Goal: Task Accomplishment & Management: Manage account settings

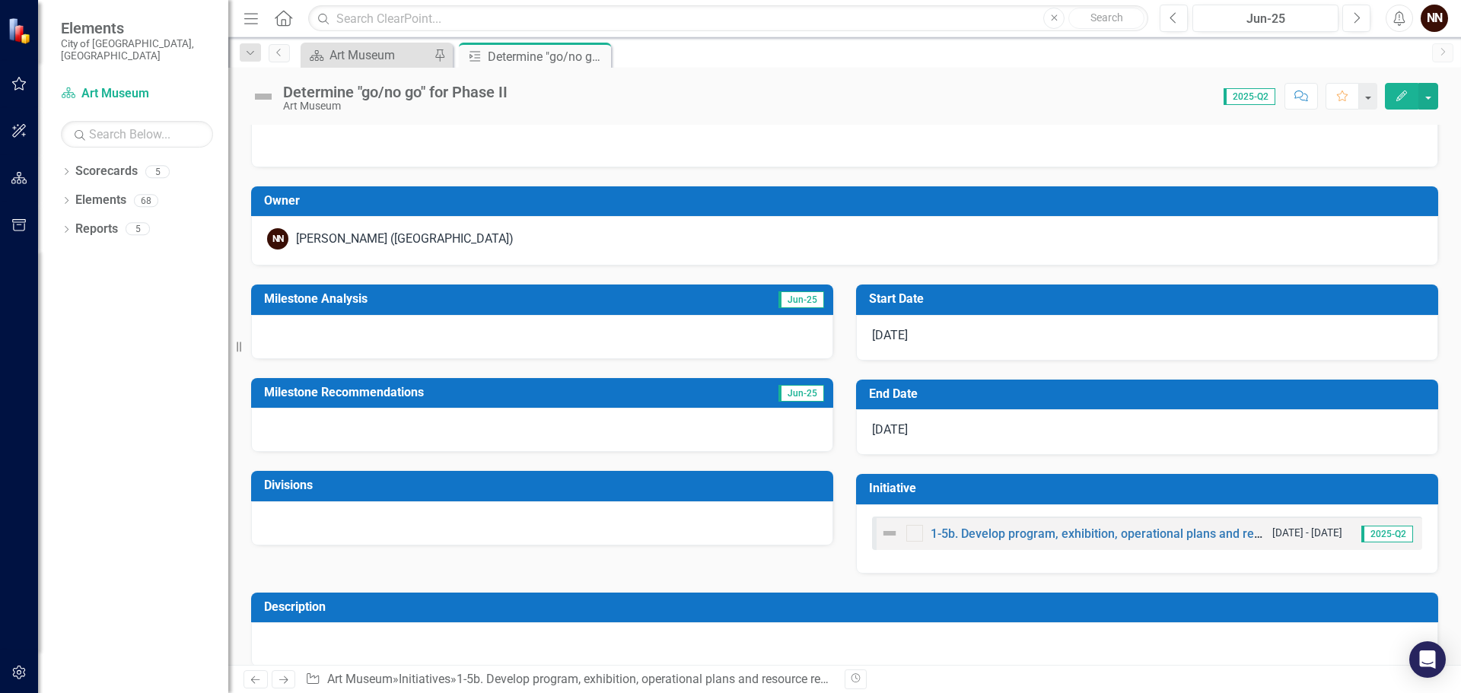
scroll to position [49, 0]
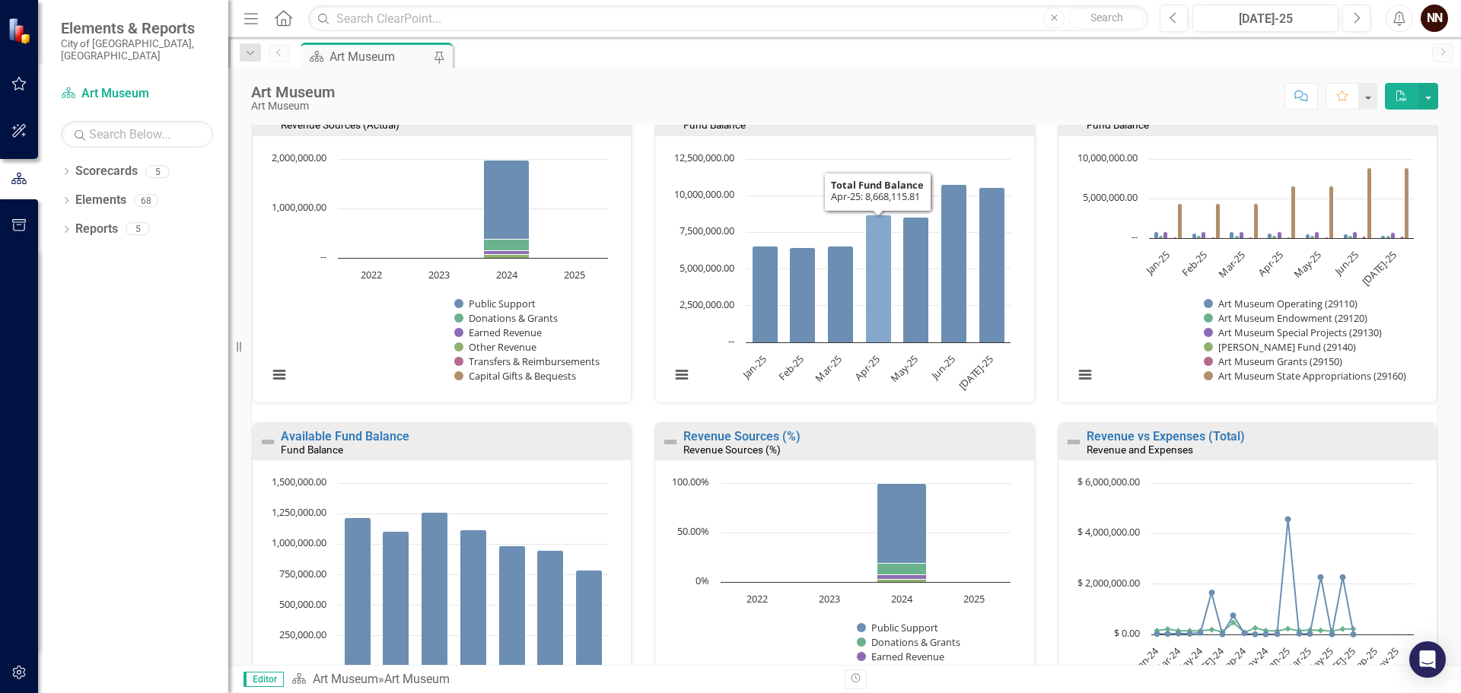
scroll to position [965, 0]
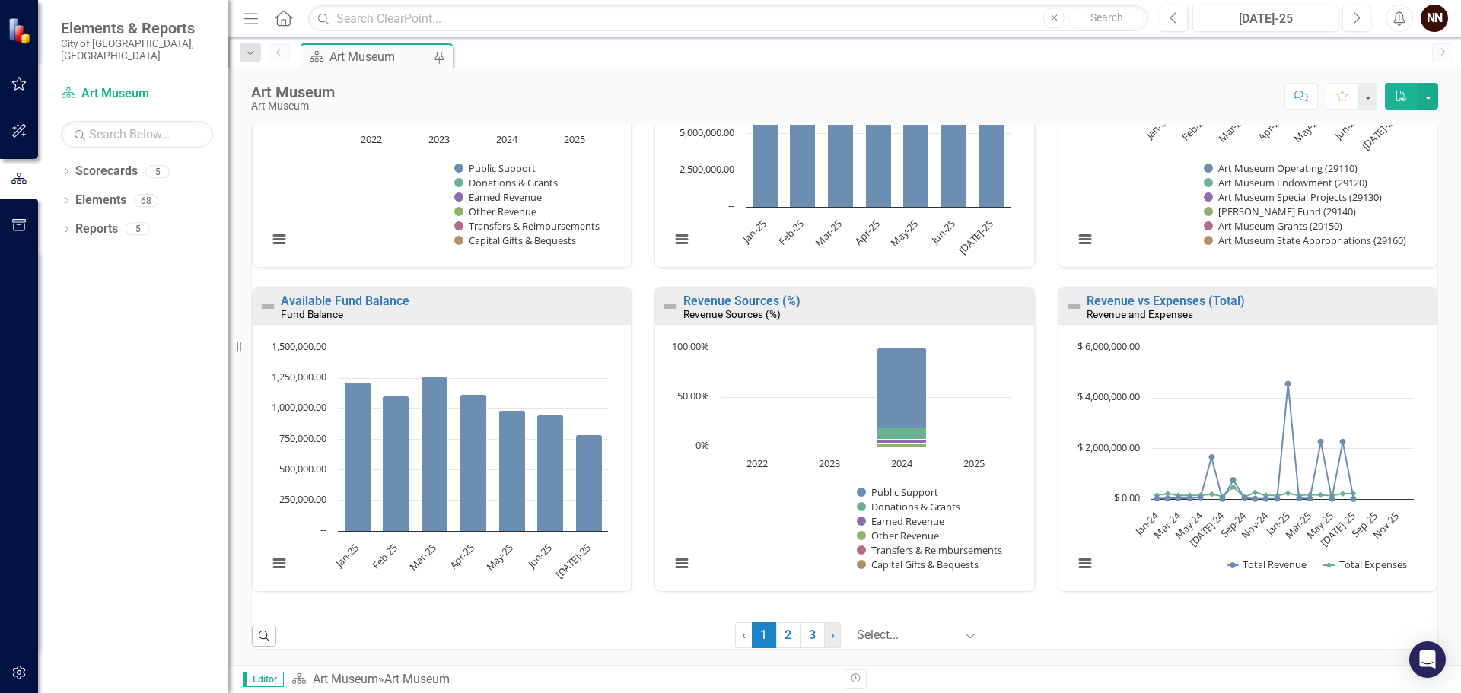
click at [831, 639] on span "›" at bounding box center [833, 635] width 4 height 14
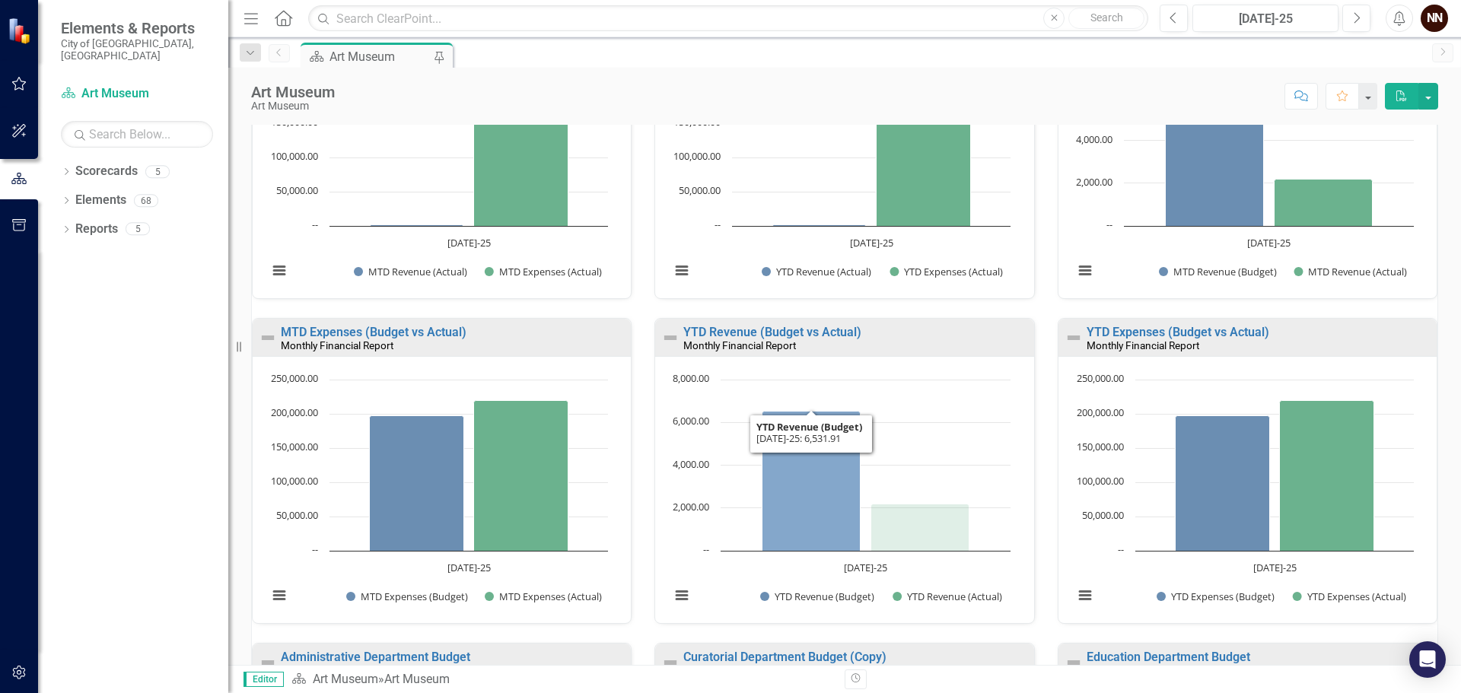
scroll to position [0, 0]
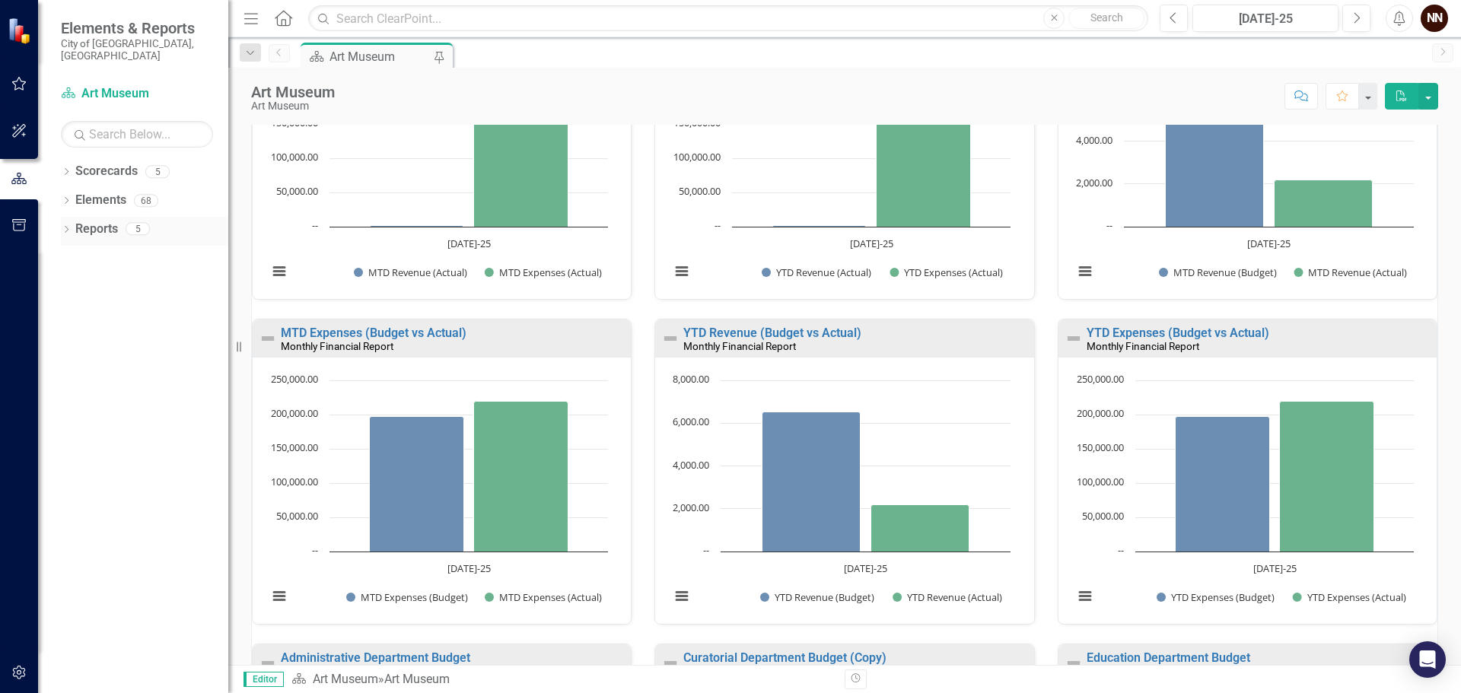
click at [91, 221] on link "Reports" at bounding box center [96, 230] width 43 height 18
click at [135, 223] on div "5" at bounding box center [138, 229] width 24 height 13
click at [68, 227] on icon "Dropdown" at bounding box center [66, 231] width 11 height 8
click at [24, 227] on icon "button" at bounding box center [19, 225] width 16 height 12
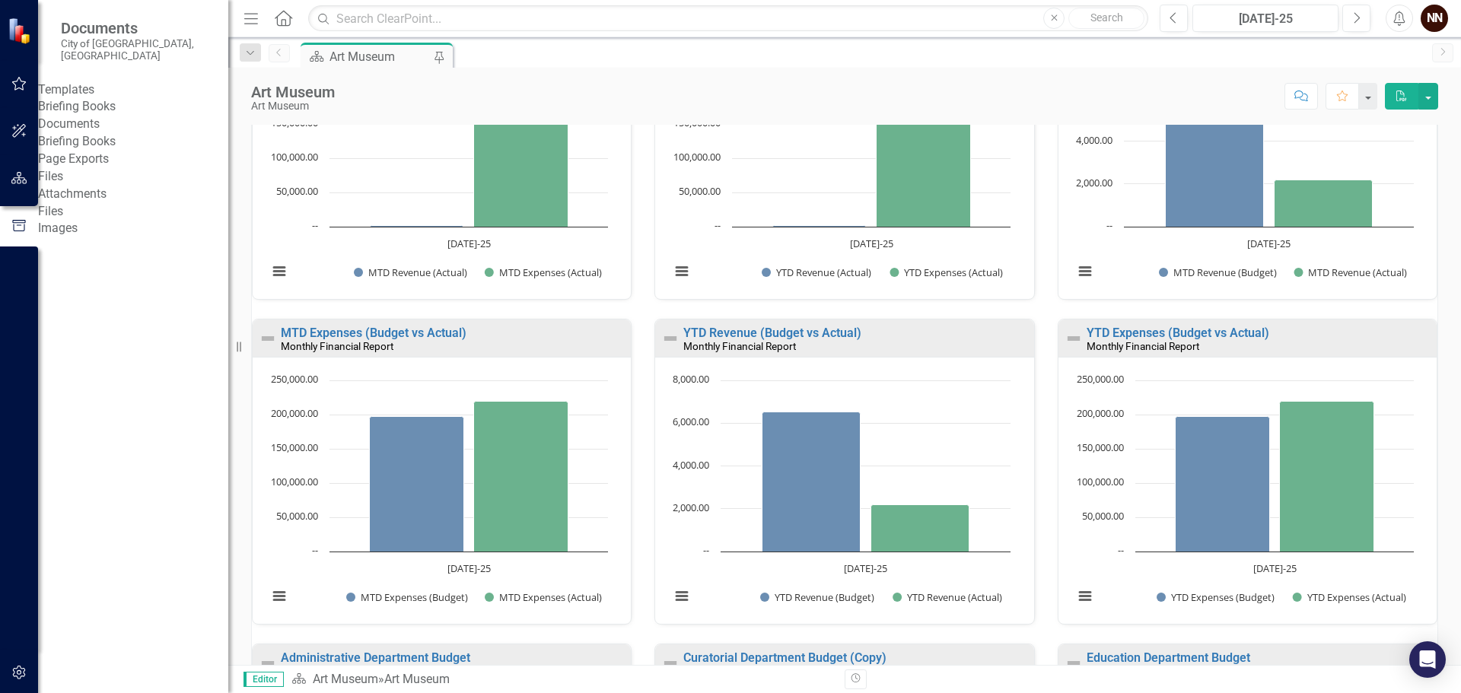
click at [113, 151] on link "Briefing Books" at bounding box center [133, 142] width 190 height 18
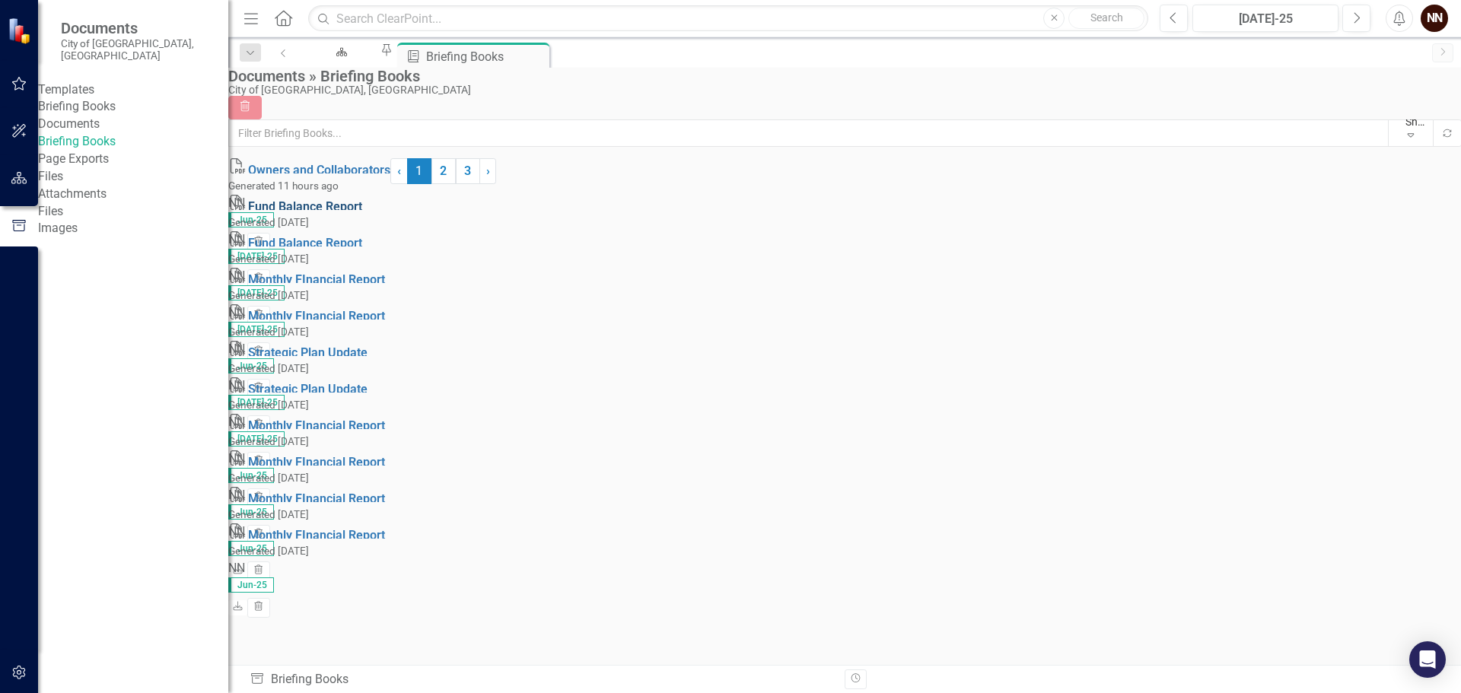
click at [362, 214] on link "Fund Balance Report" at bounding box center [305, 206] width 114 height 14
click at [355, 287] on link "Monthly FInancial Report" at bounding box center [316, 279] width 137 height 14
drag, startPoint x: 85, startPoint y: 105, endPoint x: 161, endPoint y: 107, distance: 76.1
click at [85, 105] on link "Briefing Books" at bounding box center [133, 107] width 190 height 18
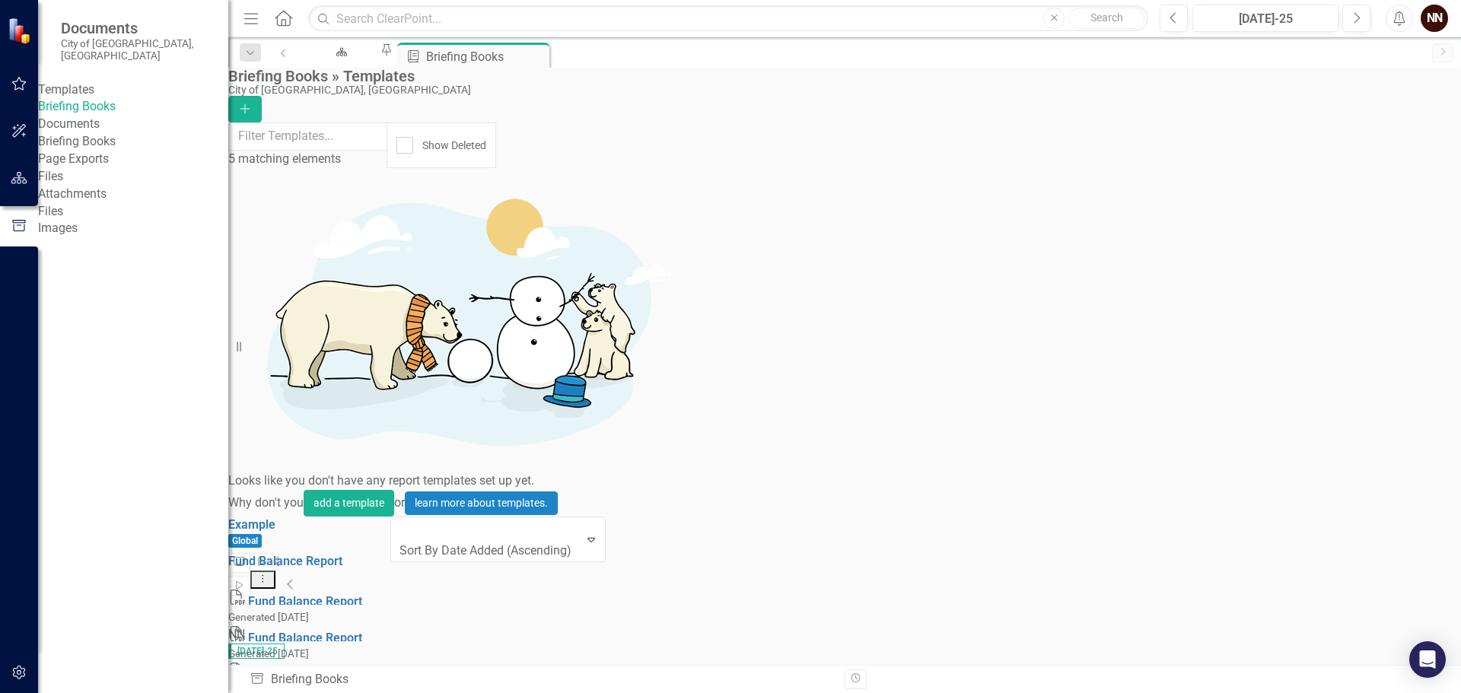
click at [1334, 415] on link "Edit Edit Template" at bounding box center [1332, 418] width 141 height 28
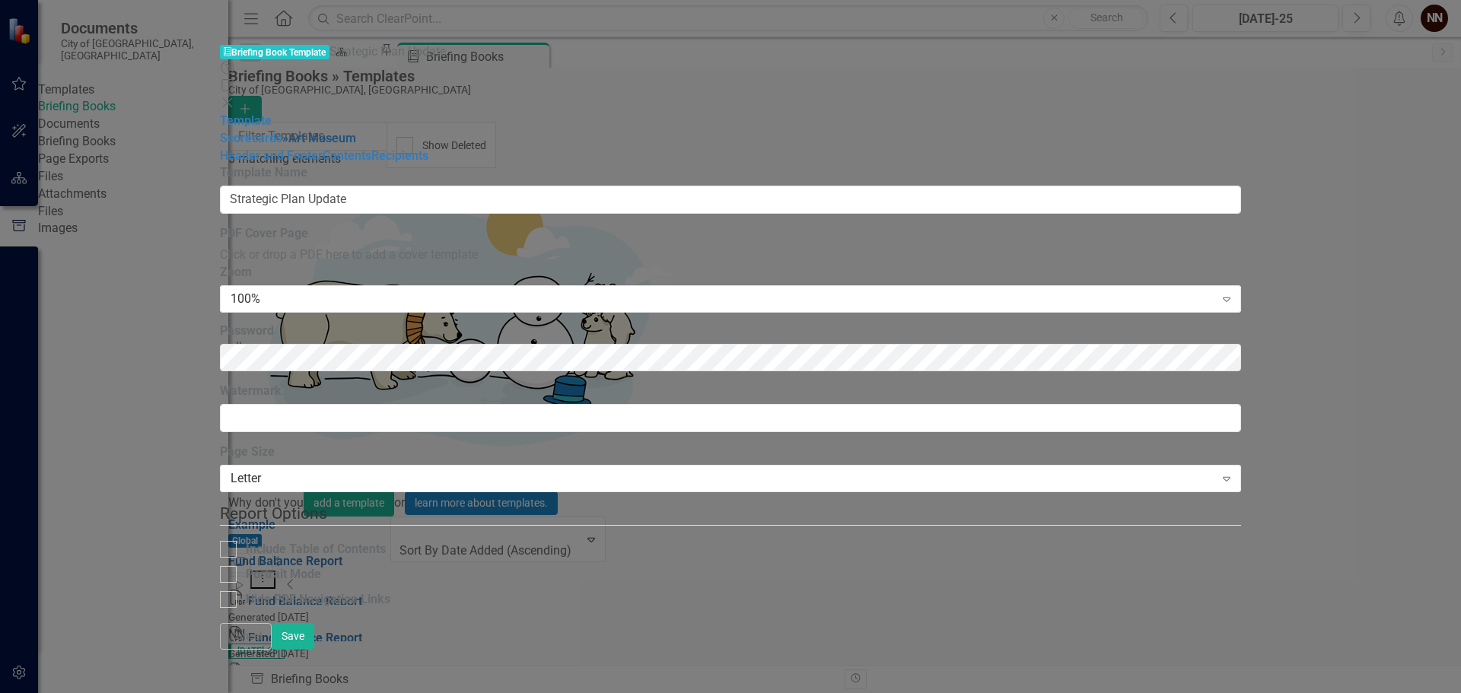
click at [282, 131] on link "» [GEOGRAPHIC_DATA]" at bounding box center [319, 138] width 74 height 14
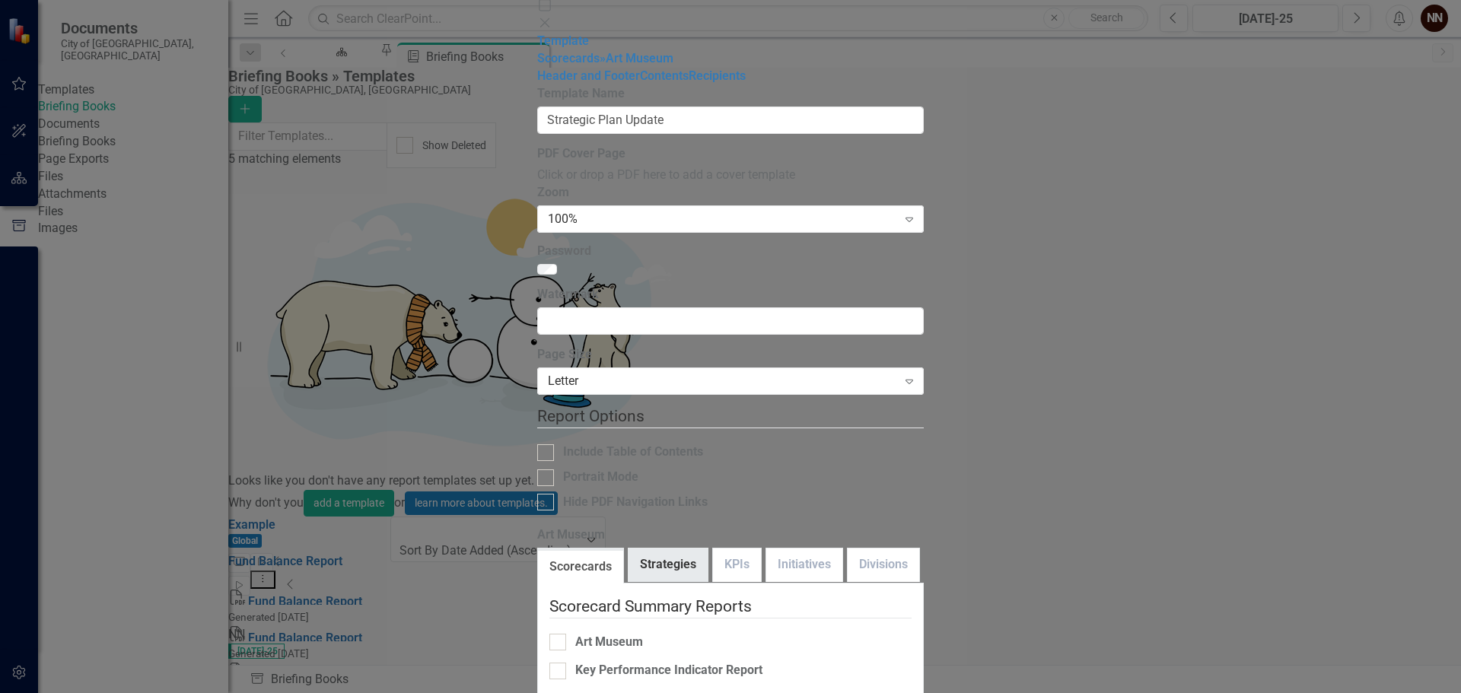
click at [629, 549] on link "Strategies" at bounding box center [668, 565] width 79 height 33
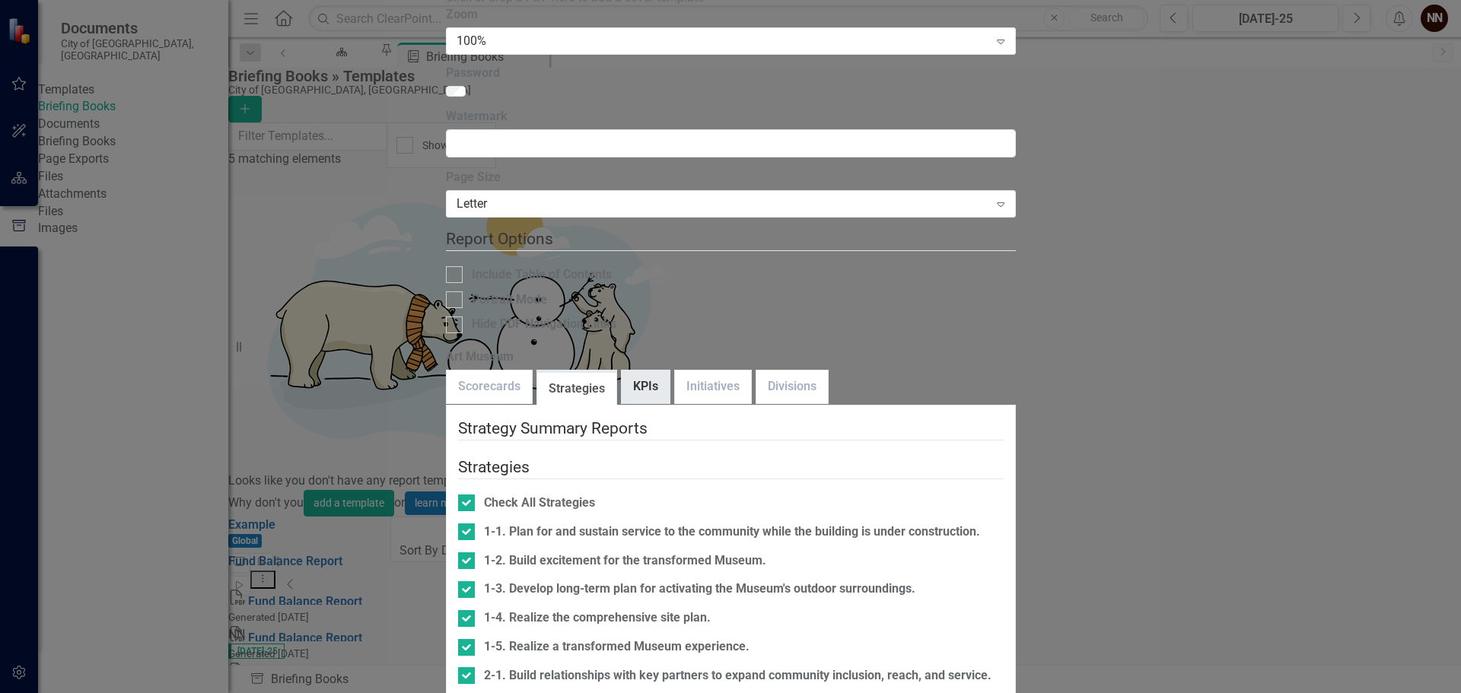
click at [622, 371] on link "KPIs" at bounding box center [646, 387] width 48 height 33
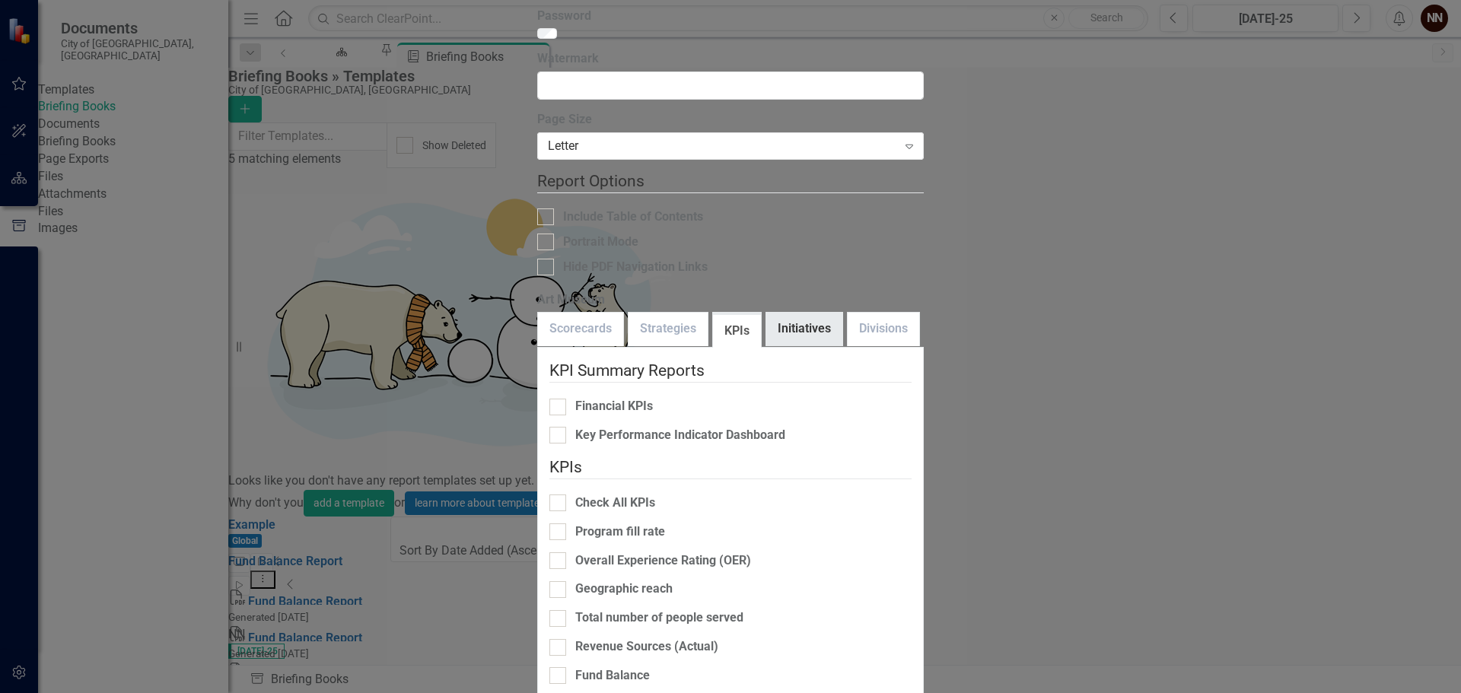
click at [766, 313] on link "Initiatives" at bounding box center [804, 329] width 76 height 33
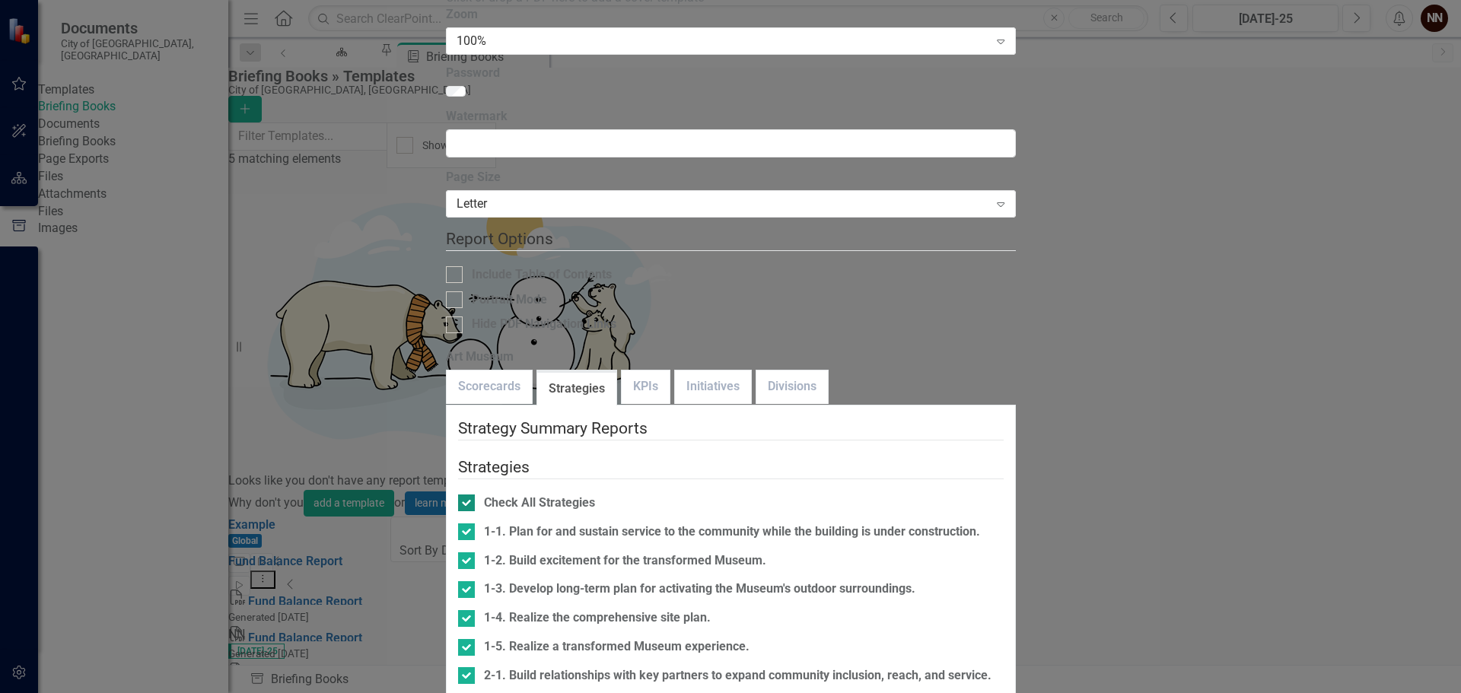
click at [458, 495] on input "Check All Strategies" at bounding box center [463, 500] width 10 height 10
checkbox input "false"
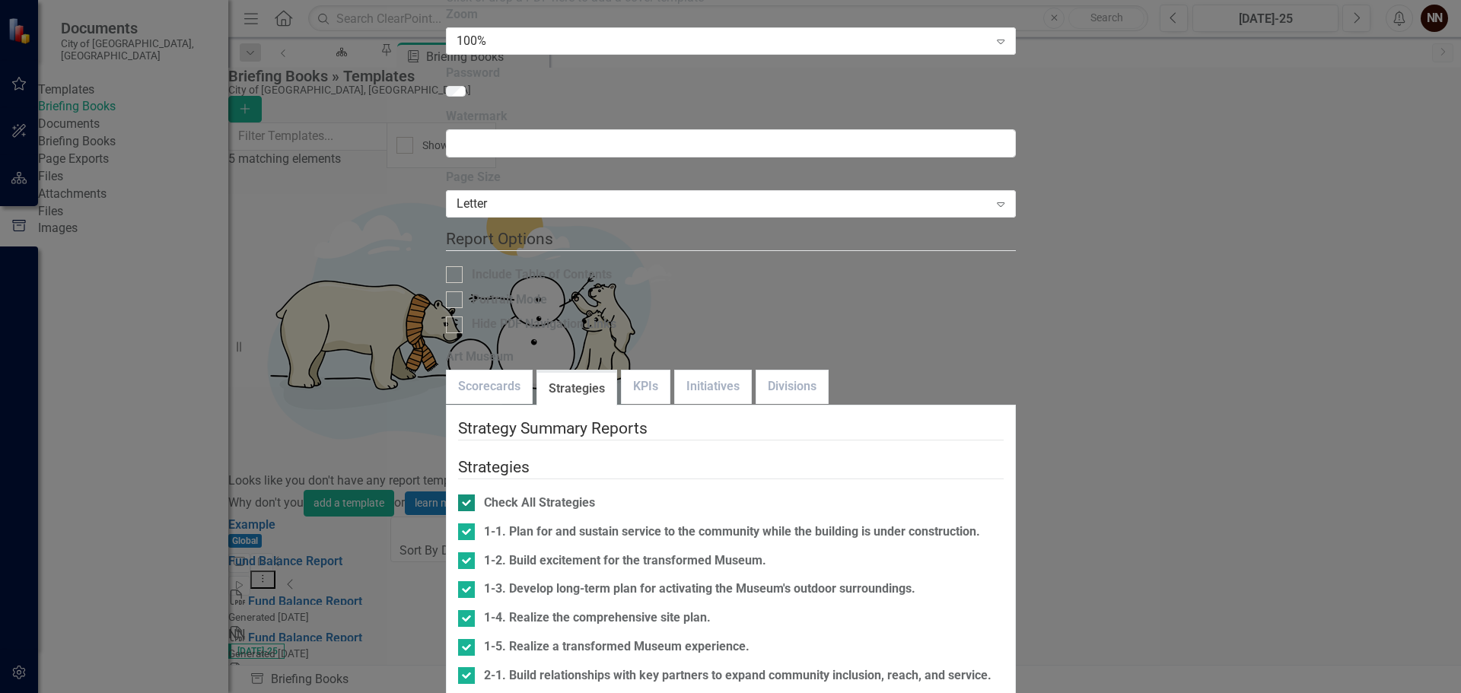
checkbox input "false"
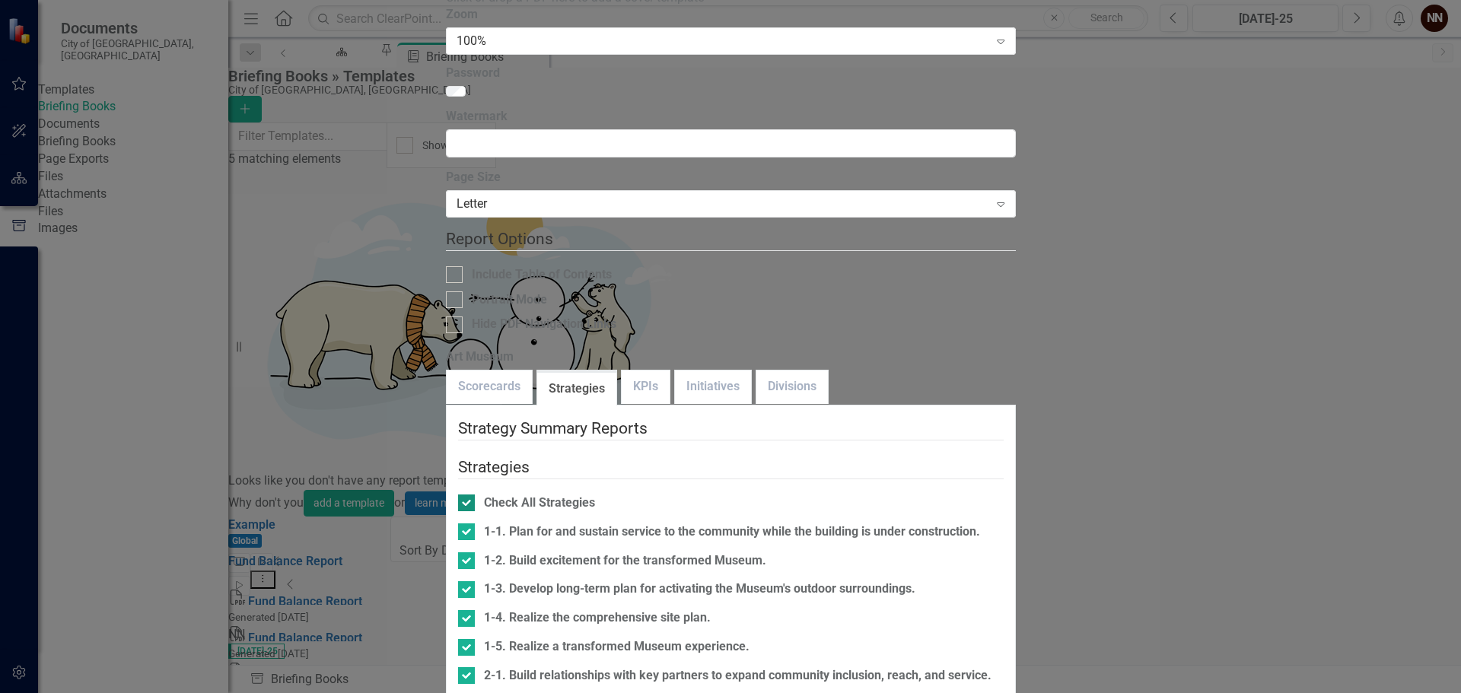
checkbox input "false"
click at [466, 524] on div "1-1. Plan for and sustain service to the community while the building is under …" at bounding box center [731, 533] width 546 height 18
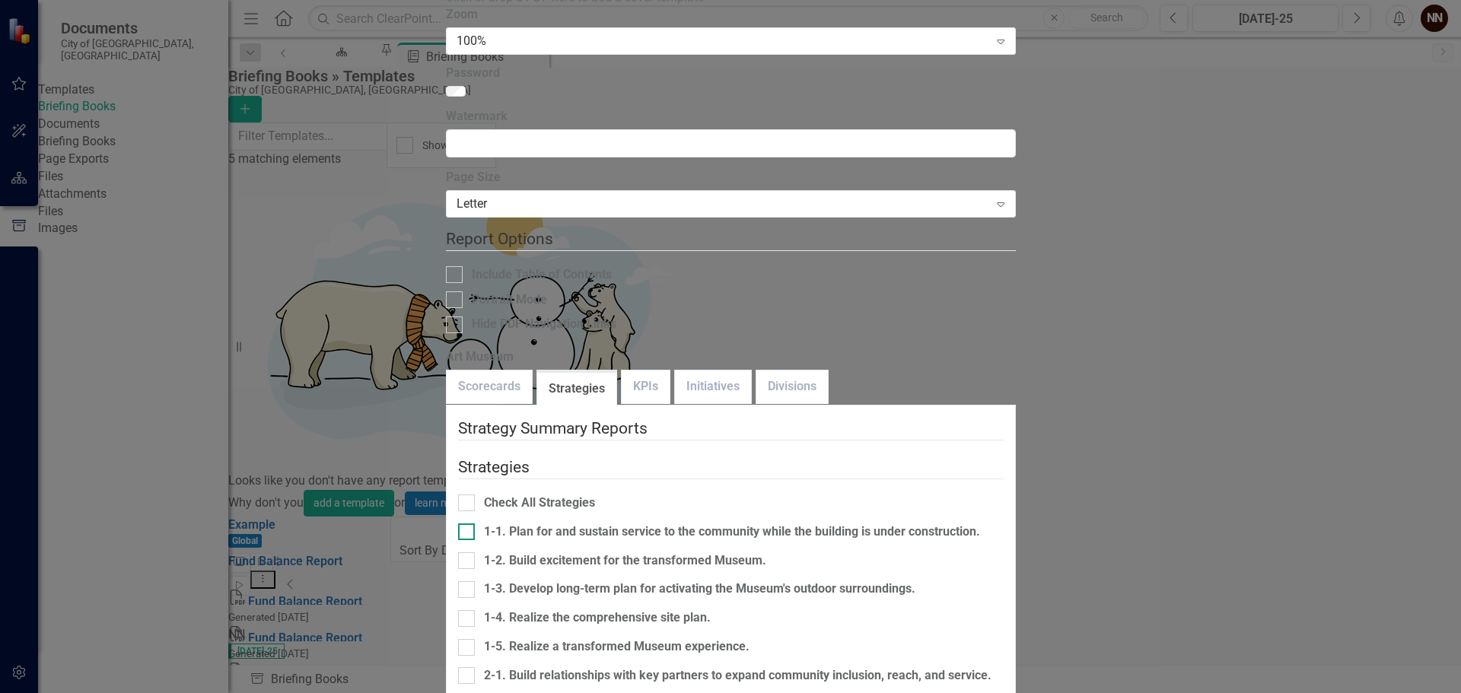
click at [466, 524] on input "1-1. Plan for and sustain service to the community while the building is under …" at bounding box center [463, 529] width 10 height 10
checkbox input "true"
click at [460, 552] on div at bounding box center [466, 560] width 17 height 17
click at [460, 552] on input "1-2. Build excitement for the transformed Museum." at bounding box center [463, 557] width 10 height 10
checkbox input "true"
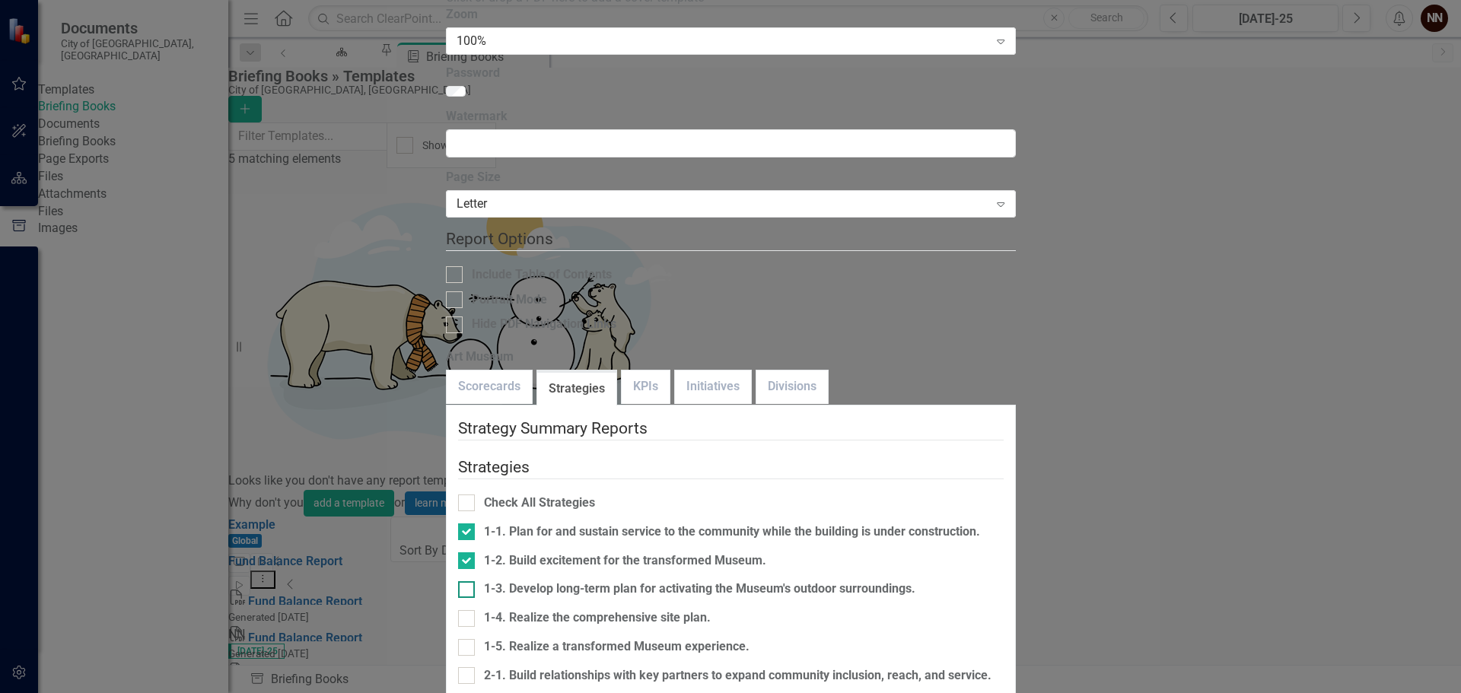
click at [458, 581] on input "1-3. Develop long-term plan for activating the Museum's outdoor surroundings." at bounding box center [463, 586] width 10 height 10
checkbox input "true"
click at [458, 610] on input "1-4. Realize the comprehensive site plan." at bounding box center [463, 615] width 10 height 10
checkbox input "true"
click at [458, 639] on input "1-5. Realize a transformed Museum experience." at bounding box center [463, 644] width 10 height 10
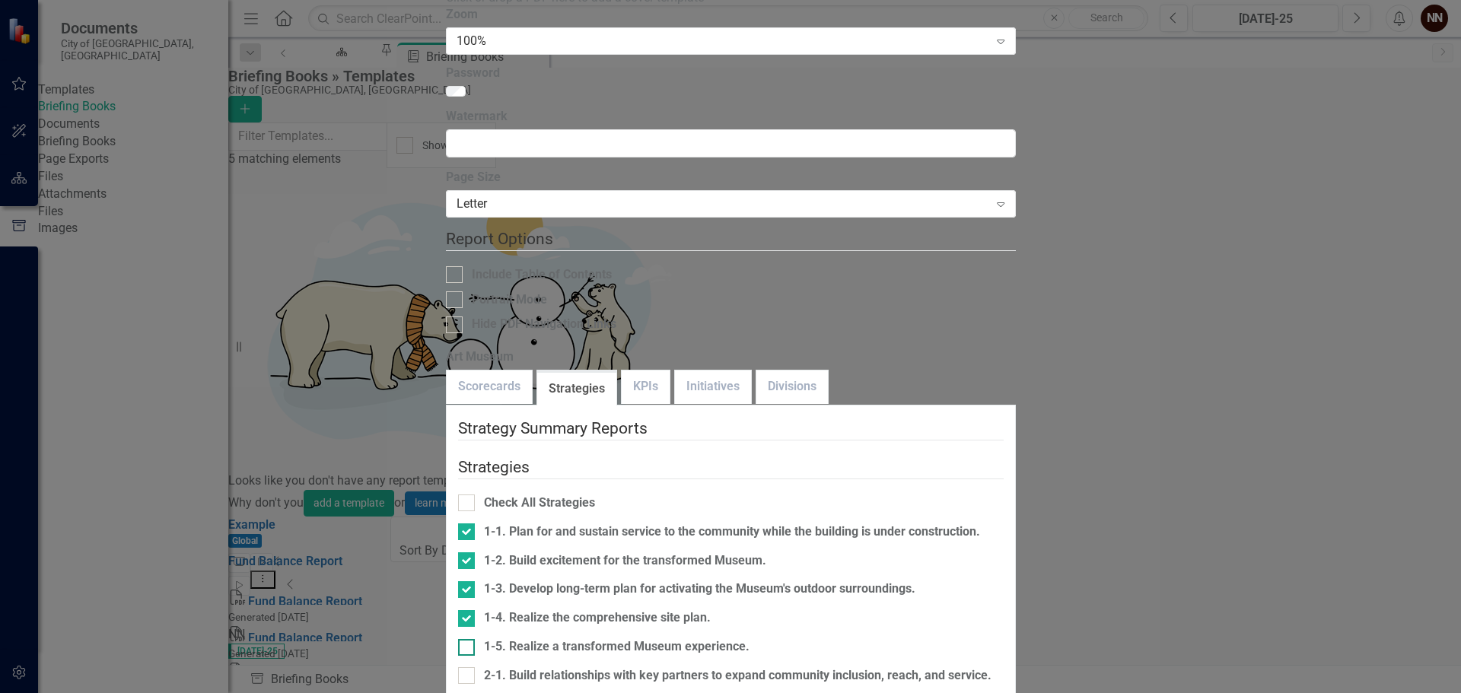
checkbox input "true"
click at [675, 371] on link "Initiatives" at bounding box center [713, 387] width 76 height 33
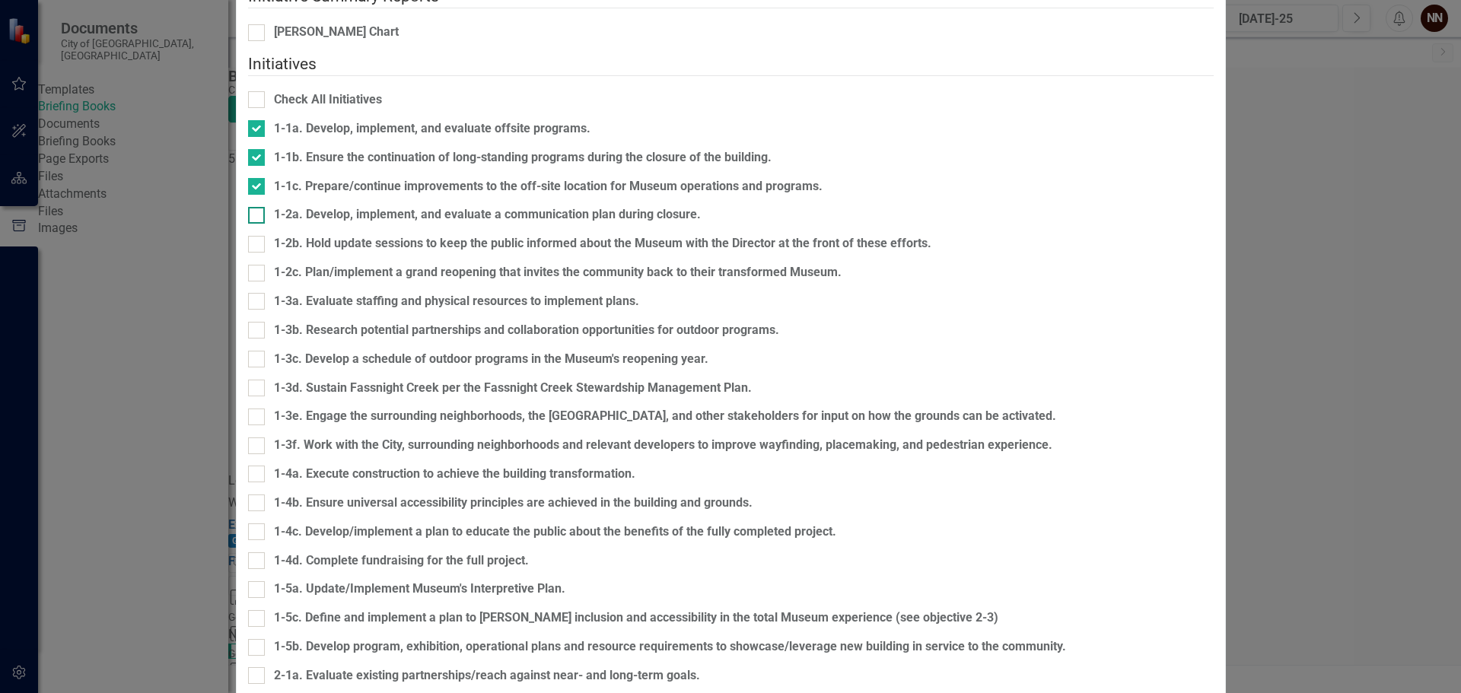
click at [265, 224] on div at bounding box center [256, 215] width 17 height 17
click at [258, 217] on input "1-2a. Develop, implement, and evaluate a communication plan during closure." at bounding box center [253, 212] width 10 height 10
checkbox input "true"
click at [265, 253] on div at bounding box center [256, 244] width 17 height 17
click at [258, 246] on input "1-2b. Hold update sessions to keep the public informed about the Museum with th…" at bounding box center [253, 241] width 10 height 10
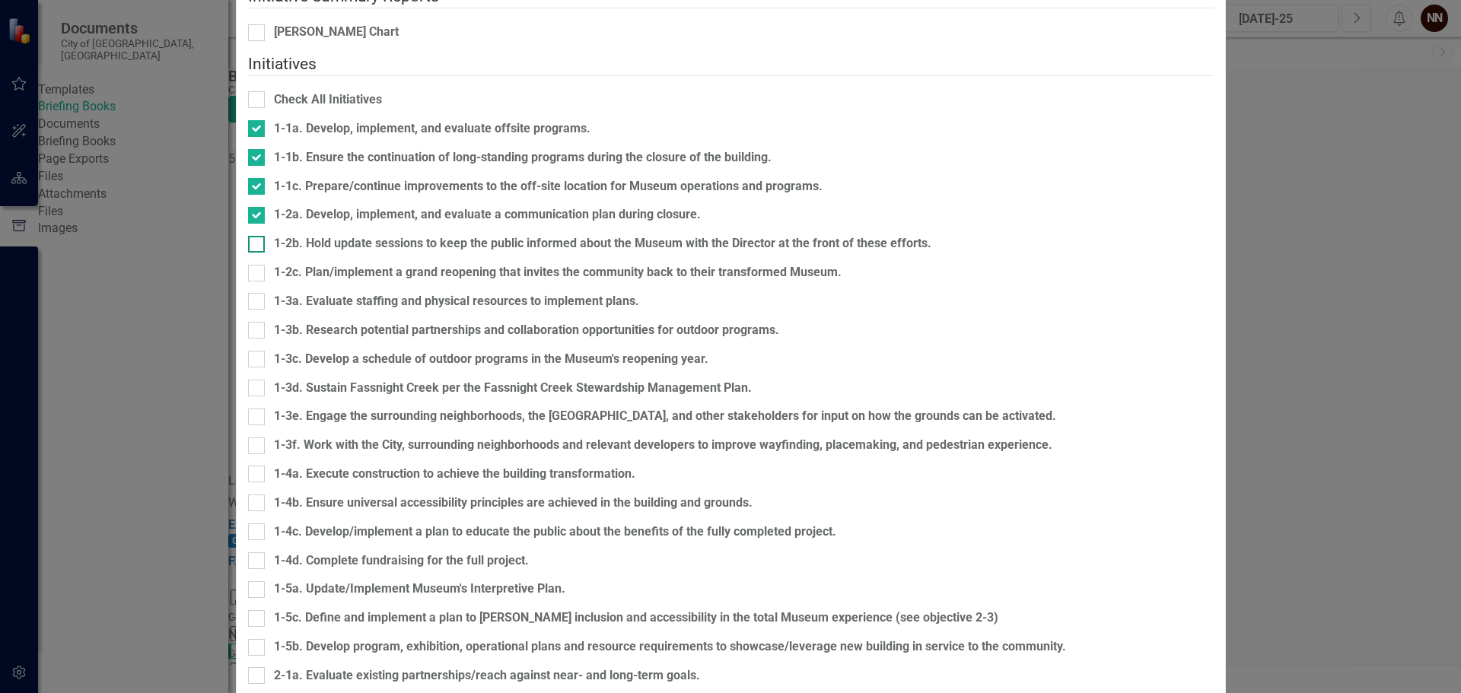
checkbox input "true"
click at [258, 275] on input "1-2c. Plan/implement a grand reopening that invites the community back to their…" at bounding box center [253, 270] width 10 height 10
checkbox input "true"
click at [258, 303] on input "1-3a. Evaluate staffing and physical resources to implement plans." at bounding box center [253, 298] width 10 height 10
checkbox input "true"
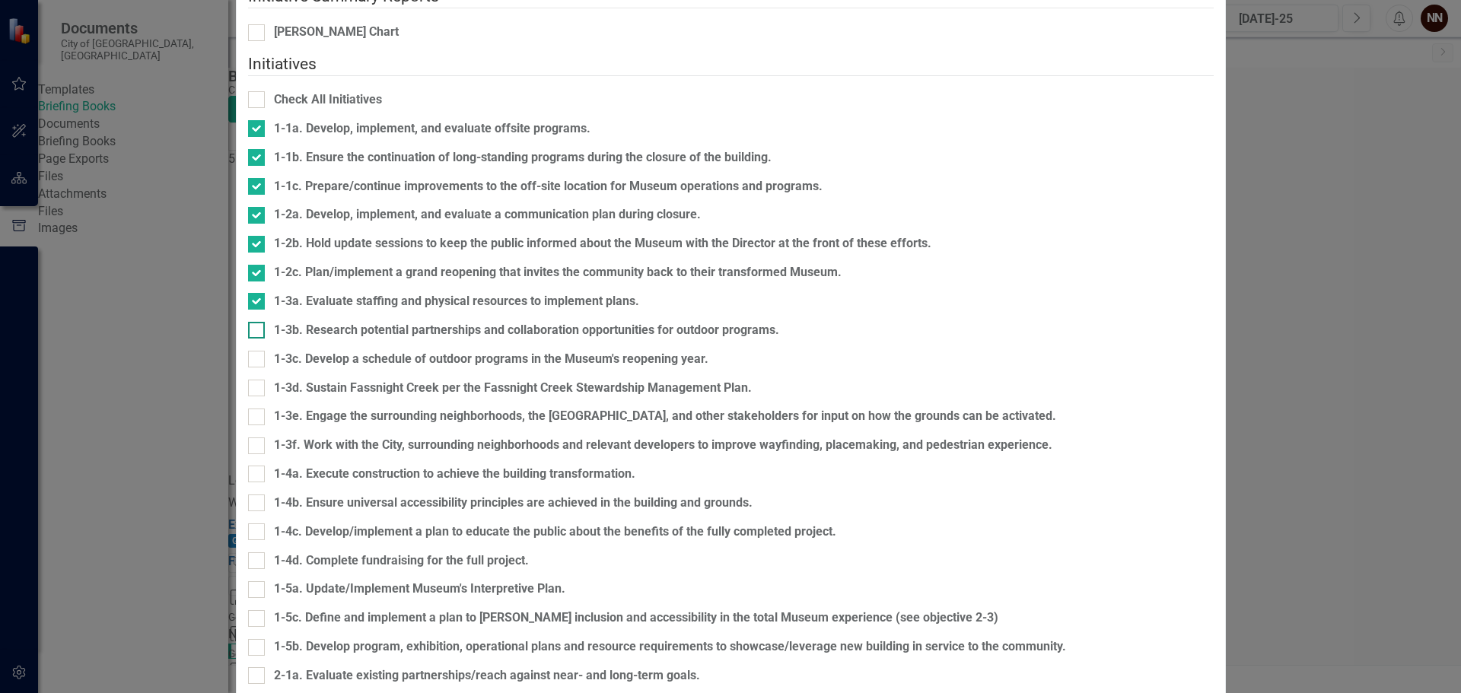
click at [258, 332] on input "1-3b. Research potential partnerships and collaboration opportunities for outdo…" at bounding box center [253, 327] width 10 height 10
checkbox input "true"
click at [258, 361] on input "1-3c. Develop a schedule of outdoor programs in the Museum's reopening year." at bounding box center [253, 356] width 10 height 10
checkbox input "true"
click at [258, 390] on input "1-3d. Sustain Fassnight Creek per the Fassnight Creek Stewardship Management Pl…" at bounding box center [253, 385] width 10 height 10
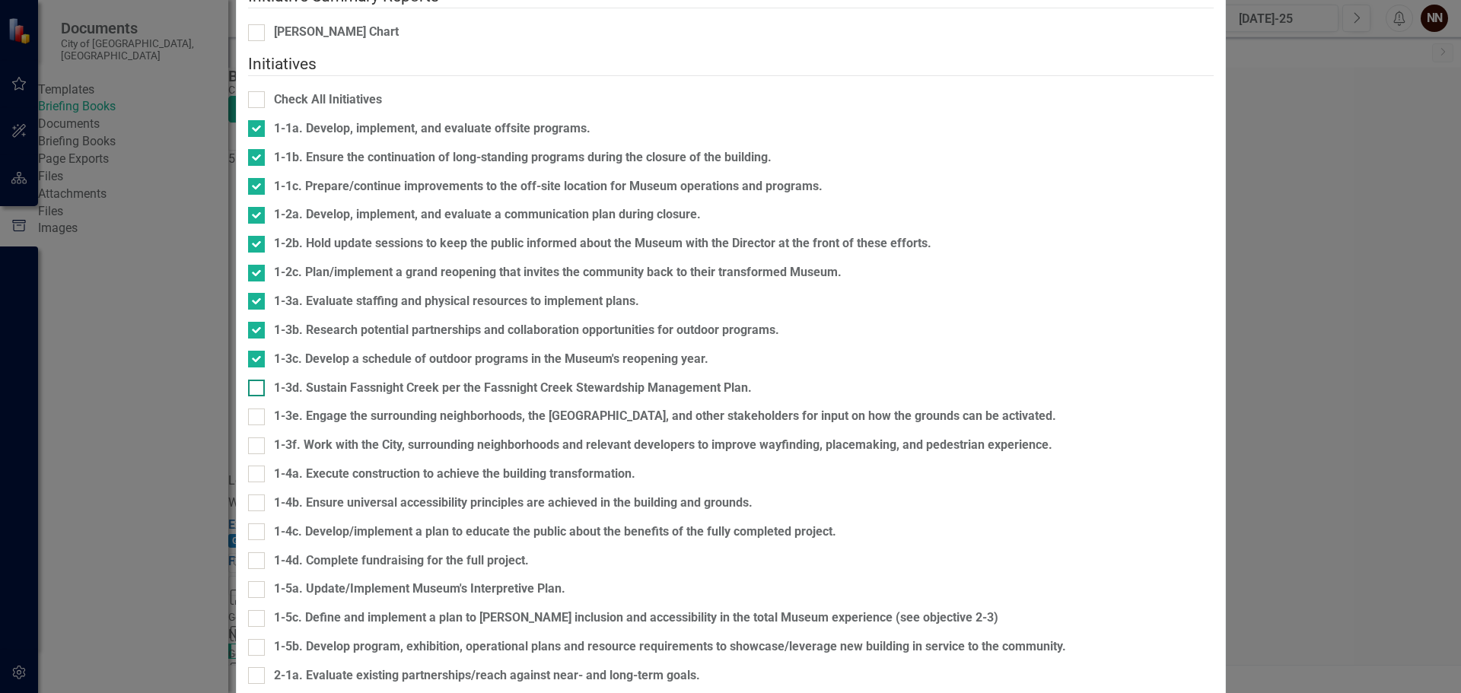
checkbox input "true"
click at [258, 419] on input "1-3e. Engage the surrounding neighborhoods, the [GEOGRAPHIC_DATA], and other st…" at bounding box center [253, 414] width 10 height 10
checkbox input "true"
click at [258, 447] on input "1-3f. Work with the City, surrounding neighborhoods and relevant developers to …" at bounding box center [253, 443] width 10 height 10
checkbox input "true"
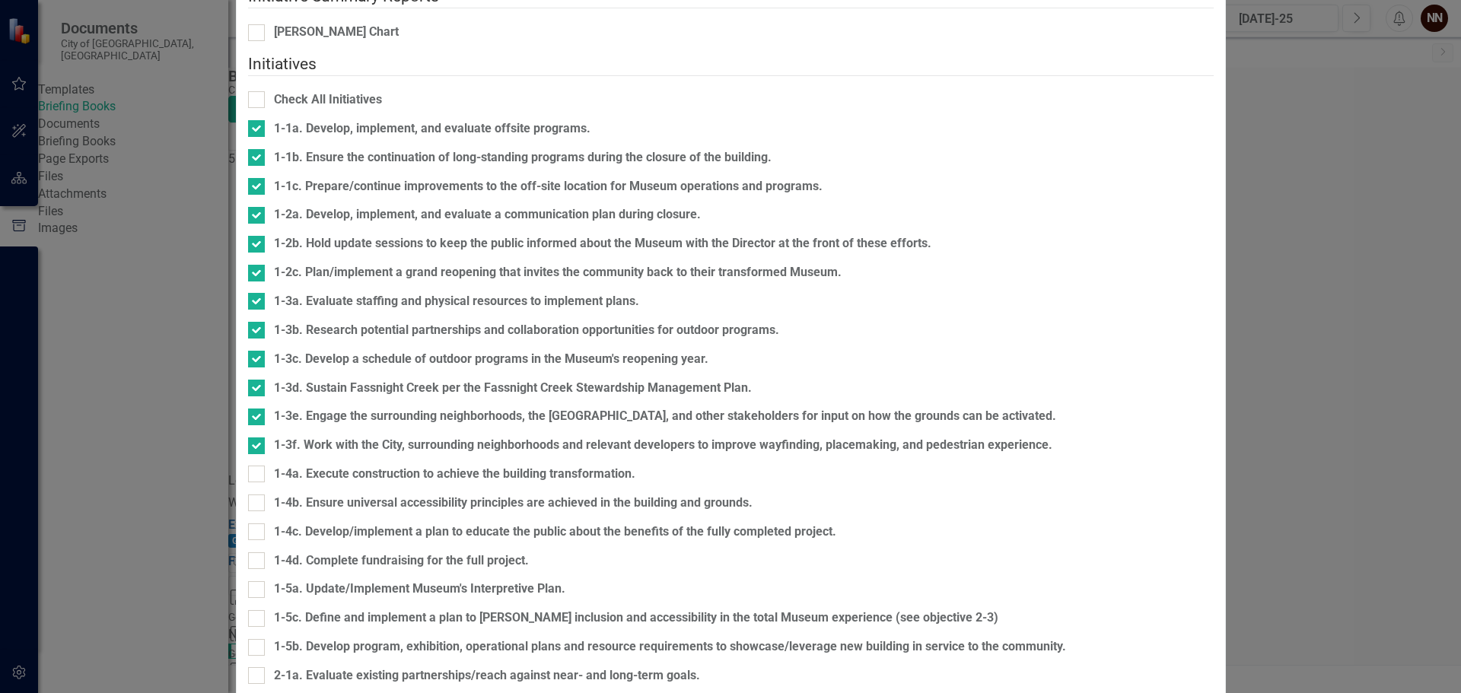
scroll to position [152, 0]
click at [265, 466] on div at bounding box center [256, 474] width 17 height 17
click at [258, 466] on input "1-4a. Execute construction to achieve the building transformation." at bounding box center [253, 471] width 10 height 10
checkbox input "true"
click at [458, 445] on fieldset "Initiatives Check All Initiatives 1-1a. Develop, implement, and evaluate offsit…" at bounding box center [731, 677] width 966 height 1248
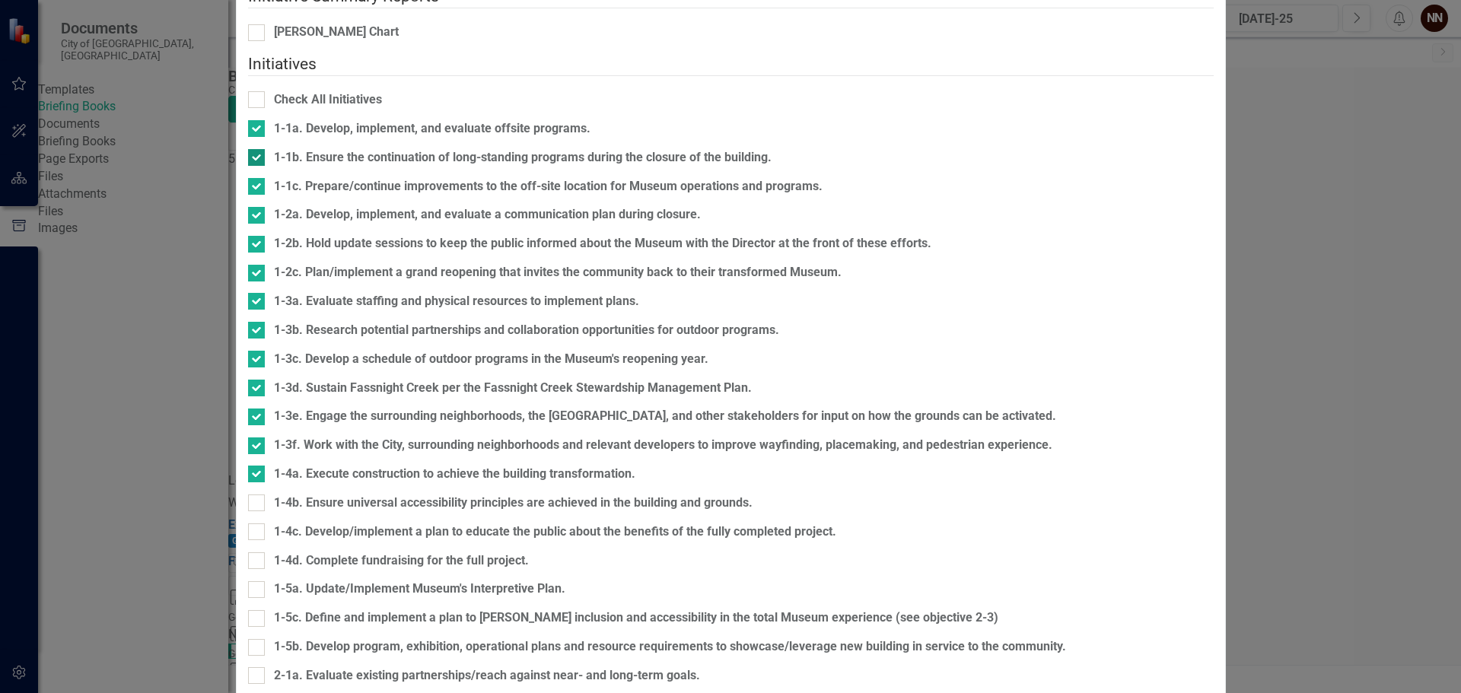
click at [258, 149] on input "1-1b. Ensure the continuation of long-standing programs during the closure of t…" at bounding box center [253, 154] width 10 height 10
checkbox input "false"
click at [265, 178] on div at bounding box center [256, 186] width 17 height 17
click at [258, 178] on input "1-1c. Prepare/continue improvements to the off-site location for Museum operati…" at bounding box center [253, 183] width 10 height 10
checkbox input "false"
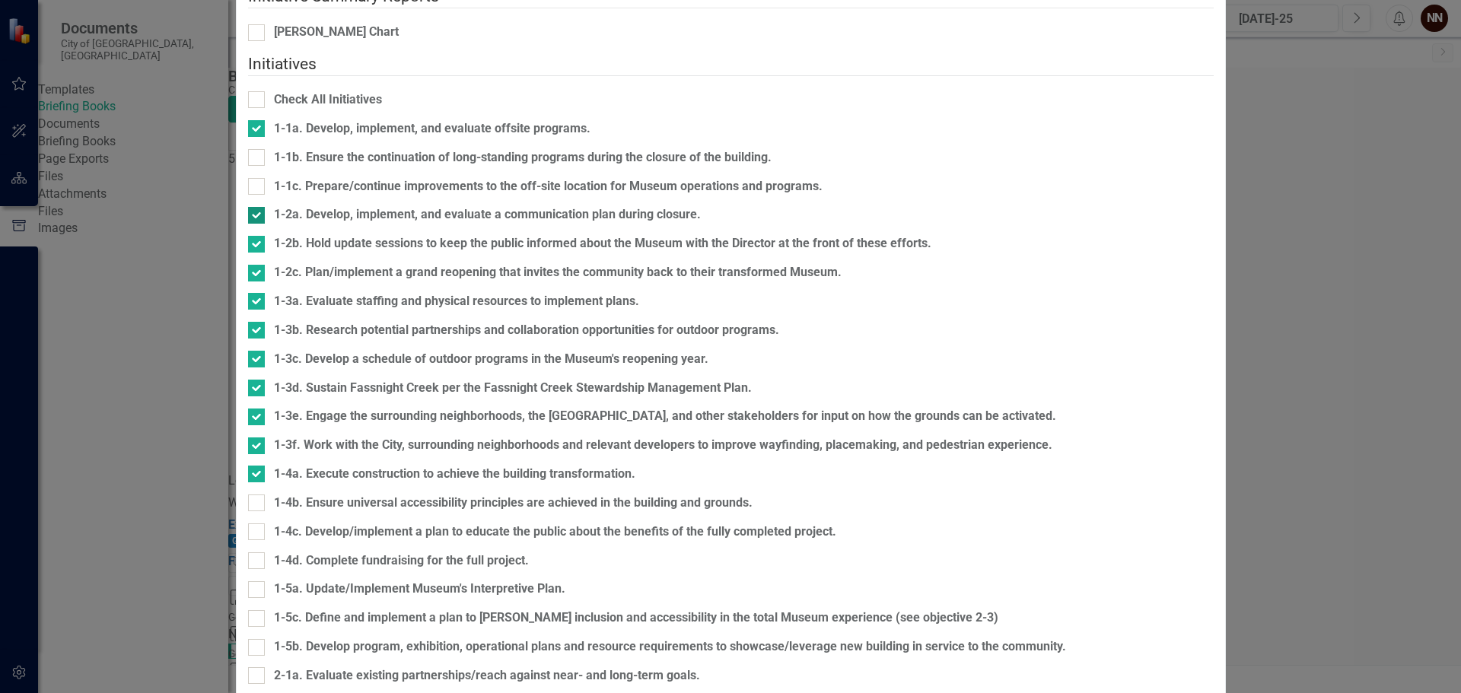
click at [265, 207] on div at bounding box center [256, 215] width 17 height 17
click at [258, 207] on input "1-2a. Develop, implement, and evaluate a communication plan during closure." at bounding box center [253, 212] width 10 height 10
checkbox input "false"
click at [265, 236] on div at bounding box center [256, 244] width 17 height 17
click at [258, 236] on input "1-2b. Hold update sessions to keep the public informed about the Museum with th…" at bounding box center [253, 241] width 10 height 10
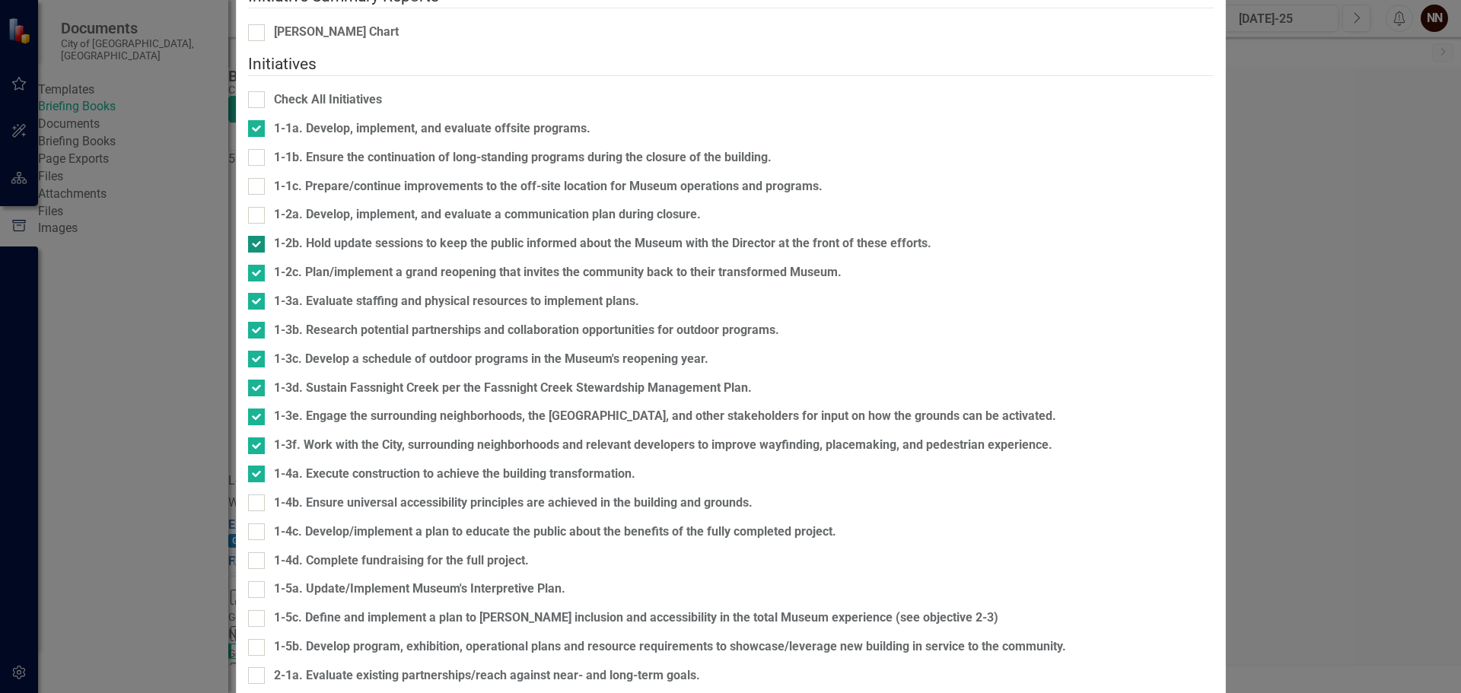
checkbox input "false"
click at [265, 265] on div at bounding box center [256, 273] width 17 height 17
click at [258, 265] on input "1-2c. Plan/implement a grand reopening that invites the community back to their…" at bounding box center [253, 270] width 10 height 10
checkbox input "false"
click at [258, 293] on input "1-3a. Evaluate staffing and physical resources to implement plans." at bounding box center [253, 298] width 10 height 10
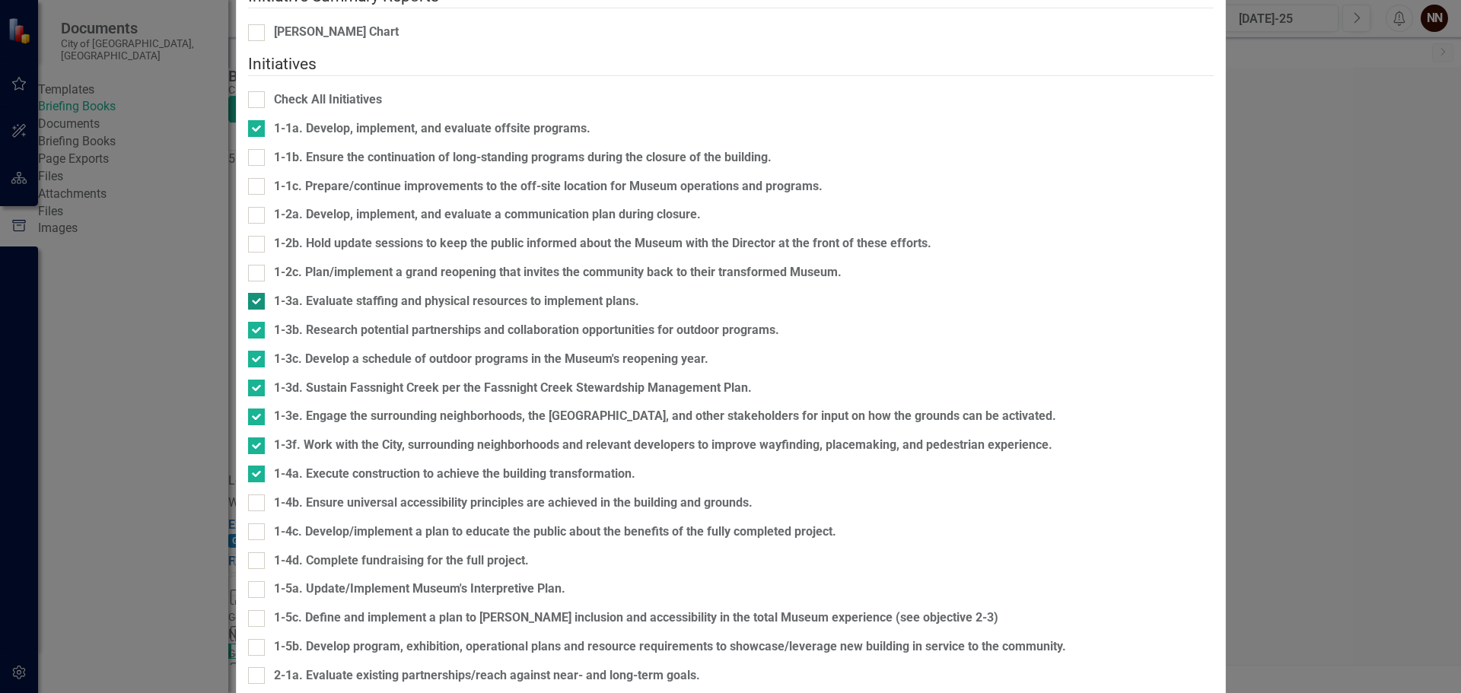
checkbox input "false"
click at [258, 322] on input "1-3b. Research potential partnerships and collaboration opportunities for outdo…" at bounding box center [253, 327] width 10 height 10
checkbox input "false"
click at [458, 301] on fieldset "Initiatives Check All Initiatives 1-1a. Develop, implement, and evaluate offsit…" at bounding box center [731, 677] width 966 height 1248
click at [265, 351] on div at bounding box center [256, 359] width 17 height 17
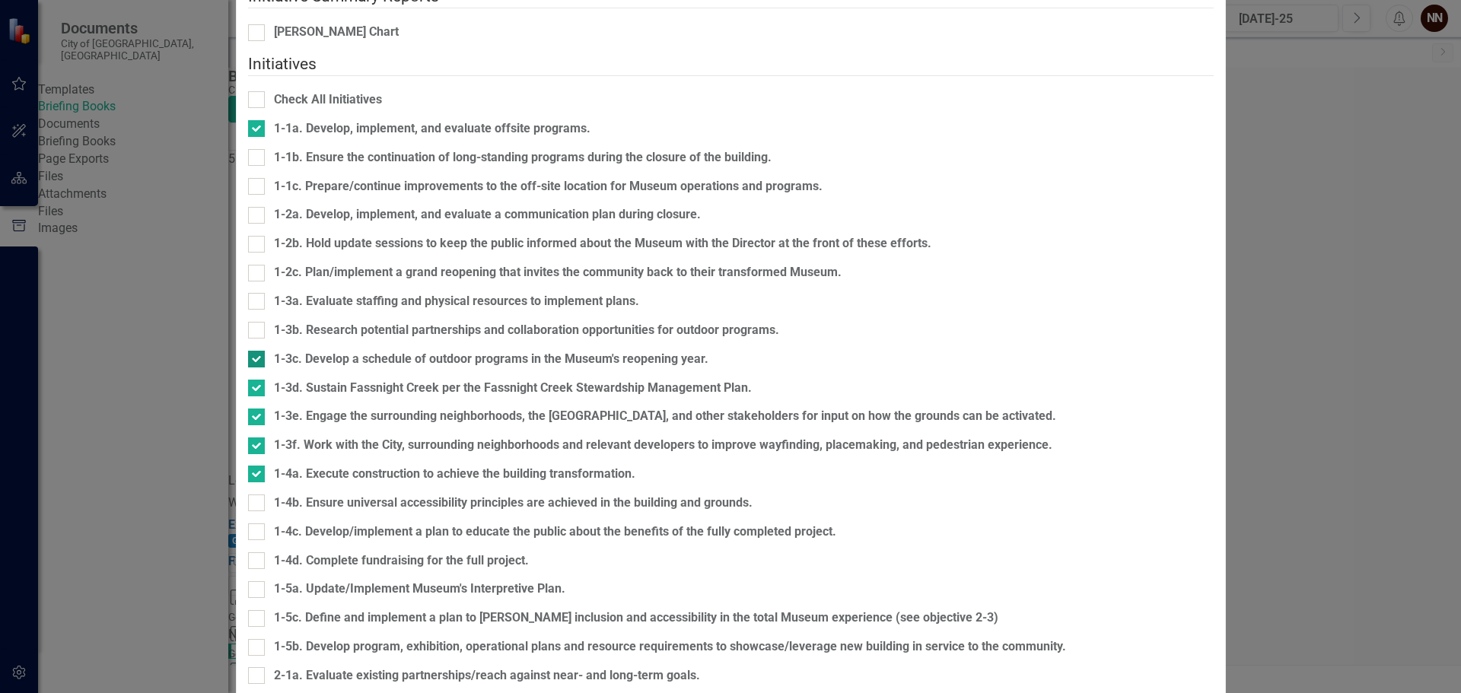
click at [258, 351] on input "1-3c. Develop a schedule of outdoor programs in the Museum's reopening year." at bounding box center [253, 356] width 10 height 10
checkbox input "false"
click at [258, 380] on input "1-3d. Sustain Fassnight Creek per the Fassnight Creek Stewardship Management Pl…" at bounding box center [253, 385] width 10 height 10
checkbox input "false"
click at [258, 409] on input "1-3e. Engage the surrounding neighborhoods, the [GEOGRAPHIC_DATA], and other st…" at bounding box center [253, 414] width 10 height 10
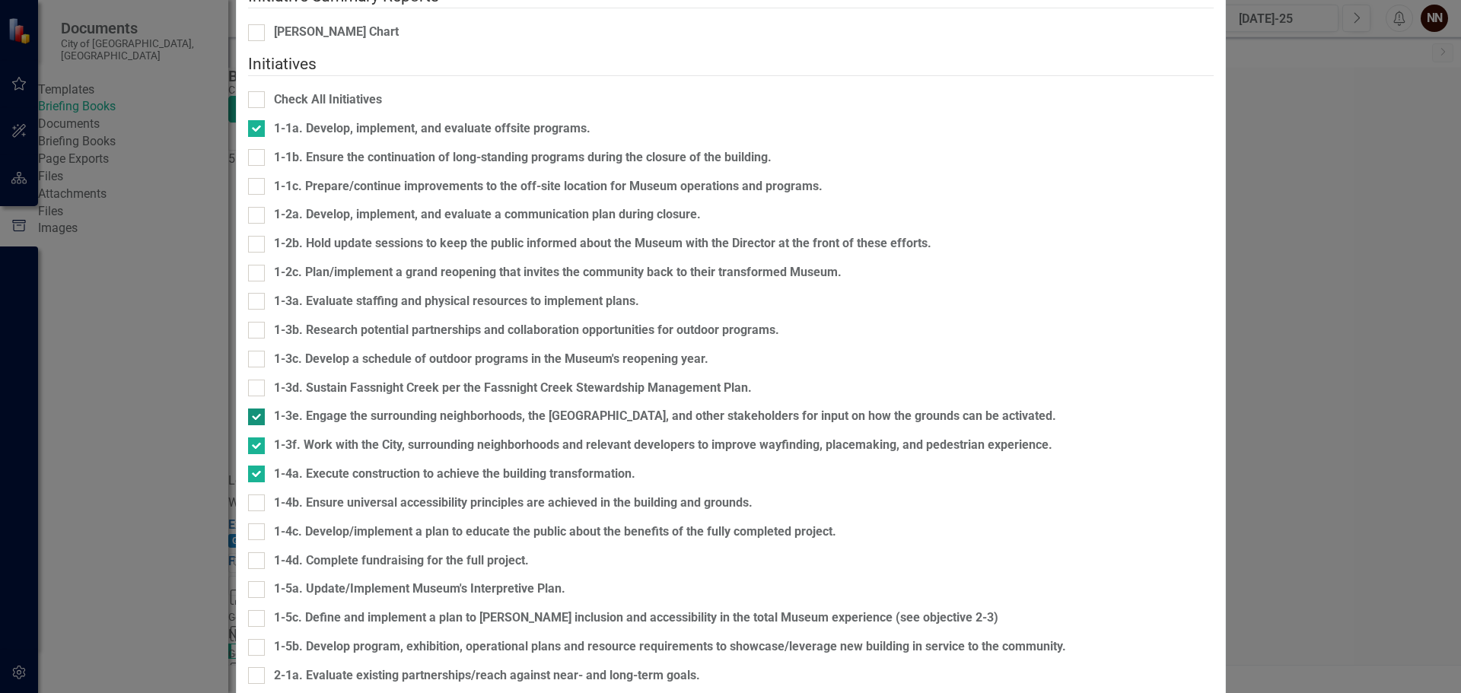
checkbox input "false"
click at [265, 438] on div at bounding box center [256, 446] width 17 height 17
click at [258, 438] on input "1-3f. Work with the City, surrounding neighborhoods and relevant developers to …" at bounding box center [253, 443] width 10 height 10
checkbox input "false"
click at [258, 466] on input "1-4a. Execute construction to achieve the building transformation." at bounding box center [253, 471] width 10 height 10
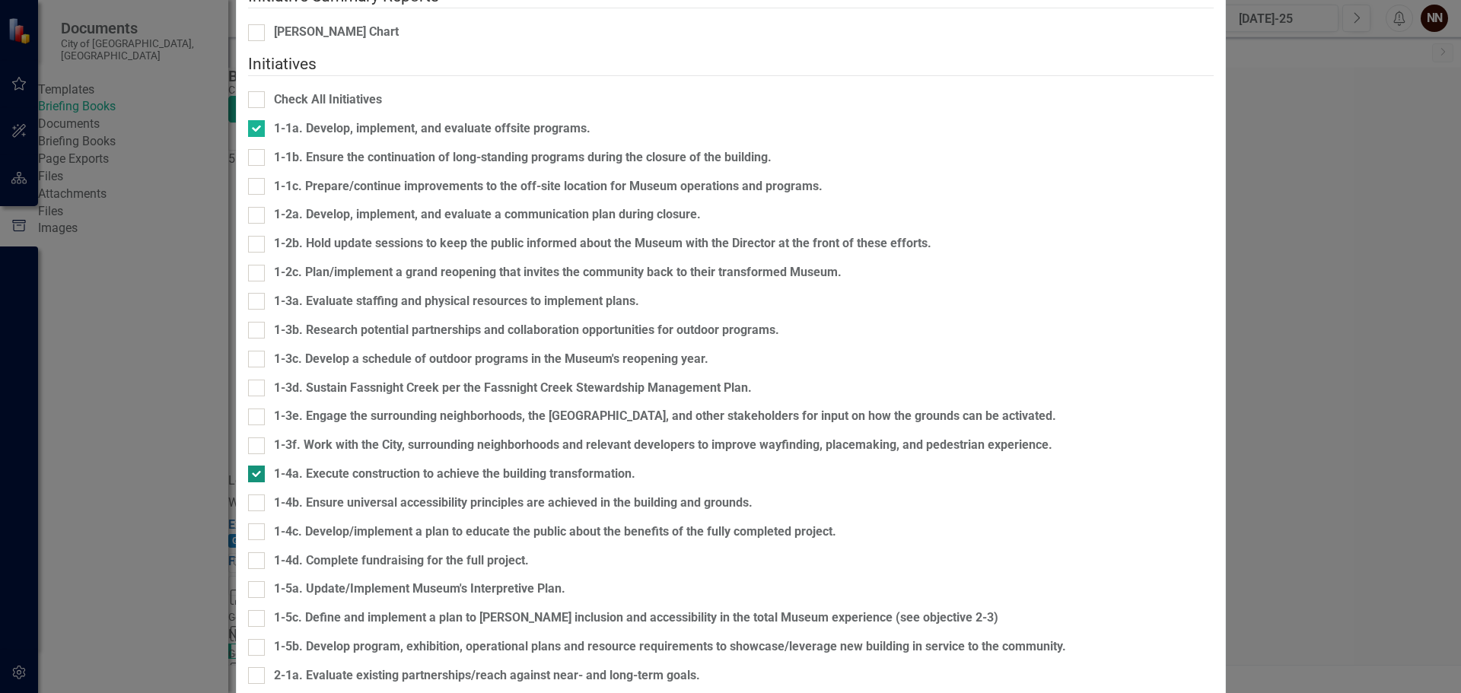
checkbox input "false"
click at [466, 138] on div "1-1a. Develop, implement, and evaluate offsite programs." at bounding box center [731, 129] width 966 height 18
click at [258, 130] on input "1-1a. Develop, implement, and evaluate offsite programs." at bounding box center [253, 125] width 10 height 10
checkbox input "false"
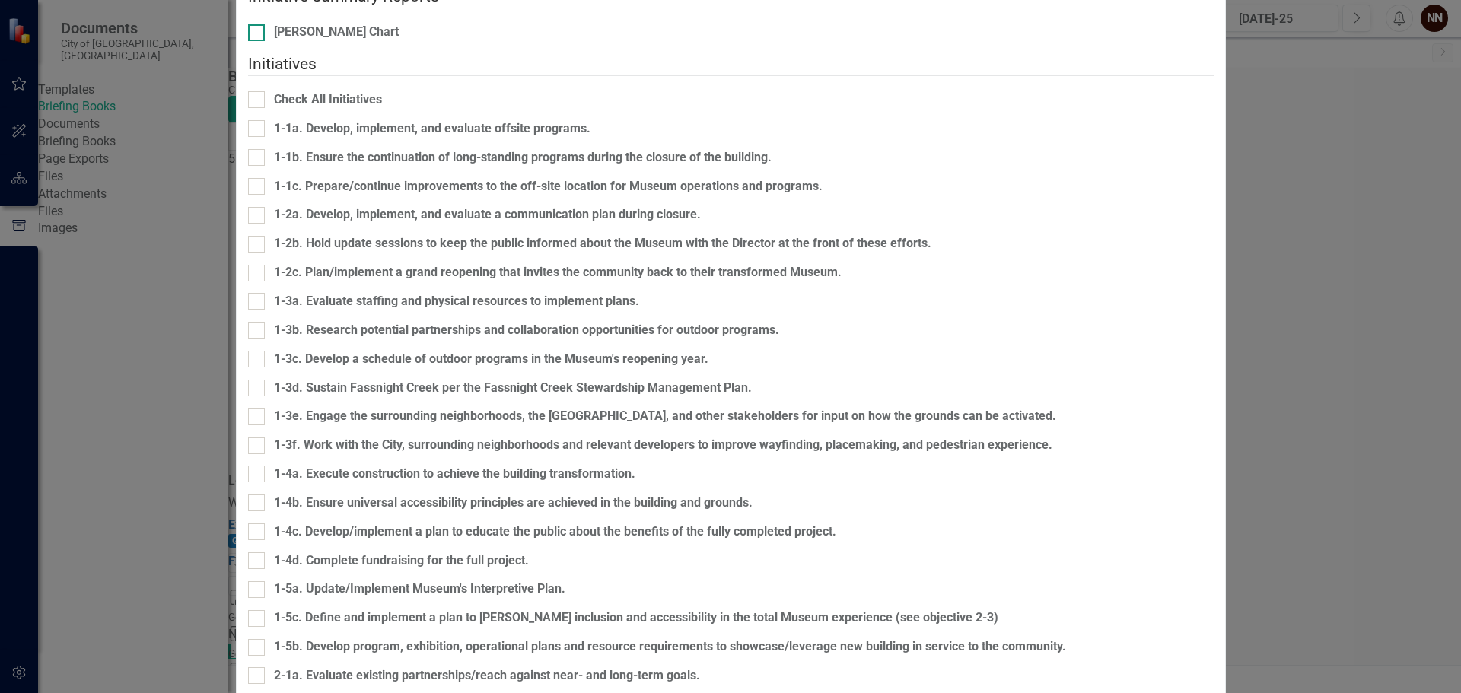
click at [258, 34] on input "[PERSON_NAME] Chart" at bounding box center [253, 29] width 10 height 10
checkbox input "true"
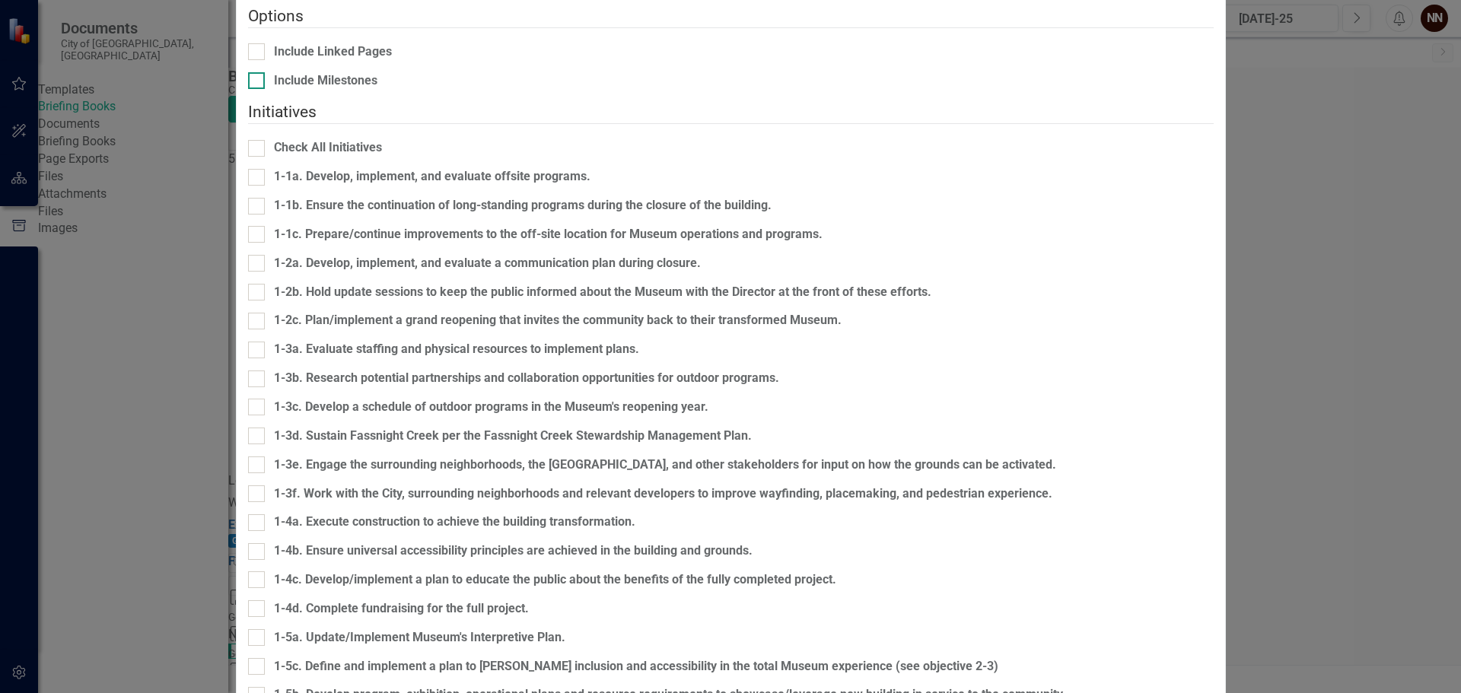
click at [265, 89] on div at bounding box center [256, 80] width 17 height 17
click at [258, 82] on input "Include Milestones" at bounding box center [253, 77] width 10 height 10
checkbox input "true"
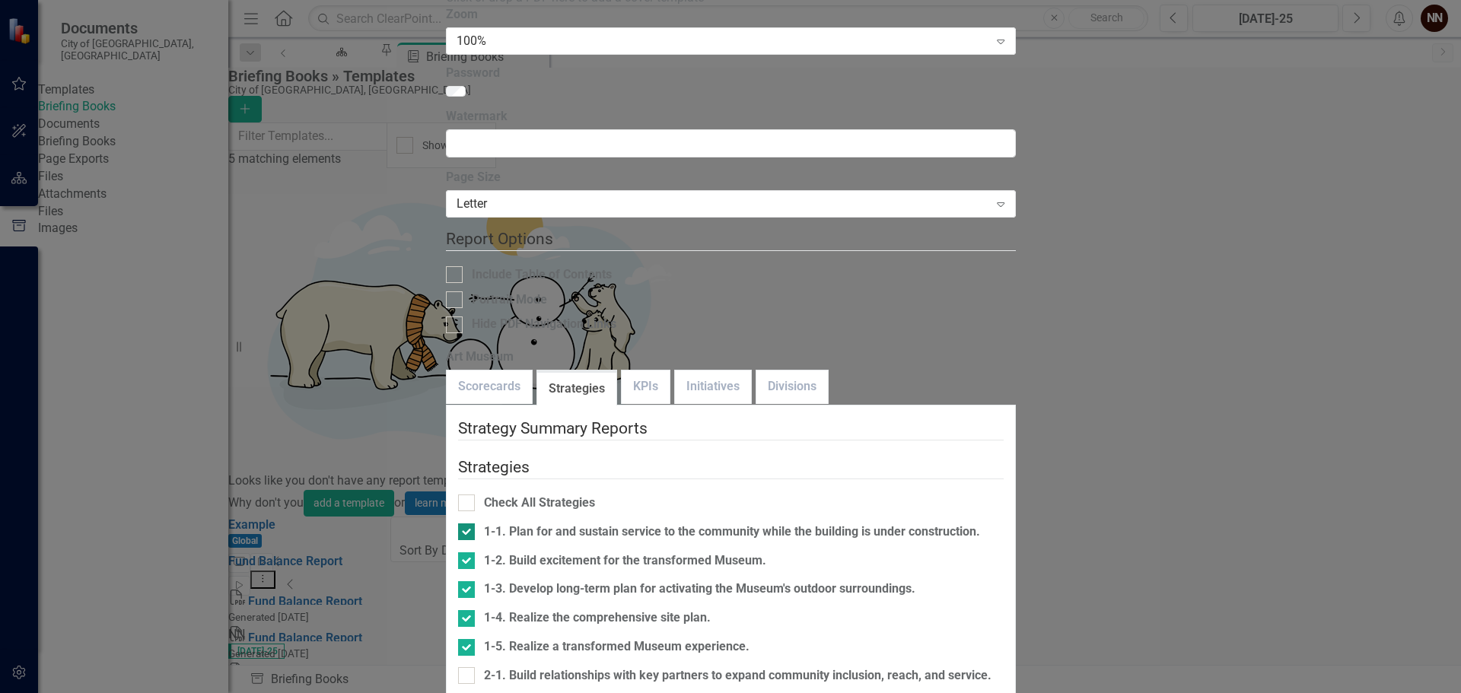
click at [463, 524] on div at bounding box center [466, 532] width 17 height 17
click at [463, 524] on input "1-1. Plan for and sustain service to the community while the building is under …" at bounding box center [463, 529] width 10 height 10
checkbox input "false"
click at [462, 552] on div at bounding box center [466, 560] width 17 height 17
click at [462, 552] on input "1-2. Build excitement for the transformed Museum." at bounding box center [463, 557] width 10 height 10
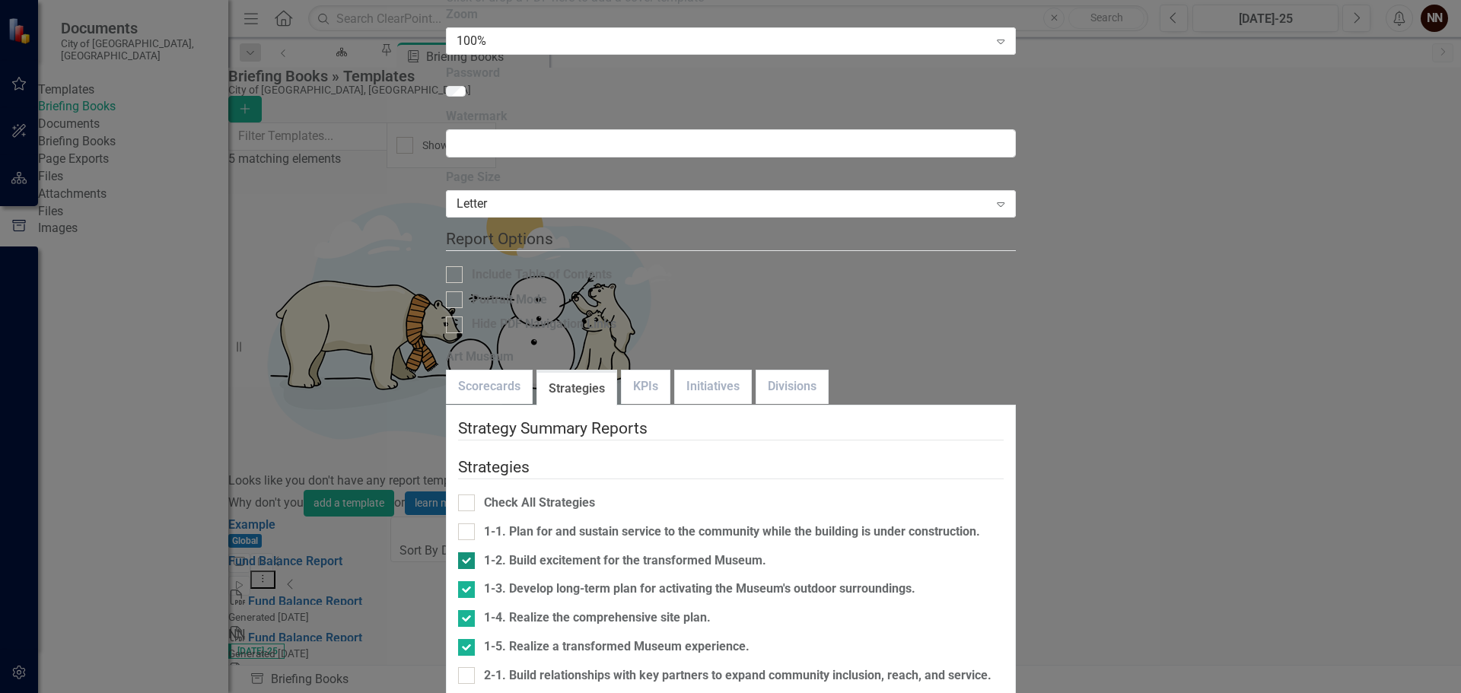
checkbox input "false"
click at [460, 581] on div at bounding box center [466, 589] width 17 height 17
click at [460, 581] on input "1-3. Develop long-term plan for activating the Museum's outdoor surroundings." at bounding box center [463, 586] width 10 height 10
checkbox input "false"
click at [458, 456] on fieldset "Strategies Check All Strategies 1-1. Plan for and sustain service to the commun…" at bounding box center [731, 662] width 546 height 413
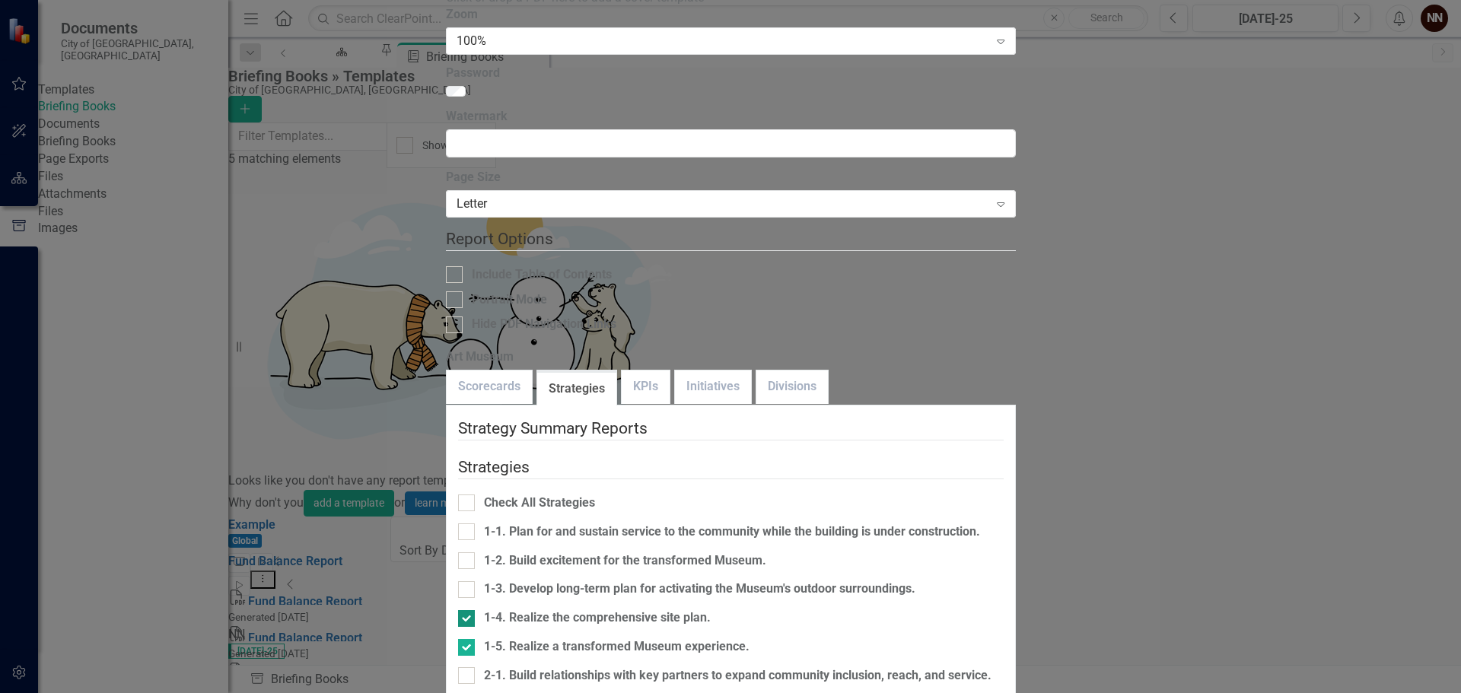
click at [458, 610] on div at bounding box center [466, 618] width 17 height 17
click at [458, 610] on input "1-4. Realize the comprehensive site plan." at bounding box center [463, 615] width 10 height 10
checkbox input "false"
click at [677, 371] on link "Initiatives" at bounding box center [713, 387] width 76 height 33
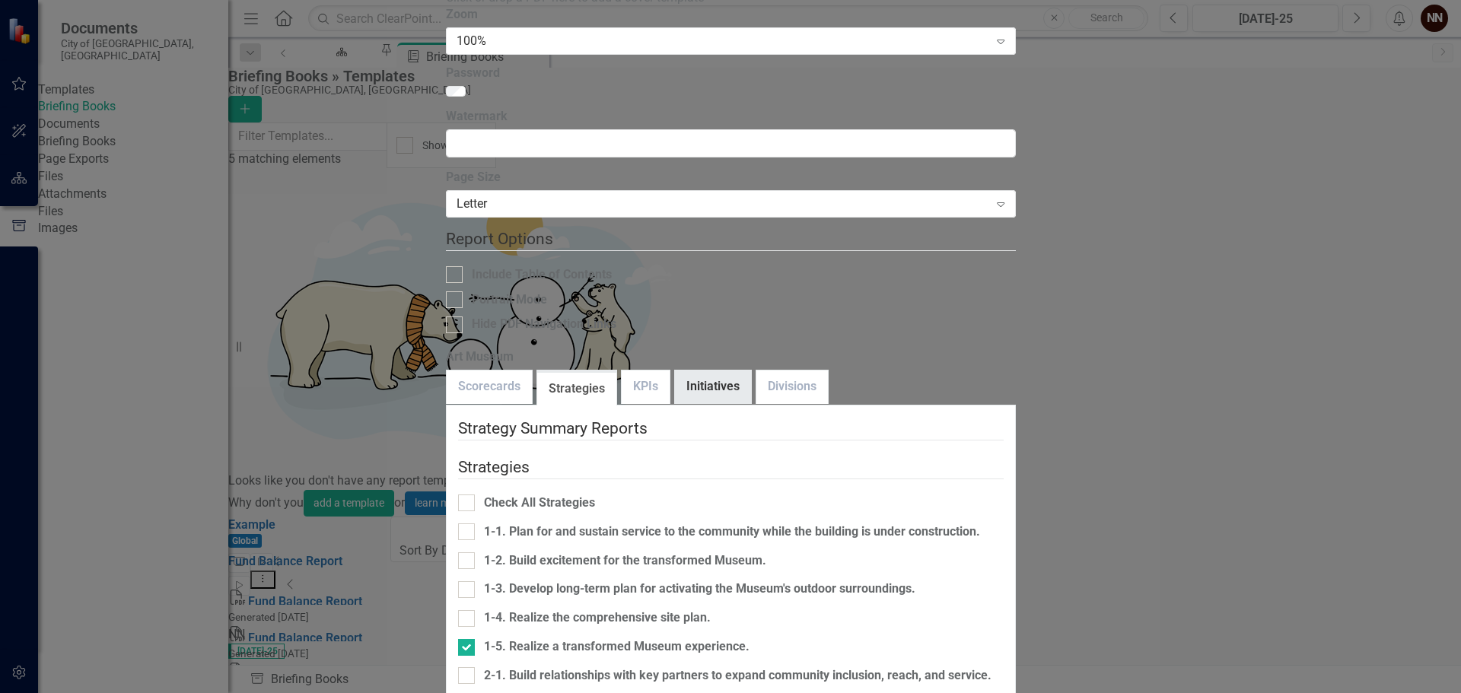
click at [675, 371] on link "Initiatives" at bounding box center [713, 387] width 76 height 33
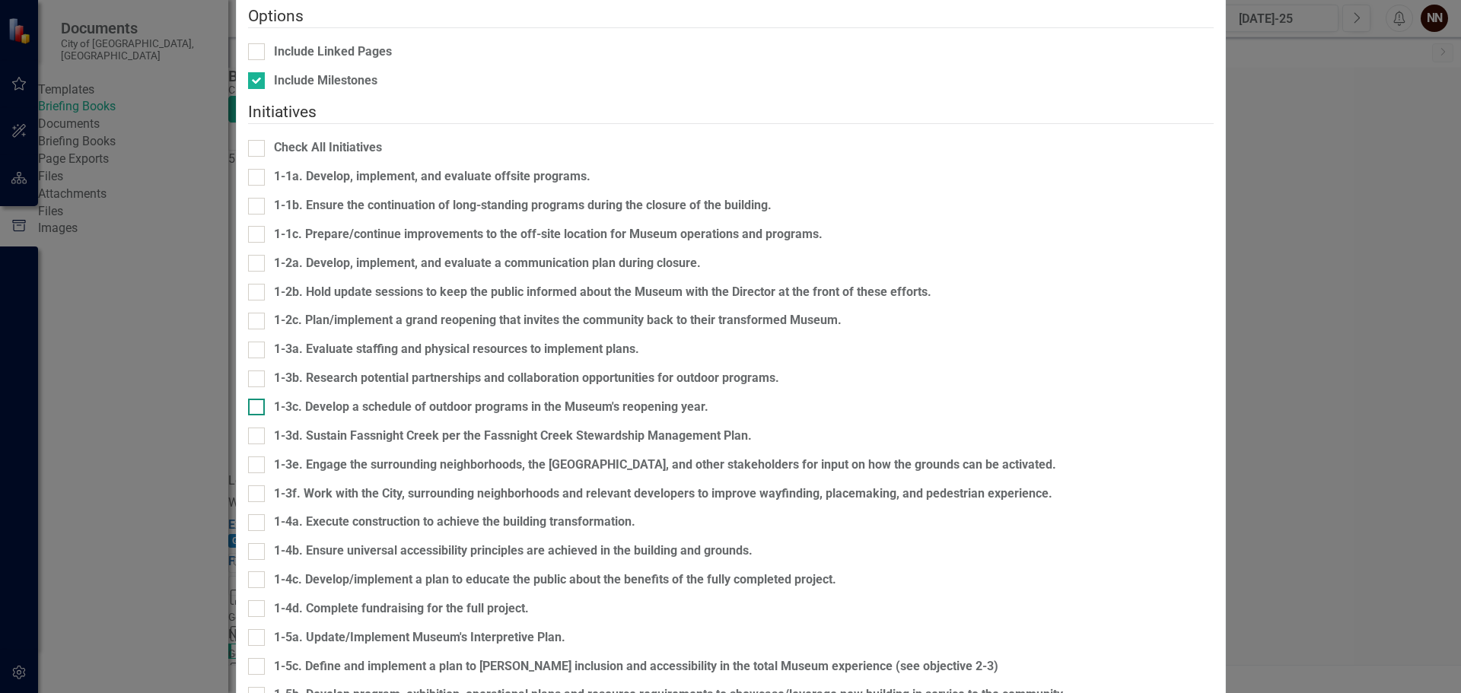
scroll to position [304, 0]
click at [265, 629] on div at bounding box center [256, 637] width 17 height 17
click at [258, 629] on input "1-5a. Update/Implement Museum's Interpretive Plan." at bounding box center [253, 634] width 10 height 10
checkbox input "true"
click at [265, 658] on div at bounding box center [256, 666] width 17 height 17
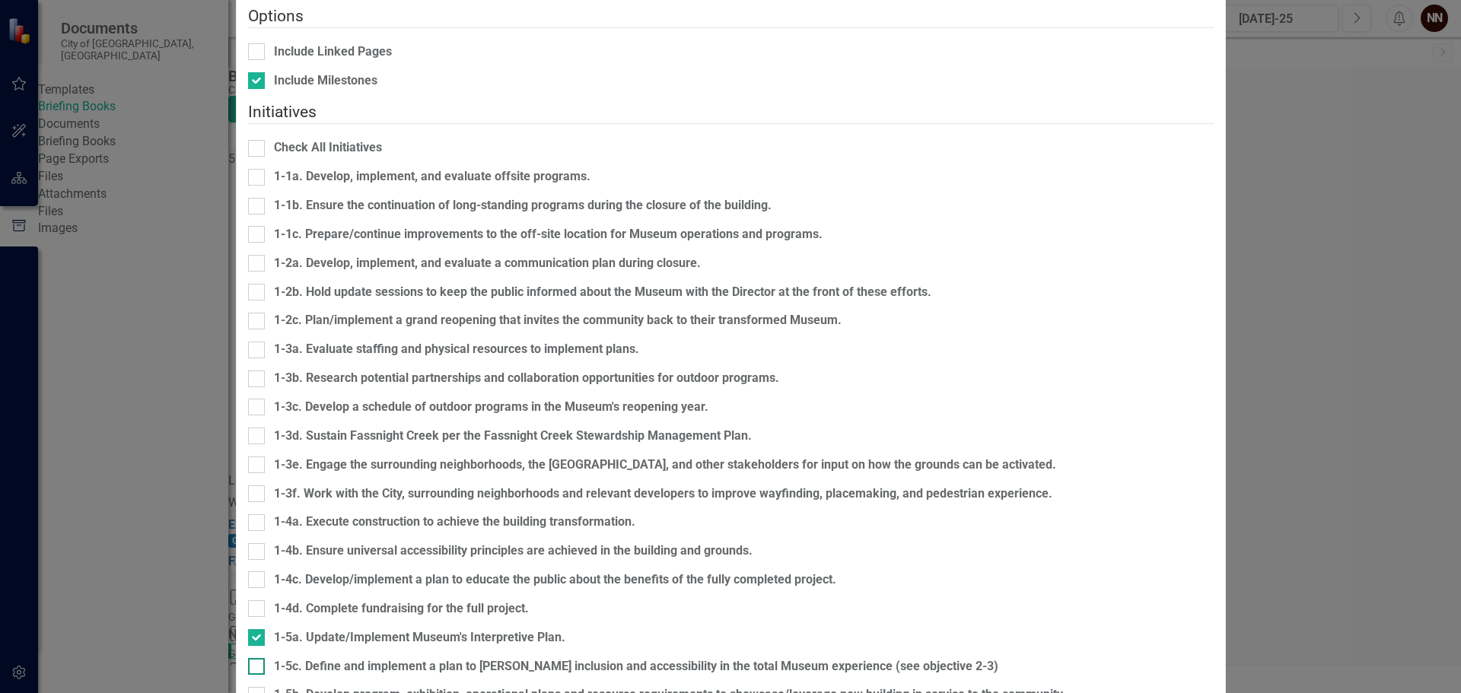
click at [258, 658] on input "1-5c. Define and implement a plan to [PERSON_NAME] inclusion and accessibility …" at bounding box center [253, 663] width 10 height 10
checkbox input "true"
click at [258, 687] on input "1-5b. Develop program, exhibition, operational plans and resource requirements …" at bounding box center [253, 692] width 10 height 10
checkbox input "true"
click at [265, 629] on div at bounding box center [256, 637] width 17 height 17
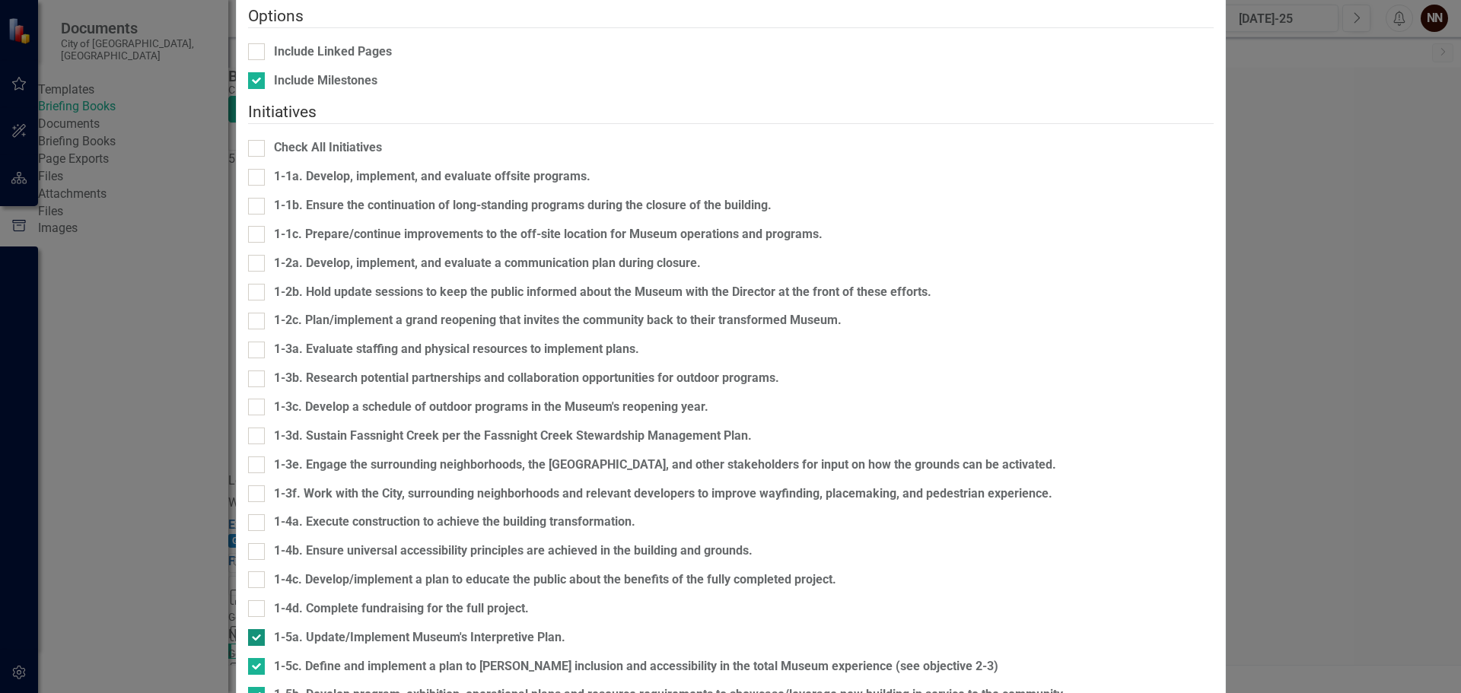
click at [258, 629] on input "1-5a. Update/Implement Museum's Interpretive Plan." at bounding box center [253, 634] width 10 height 10
checkbox input "false"
click at [258, 658] on input "1-5c. Define and implement a plan to [PERSON_NAME] inclusion and accessibility …" at bounding box center [253, 663] width 10 height 10
checkbox input "false"
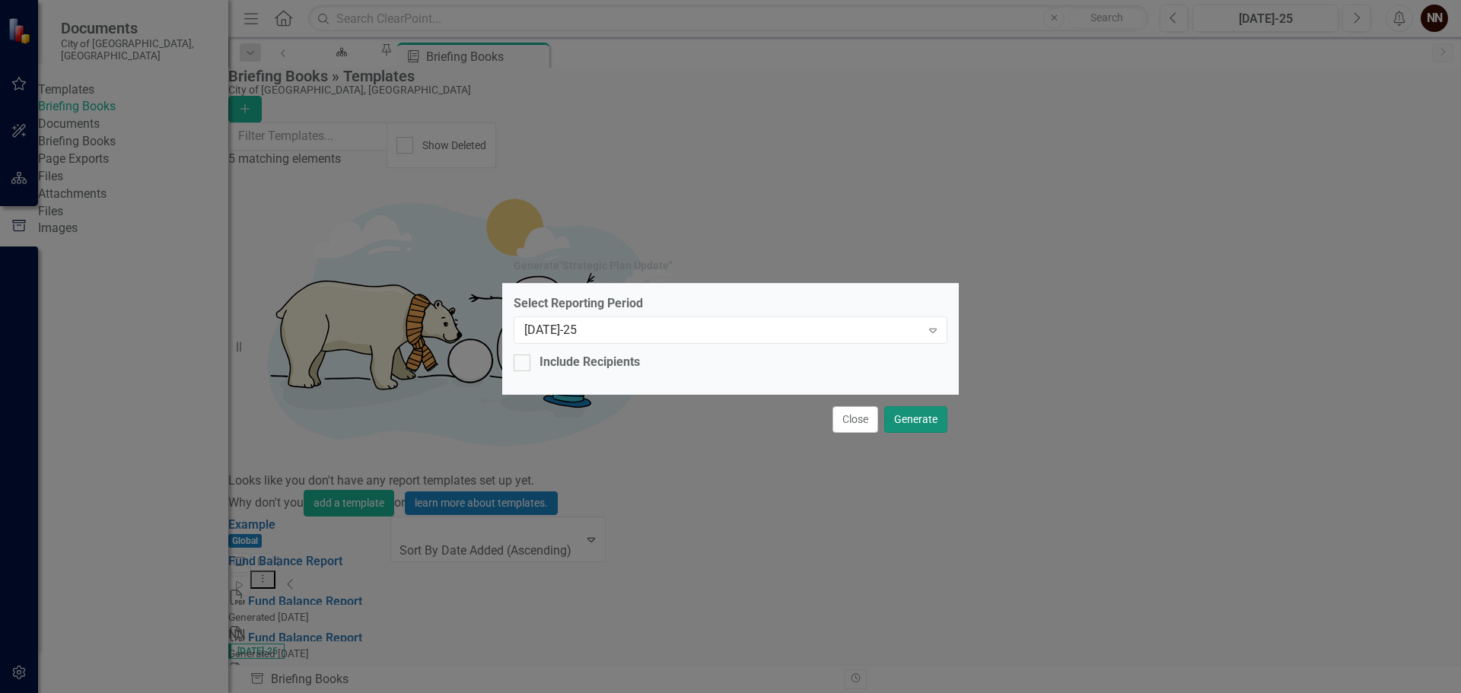
click at [920, 417] on button "Generate" at bounding box center [915, 419] width 63 height 27
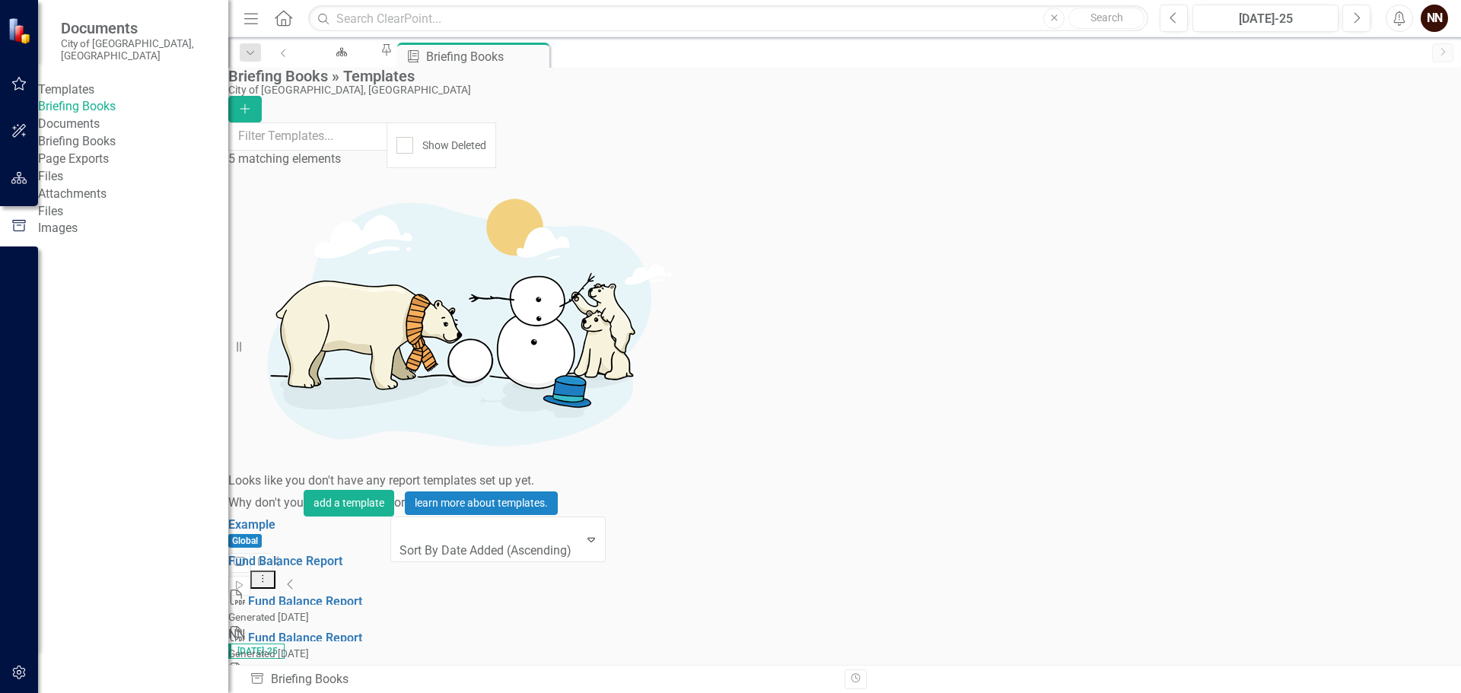
click at [1324, 411] on link "Edit Edit Template" at bounding box center [1332, 418] width 141 height 28
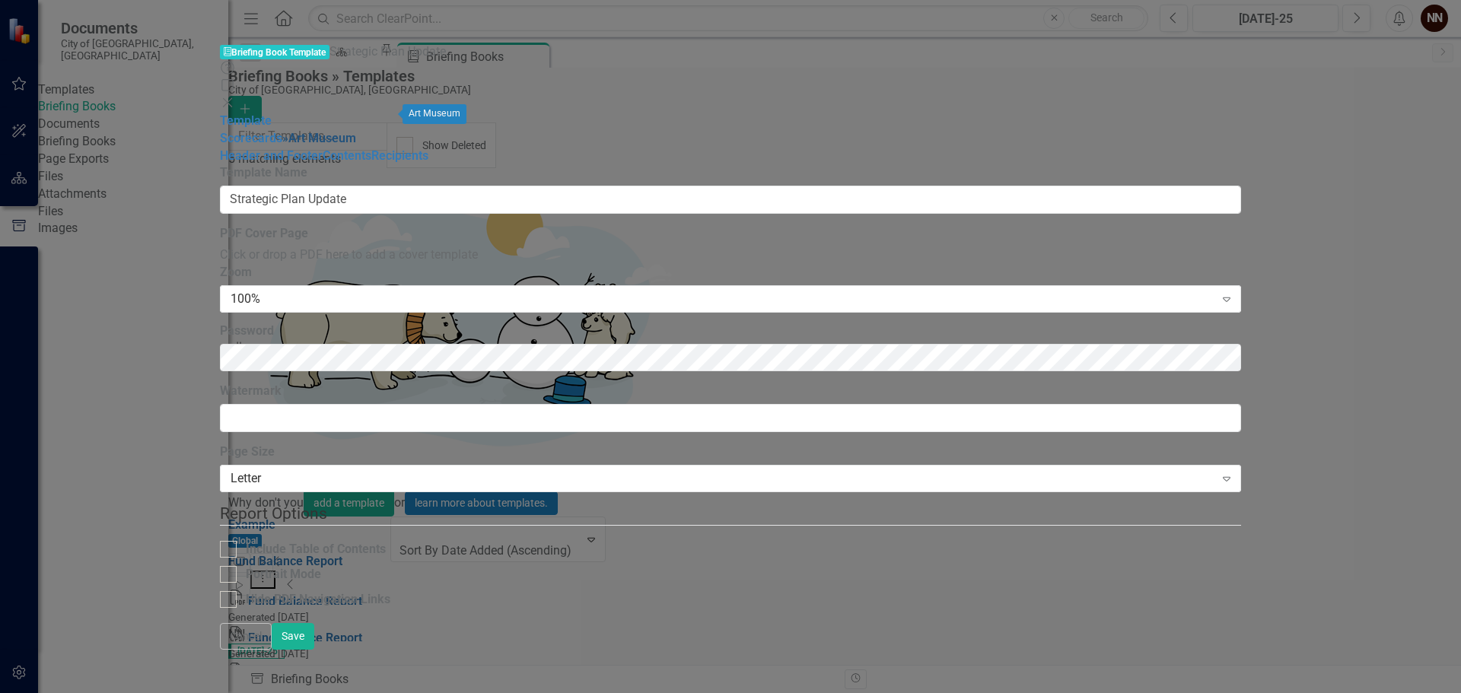
click at [282, 131] on link "» [GEOGRAPHIC_DATA]" at bounding box center [319, 138] width 74 height 14
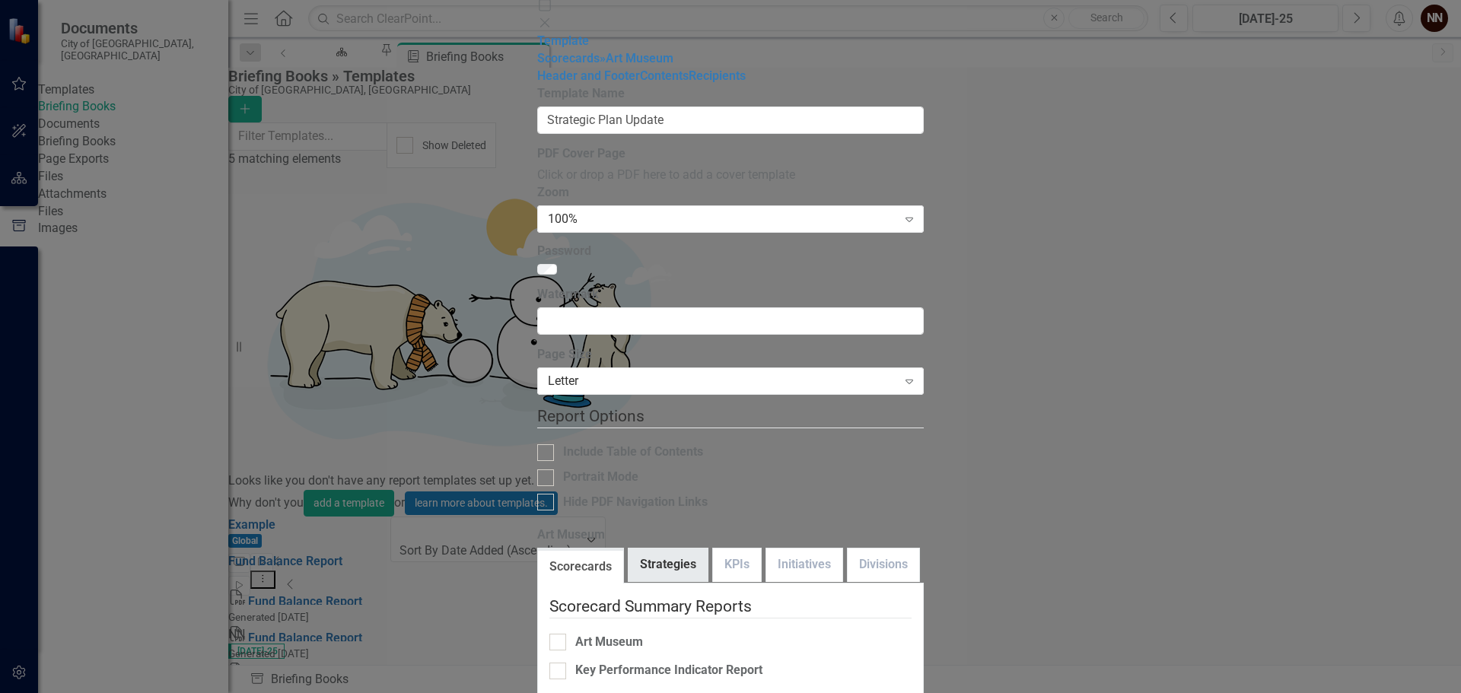
click at [629, 549] on link "Strategies" at bounding box center [668, 565] width 79 height 33
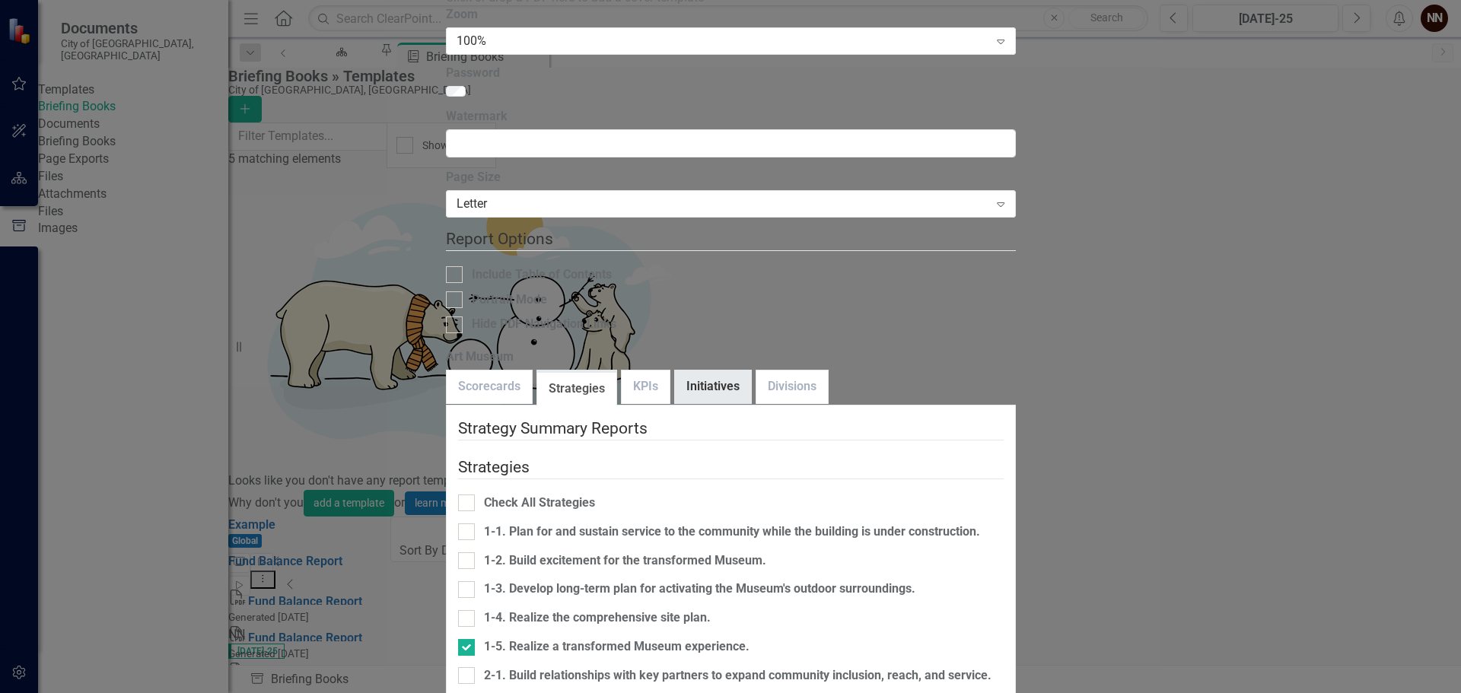
click at [675, 371] on link "Initiatives" at bounding box center [713, 387] width 76 height 33
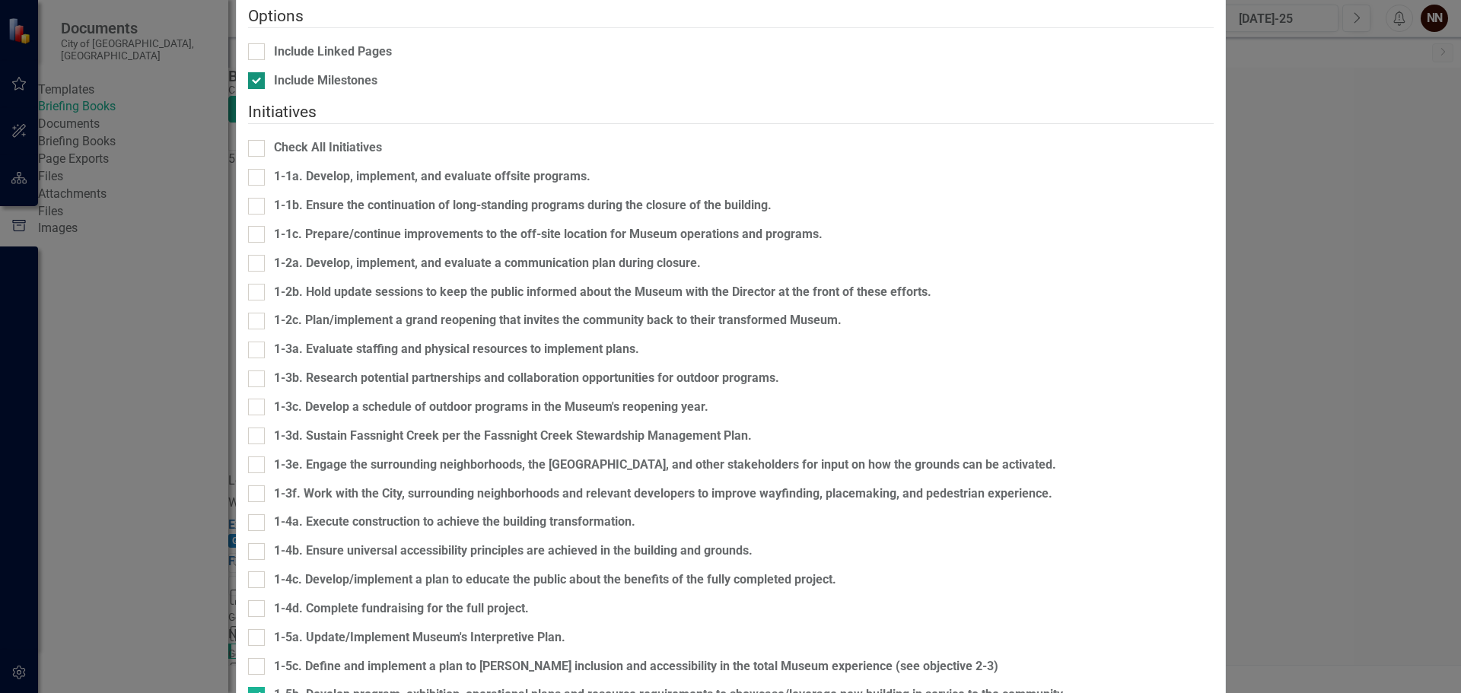
click at [469, 90] on div "Include Milestones" at bounding box center [731, 81] width 966 height 18
click at [258, 82] on input "Include Milestones" at bounding box center [253, 77] width 10 height 10
checkbox input "false"
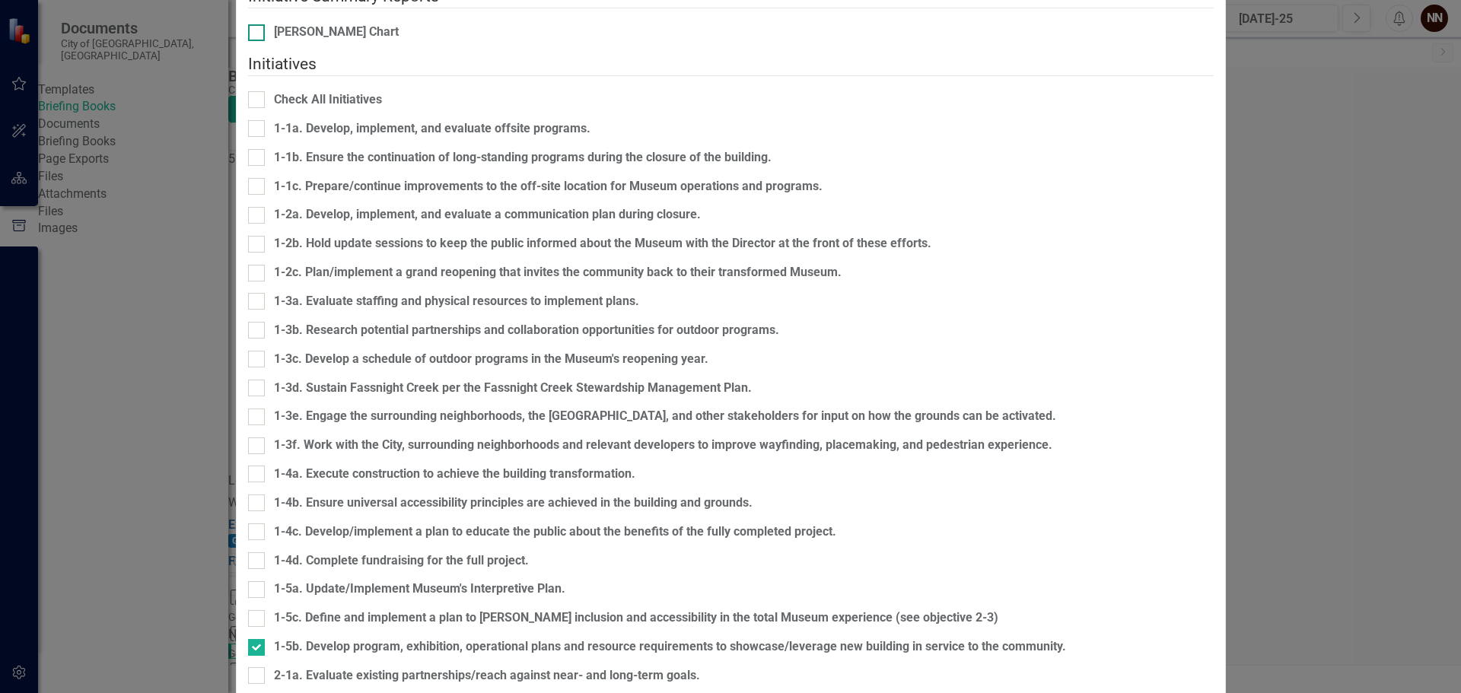
click at [399, 41] on div "[PERSON_NAME] Chart" at bounding box center [336, 33] width 125 height 18
click at [258, 34] on input "[PERSON_NAME] Chart" at bounding box center [253, 29] width 10 height 10
checkbox input "true"
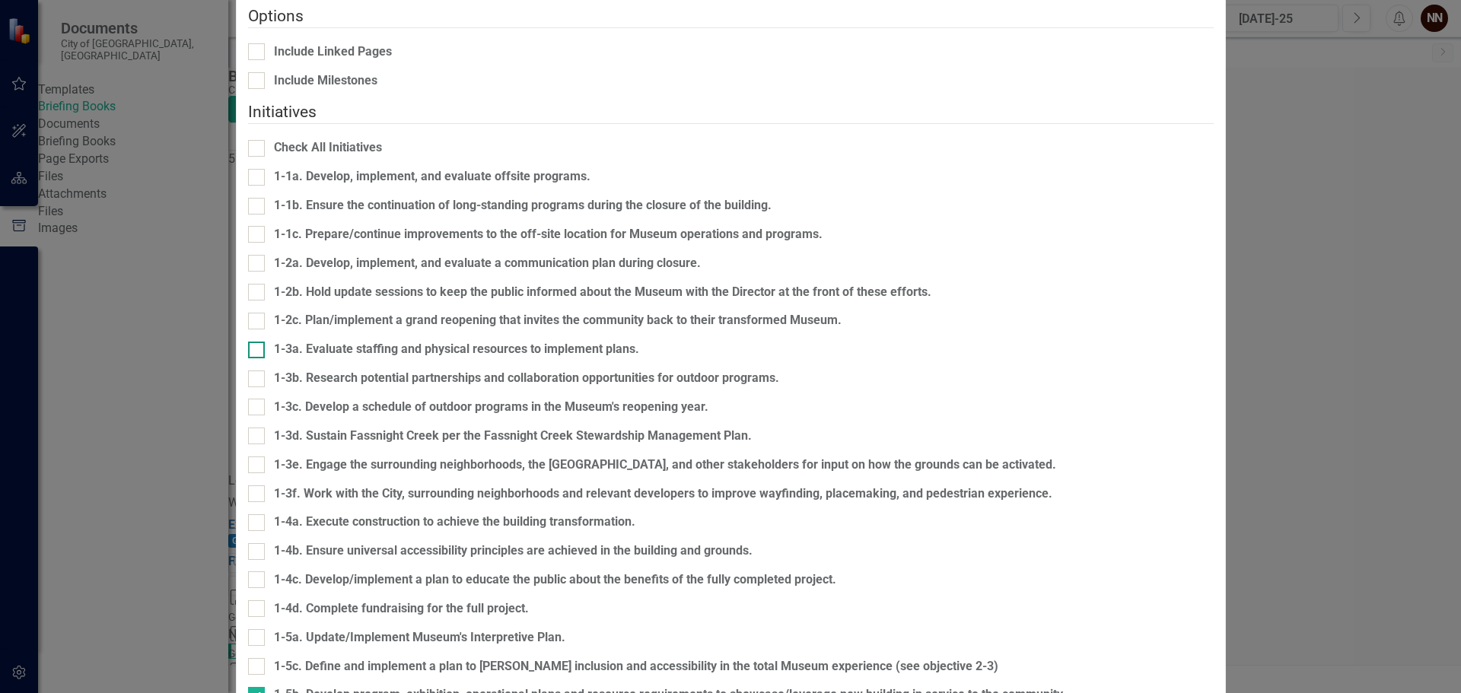
scroll to position [533, 0]
click at [258, 687] on input "1-5b. Develop program, exhibition, operational plans and resource requirements …" at bounding box center [253, 692] width 10 height 10
checkbox input "false"
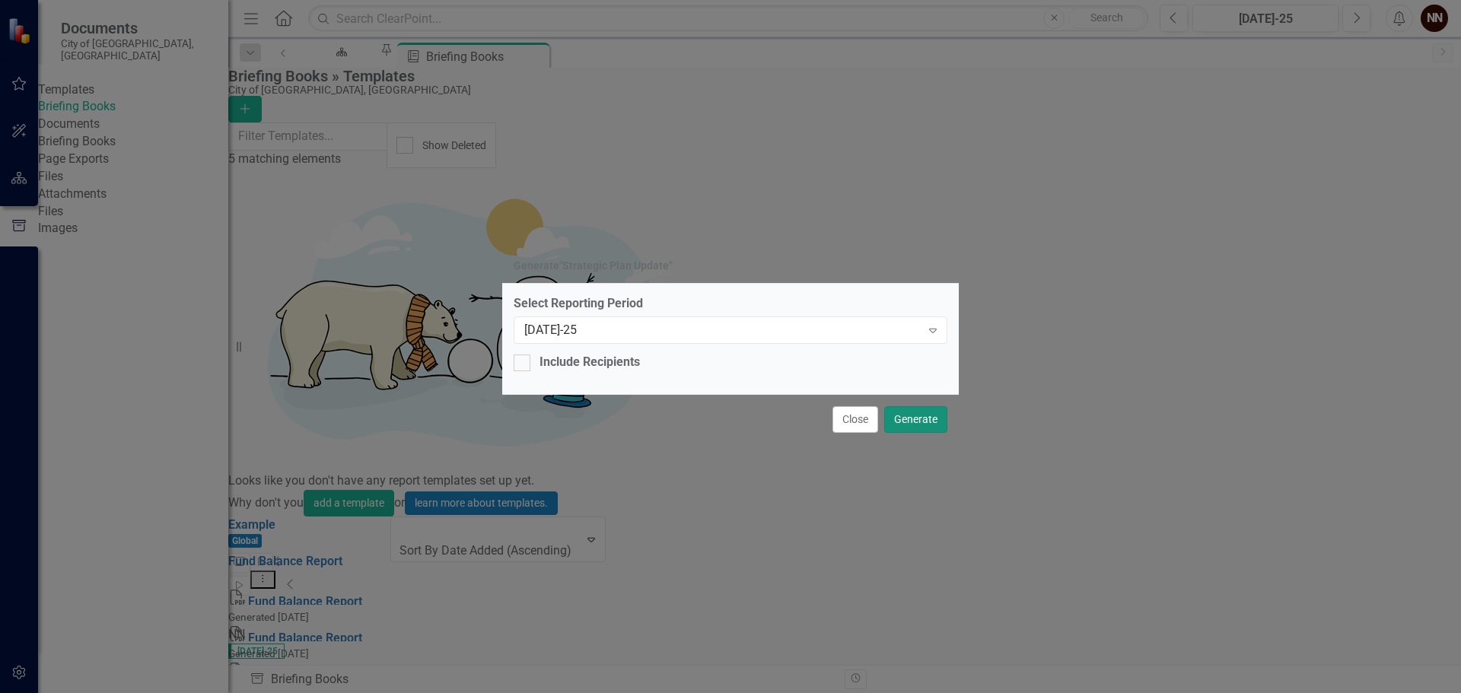
click at [910, 412] on button "Generate" at bounding box center [915, 419] width 63 height 27
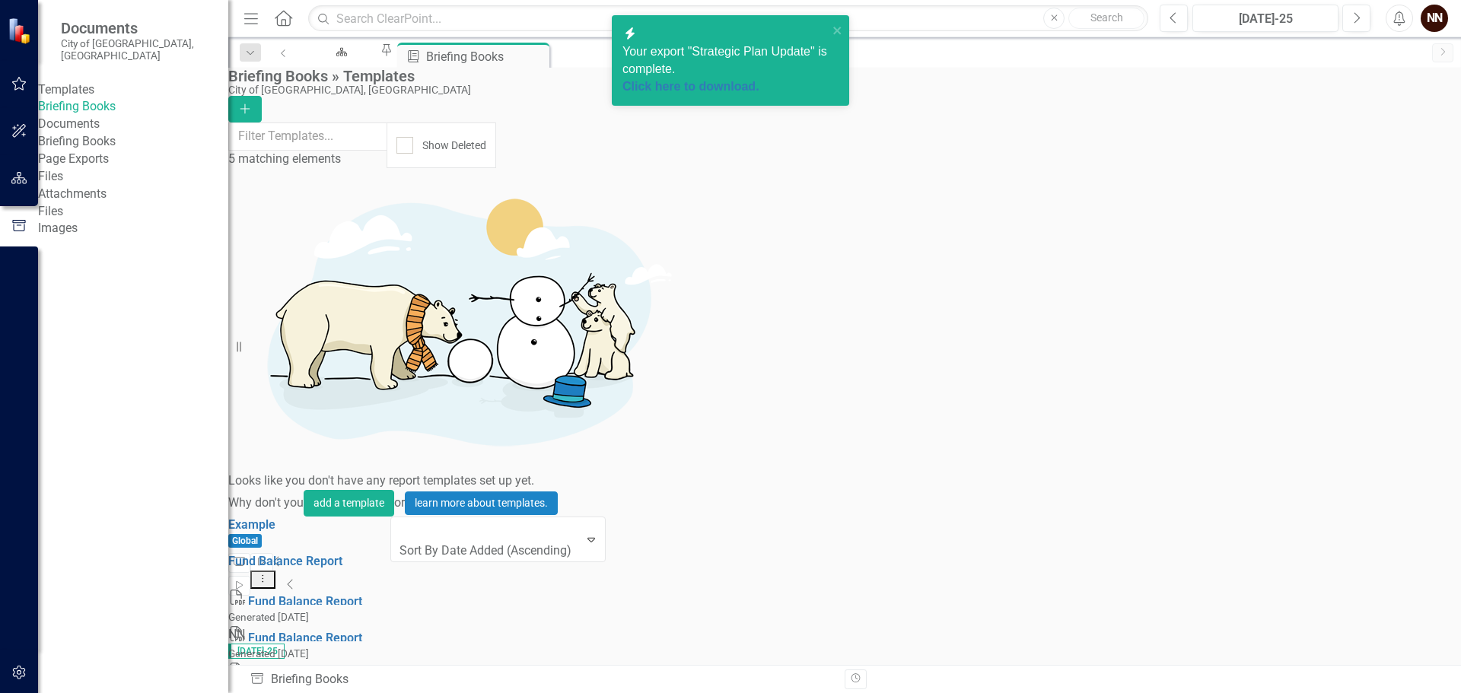
click at [721, 58] on span "Your export "Strategic Plan Update" is complete. Click here to download." at bounding box center [724, 70] width 205 height 51
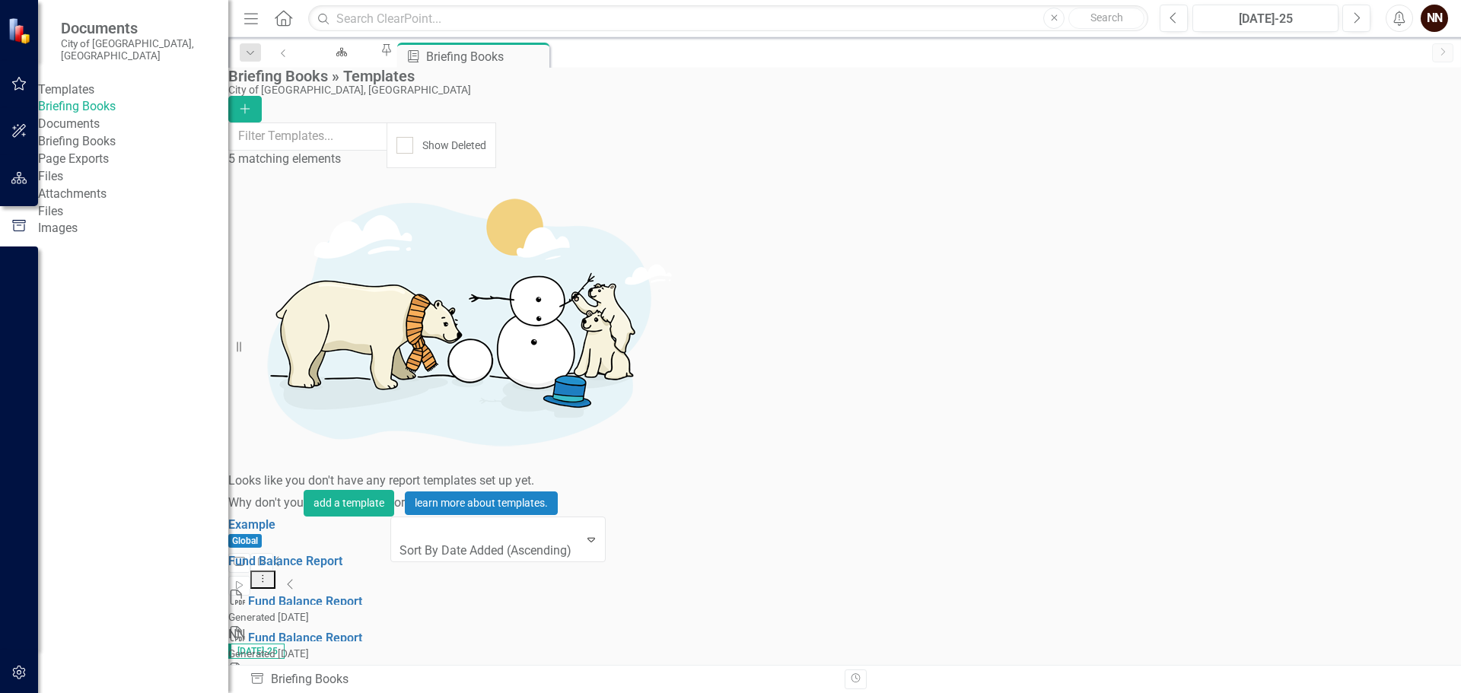
click at [1317, 414] on link "Edit Edit Template" at bounding box center [1332, 418] width 141 height 28
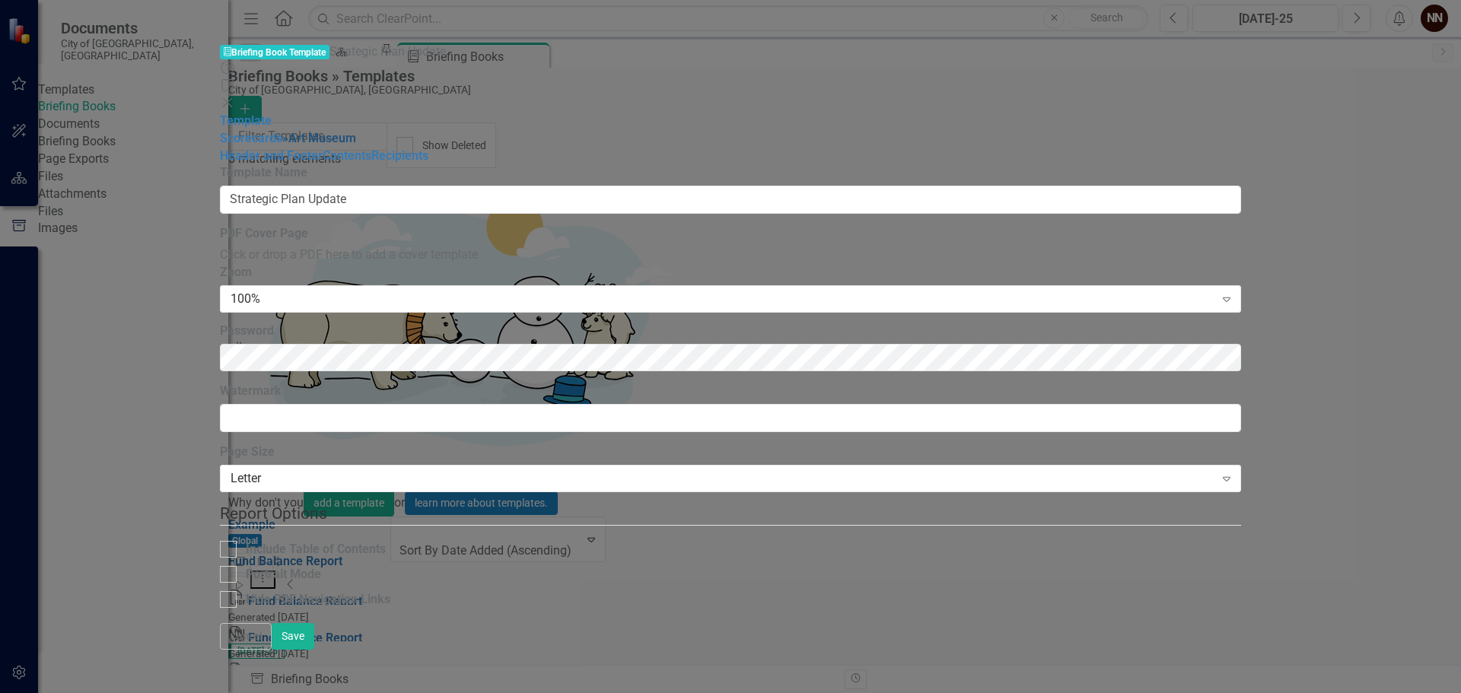
click at [282, 131] on link "» [GEOGRAPHIC_DATA]" at bounding box center [319, 138] width 74 height 14
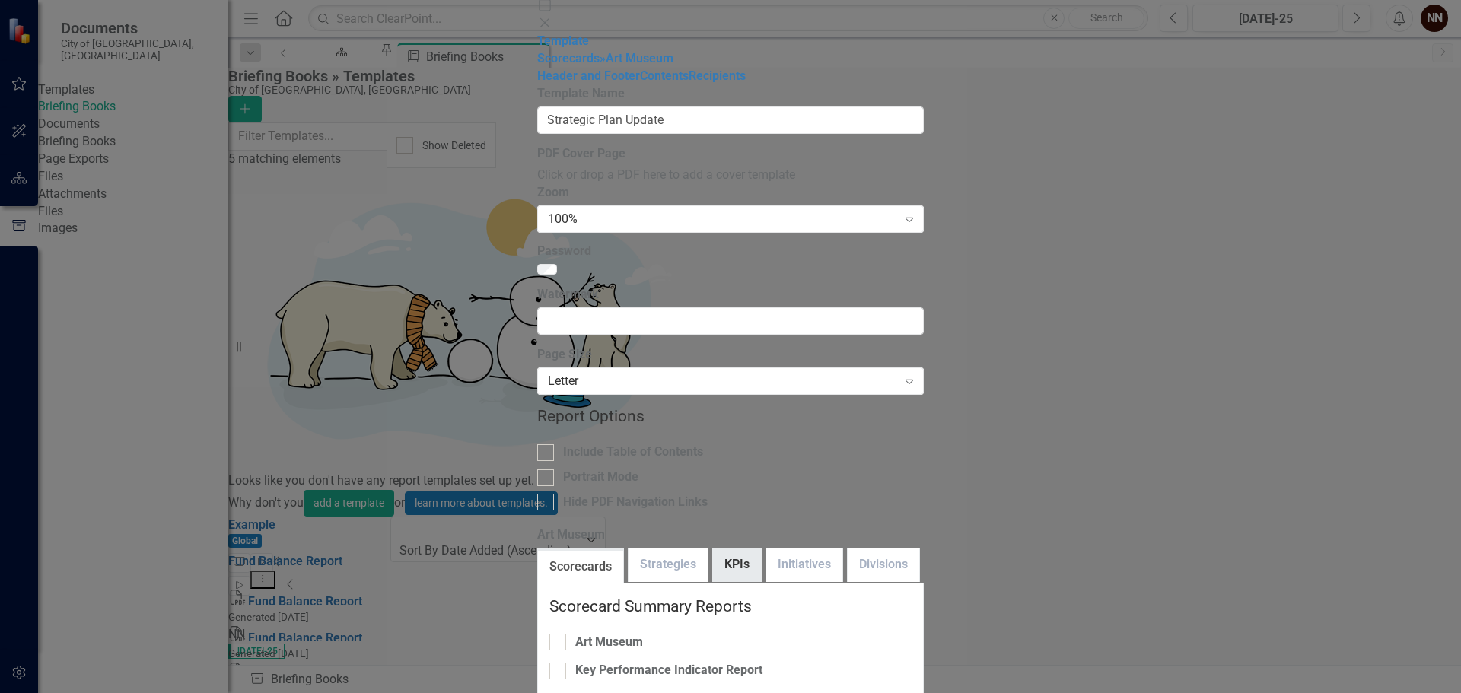
click at [713, 549] on link "KPIs" at bounding box center [737, 565] width 48 height 33
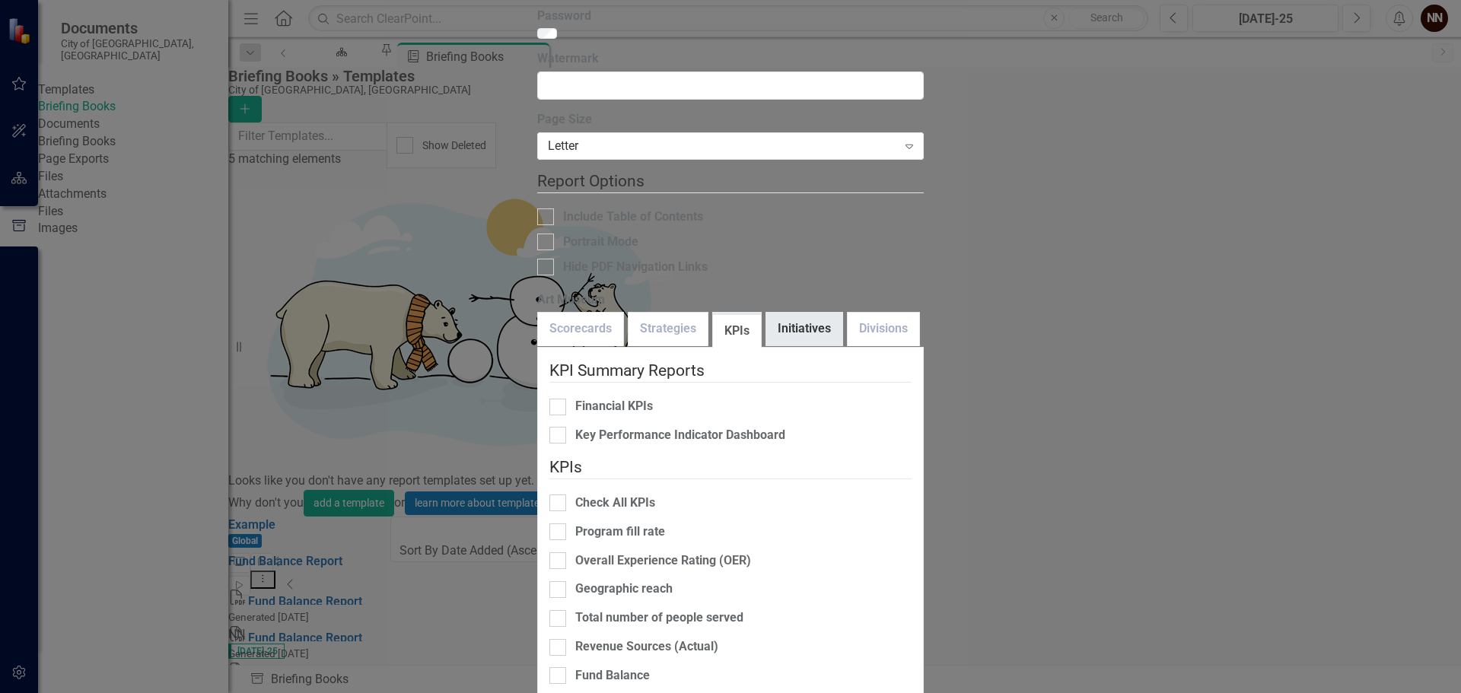
click at [766, 313] on link "Initiatives" at bounding box center [804, 329] width 76 height 33
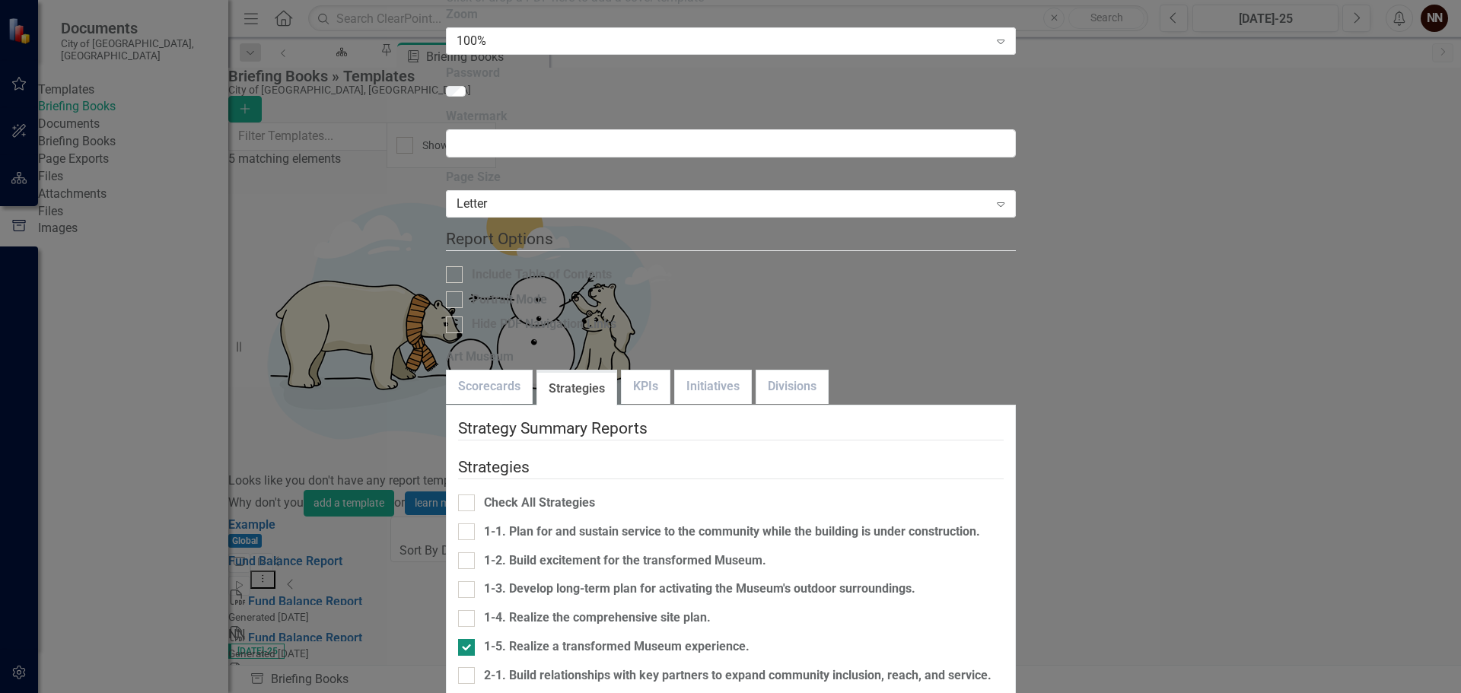
click at [460, 639] on div at bounding box center [466, 647] width 17 height 17
click at [460, 639] on input "1-5. Realize a transformed Museum experience." at bounding box center [463, 644] width 10 height 10
checkbox input "false"
click at [676, 371] on link "Initiatives" at bounding box center [713, 387] width 76 height 33
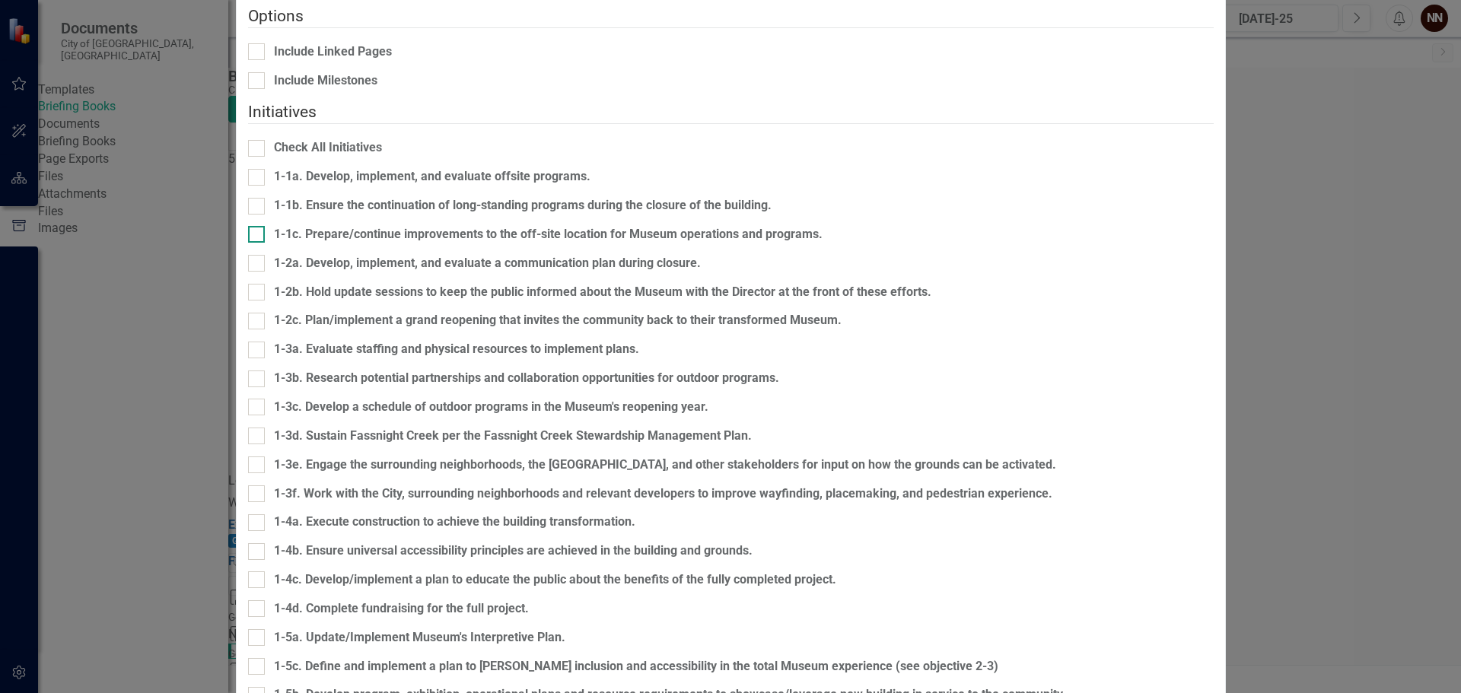
scroll to position [228, 0]
click at [265, 687] on div at bounding box center [256, 695] width 17 height 17
click at [258, 687] on input "1-5b. Develop program, exhibition, operational plans and resource requirements …" at bounding box center [253, 692] width 10 height 10
checkbox input "true"
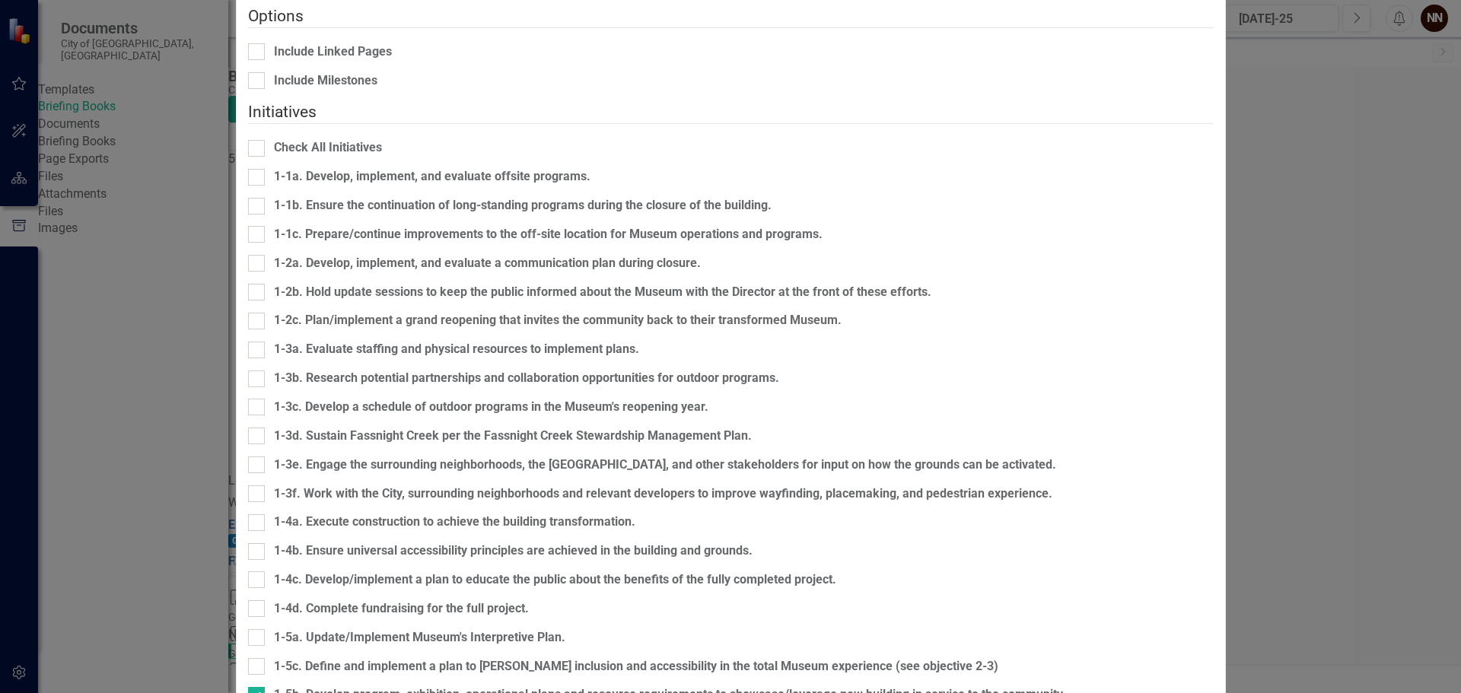
checkbox input "false"
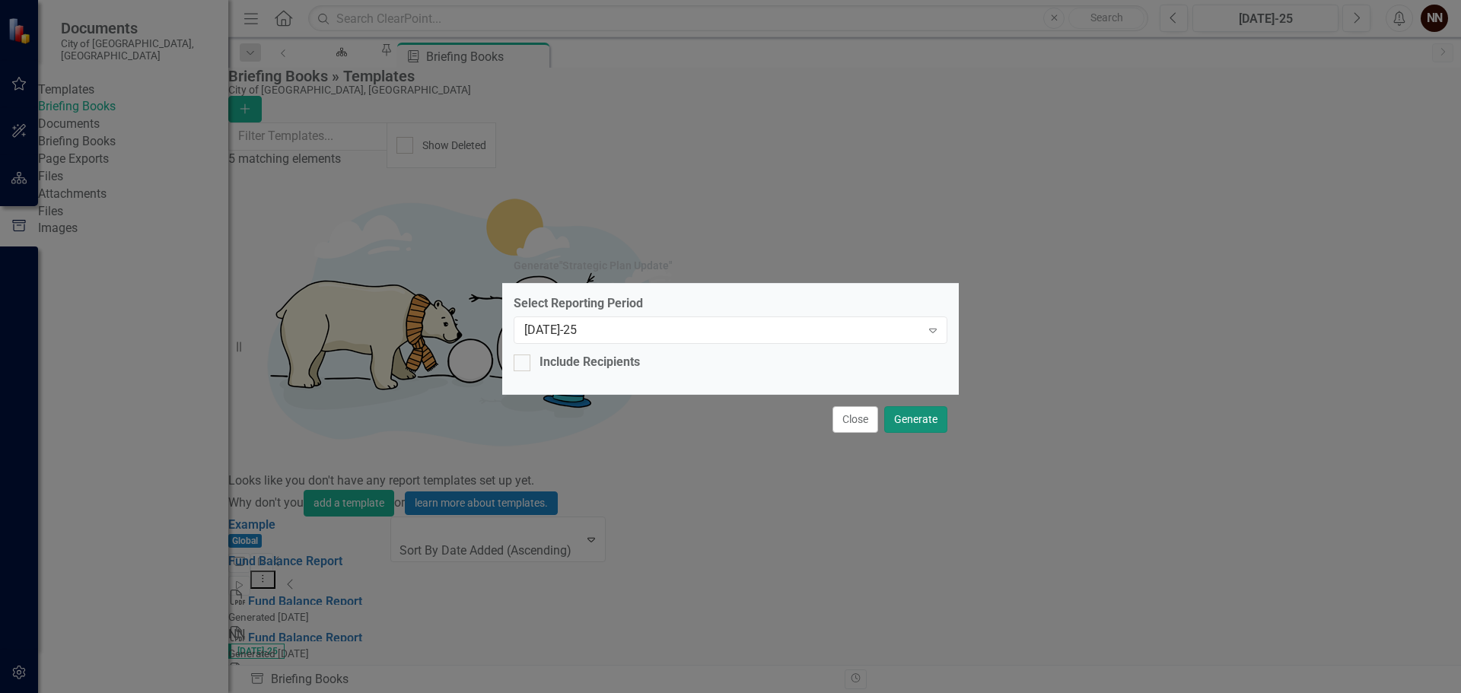
click at [920, 419] on button "Generate" at bounding box center [915, 419] width 63 height 27
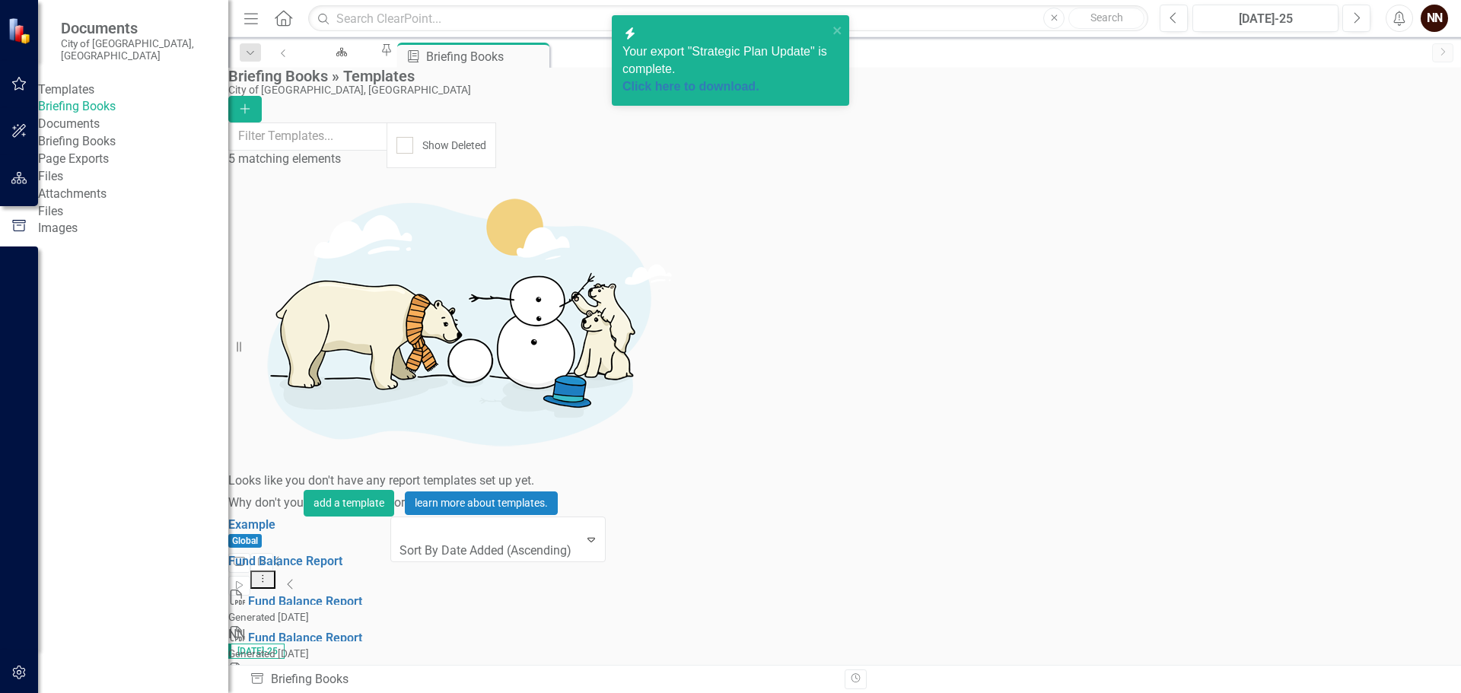
click at [712, 59] on div "Your export "Strategic Plan Update" is complete. Click here to download." at bounding box center [724, 69] width 205 height 53
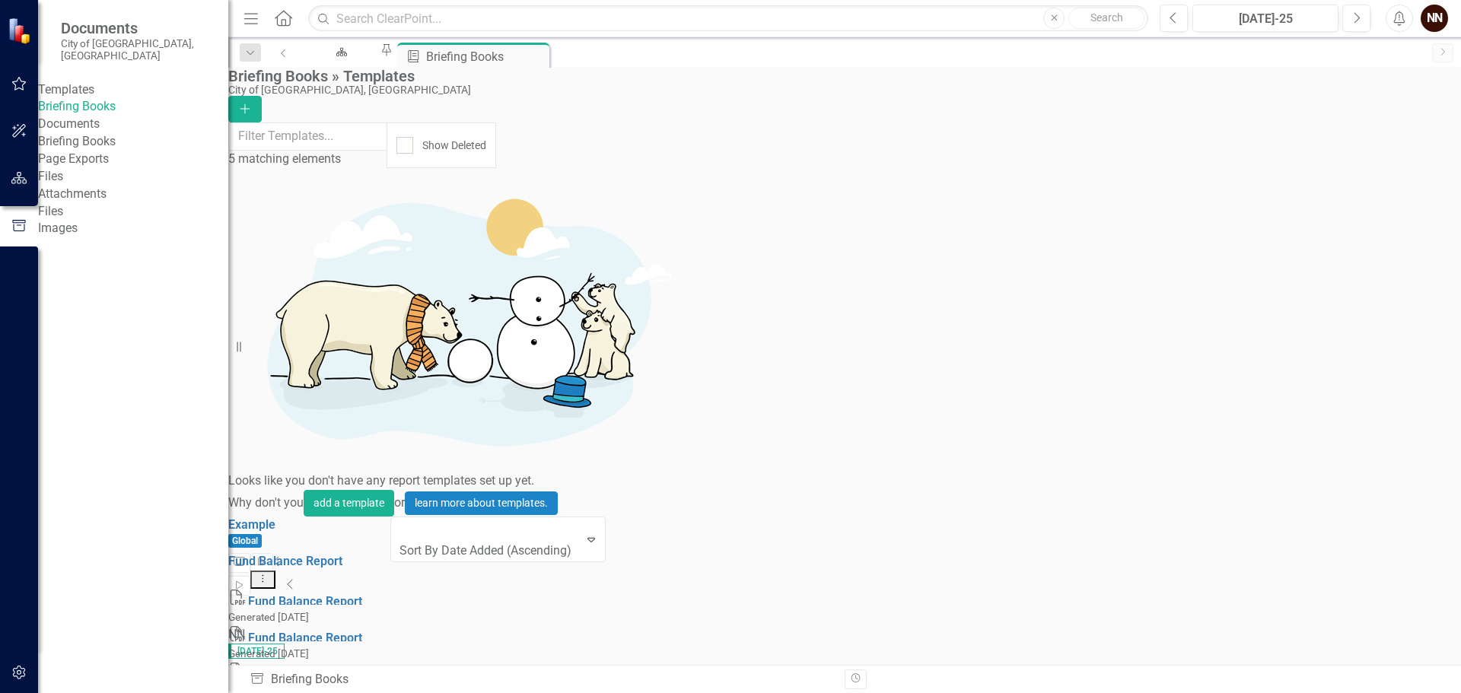
click at [1312, 437] on link "Copy Duplicate Template" at bounding box center [1332, 446] width 141 height 28
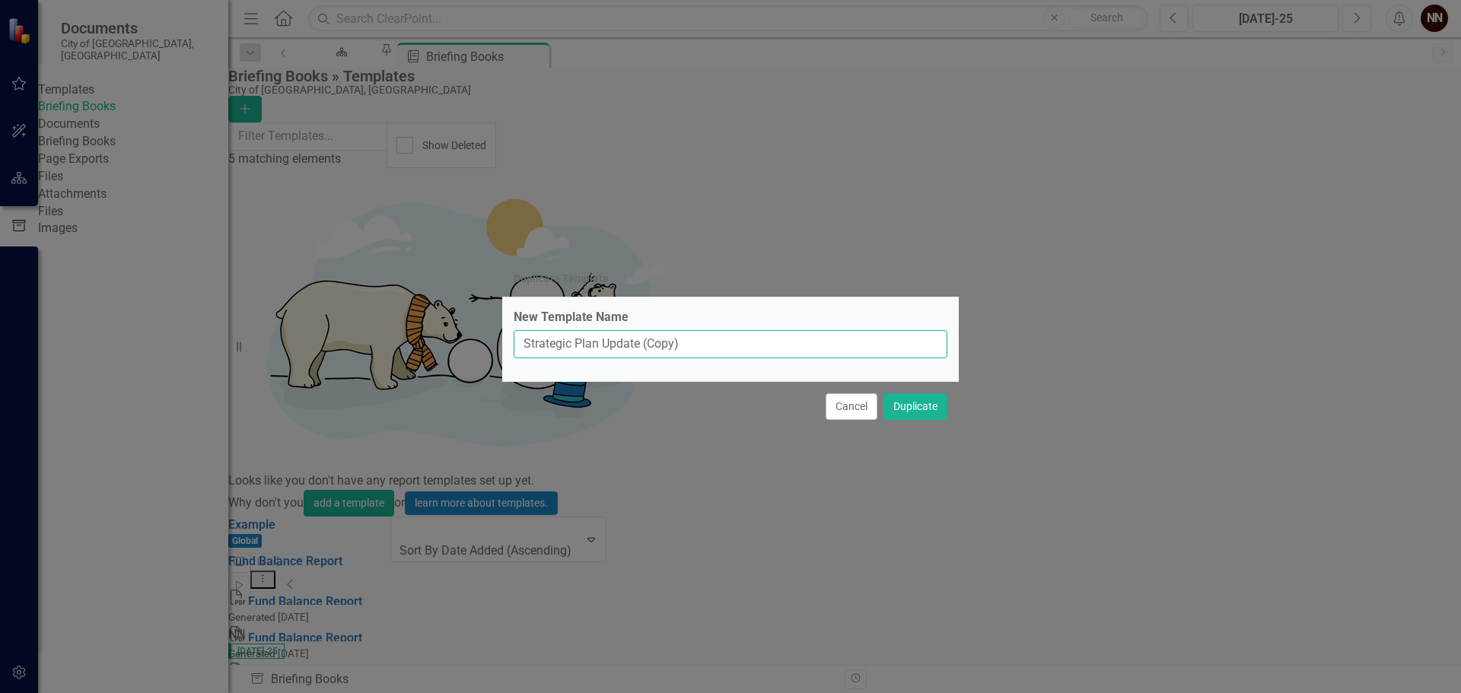
drag, startPoint x: 524, startPoint y: 348, endPoint x: 702, endPoint y: 342, distance: 177.4
click at [702, 342] on input "Strategic Plan Update (Copy)" at bounding box center [731, 344] width 434 height 28
type input "Strategic Plan Initiatives"
click at [909, 406] on button "Duplicate" at bounding box center [916, 406] width 64 height 27
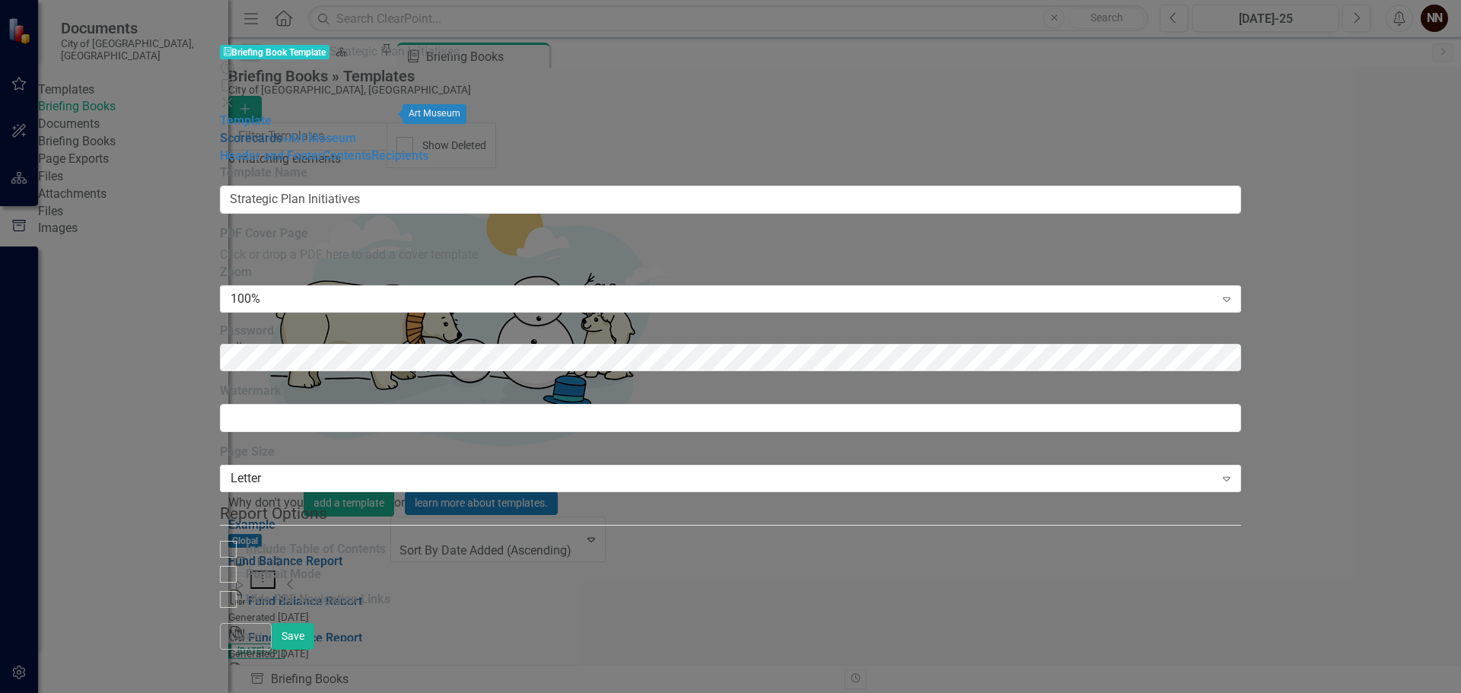
click at [220, 131] on link "Scorecards" at bounding box center [251, 138] width 62 height 14
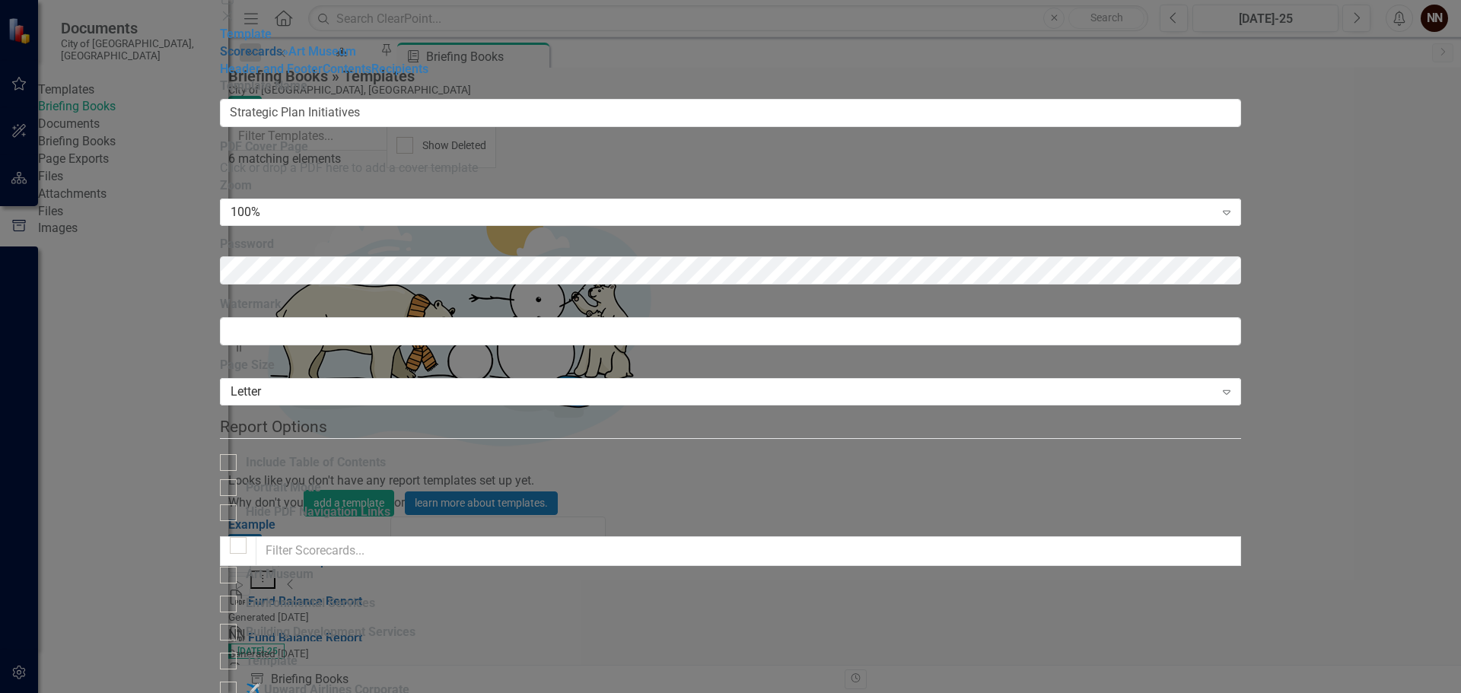
checkbox input "false"
checkbox input "true"
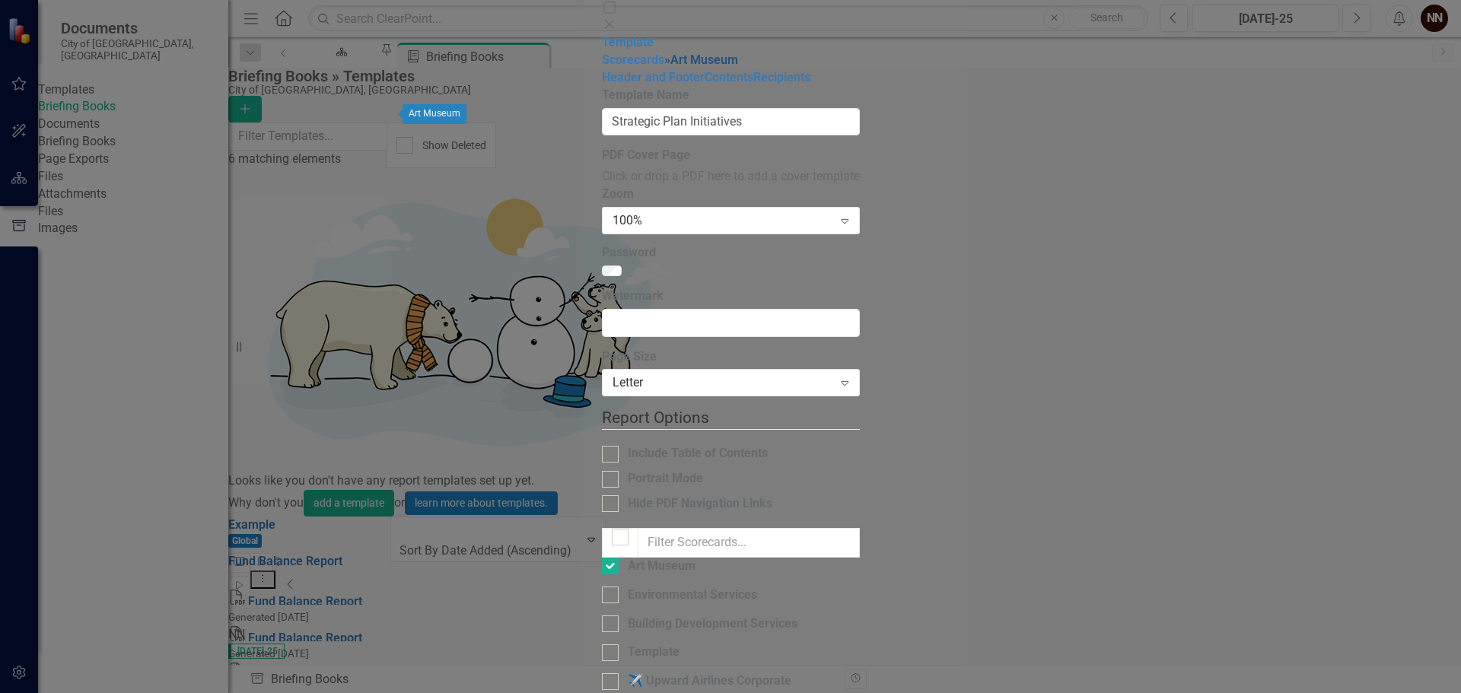
click at [664, 67] on link "» [GEOGRAPHIC_DATA]" at bounding box center [701, 60] width 74 height 14
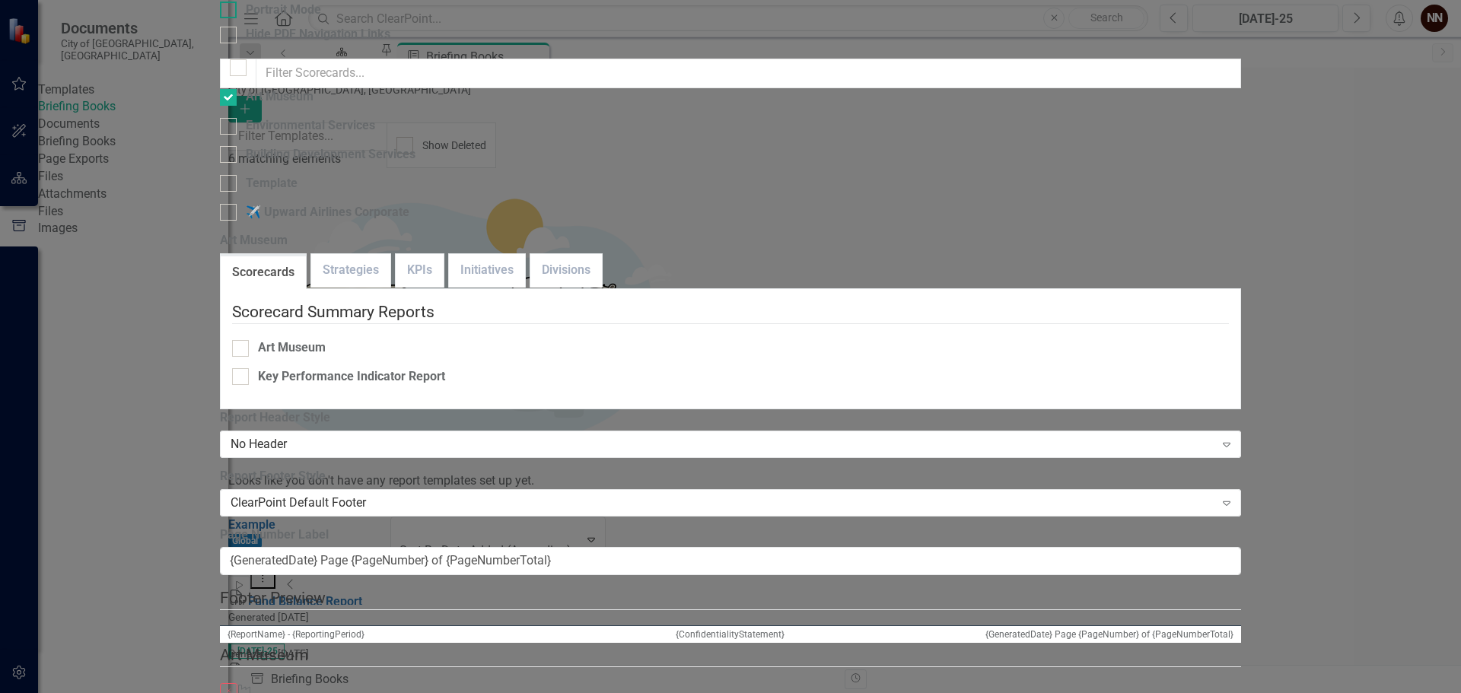
click at [321, 19] on div "Portrait Mode" at bounding box center [283, 11] width 75 height 18
click at [230, 11] on input "Portrait Mode" at bounding box center [225, 7] width 10 height 10
checkbox input "true"
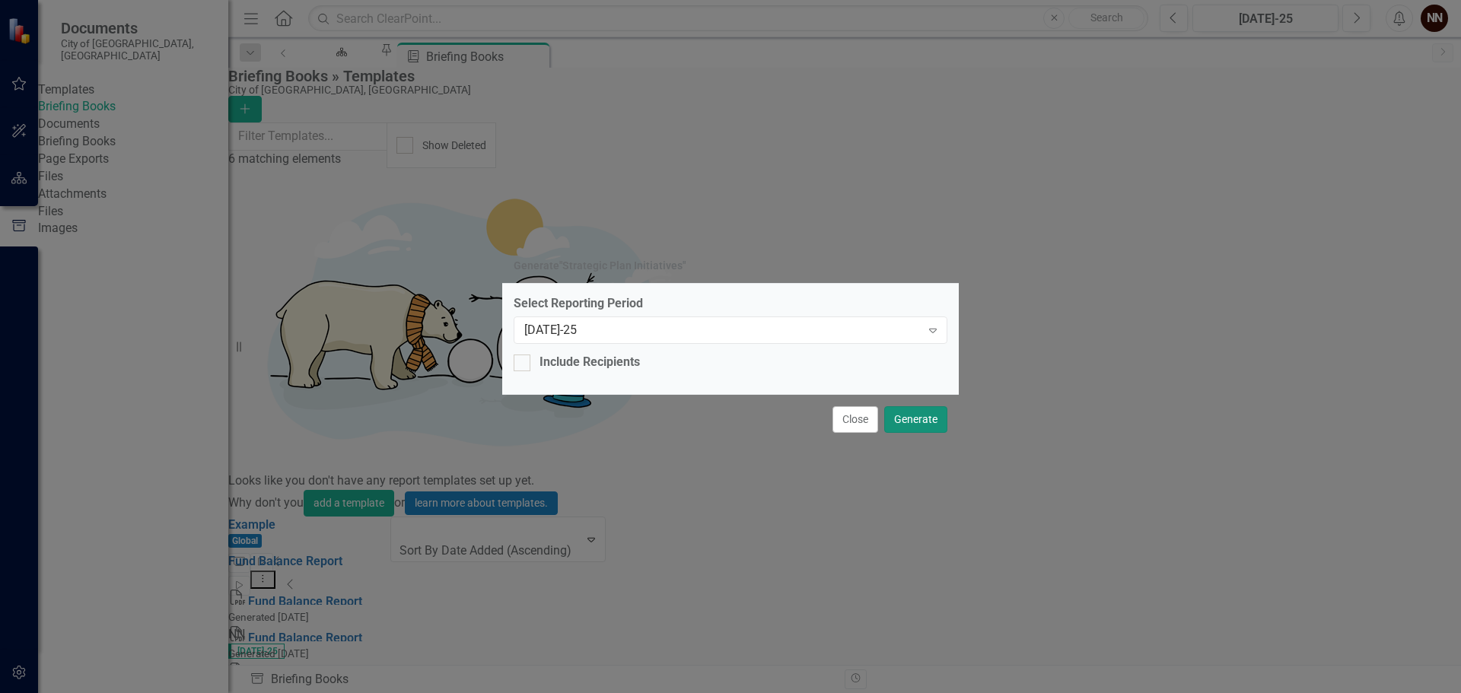
click at [919, 417] on button "Generate" at bounding box center [915, 419] width 63 height 27
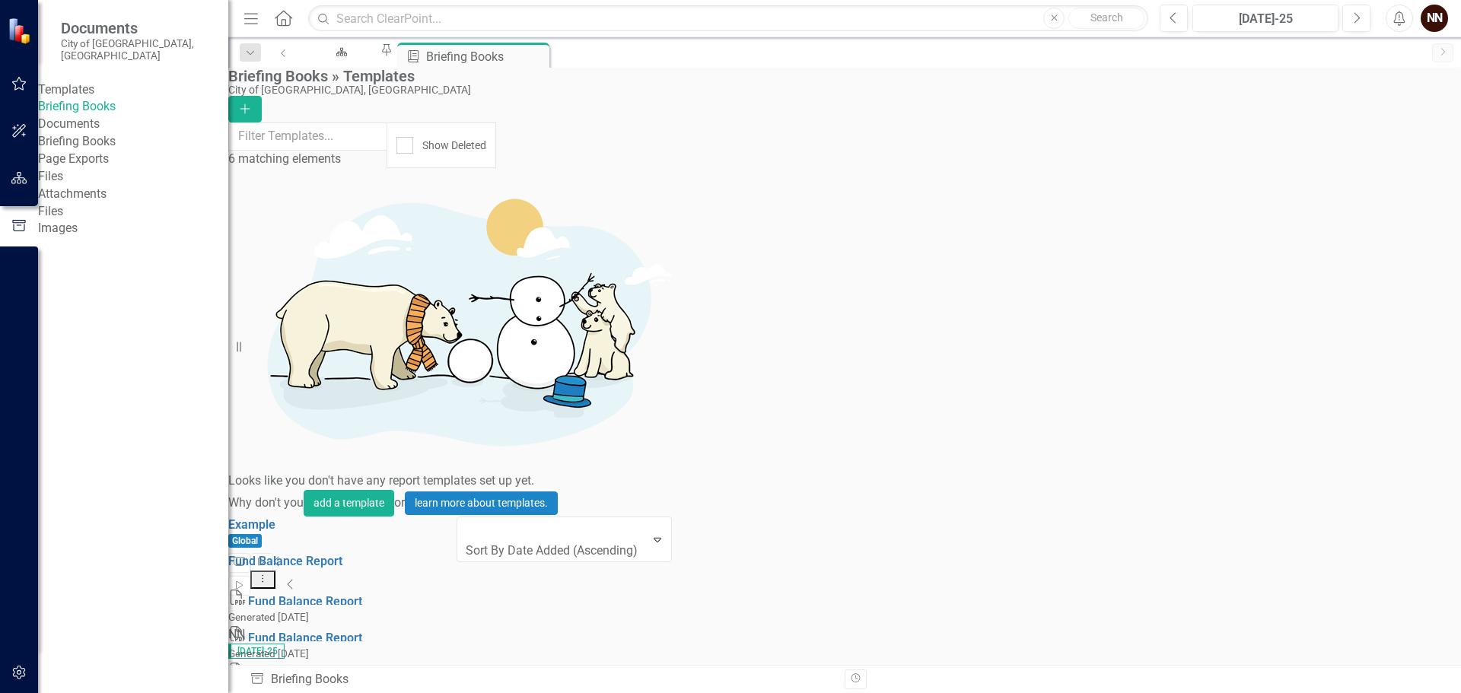
click at [275, 571] on button "Dropdown Menu" at bounding box center [262, 580] width 25 height 19
click at [295, 578] on icon "Collapse" at bounding box center [291, 584] width 8 height 12
click at [299, 578] on icon "Expanded" at bounding box center [293, 584] width 12 height 12
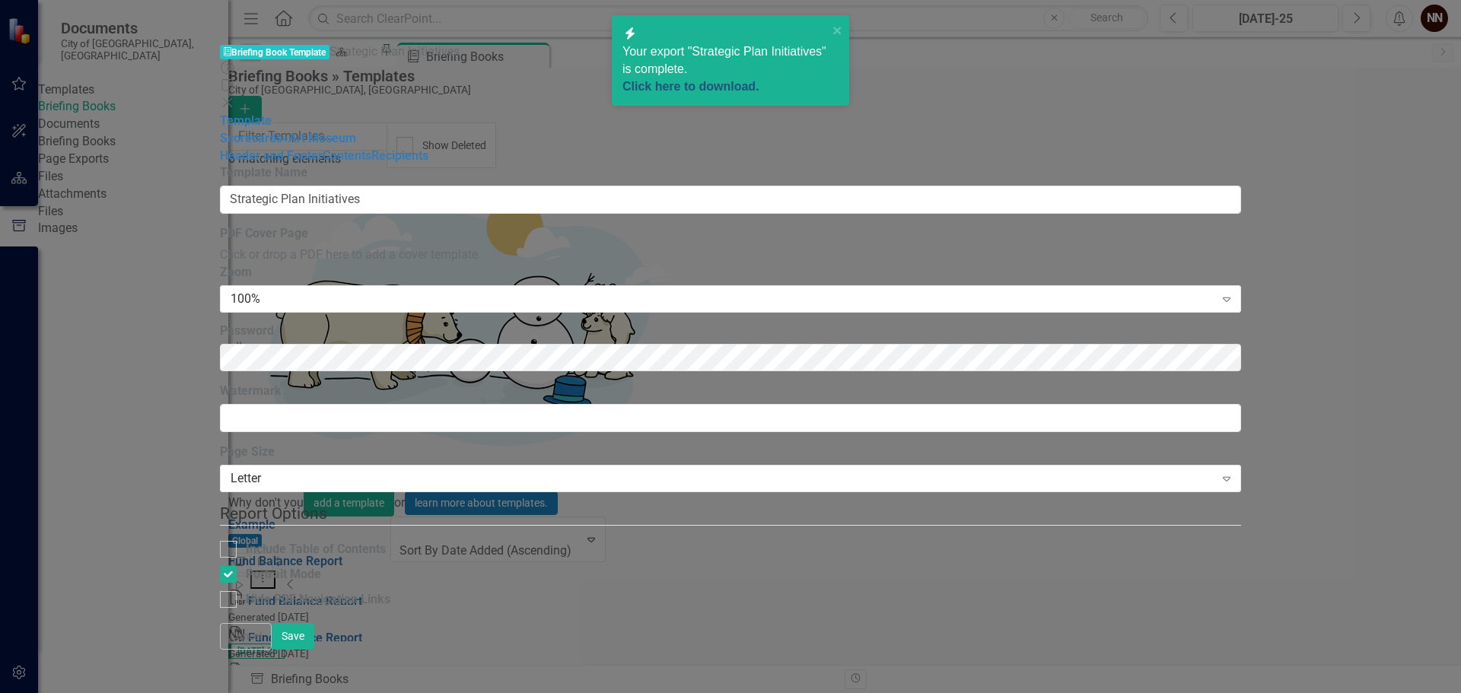
click at [728, 80] on link "Click here to download." at bounding box center [690, 86] width 137 height 13
